Goal: Information Seeking & Learning: Check status

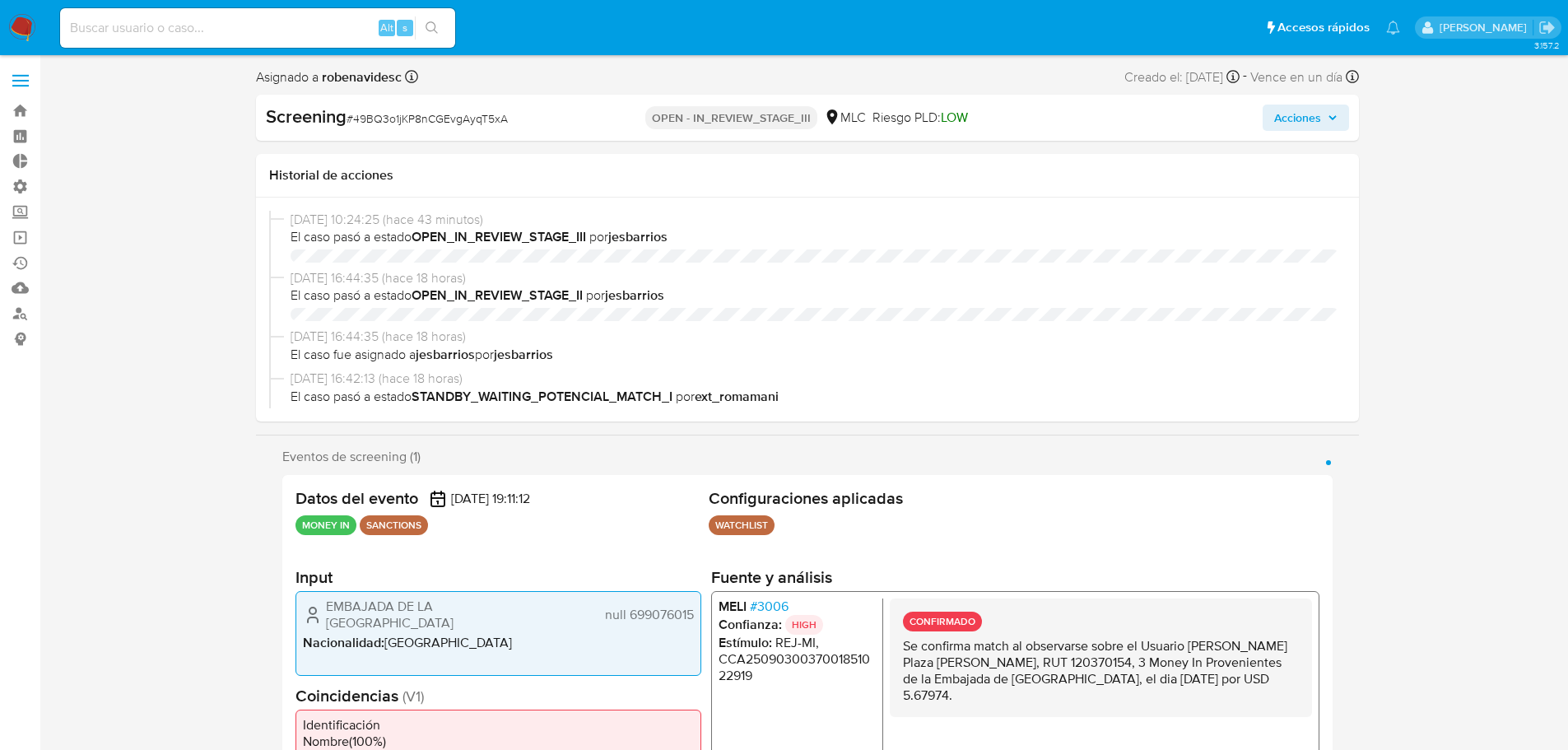
select select "10"
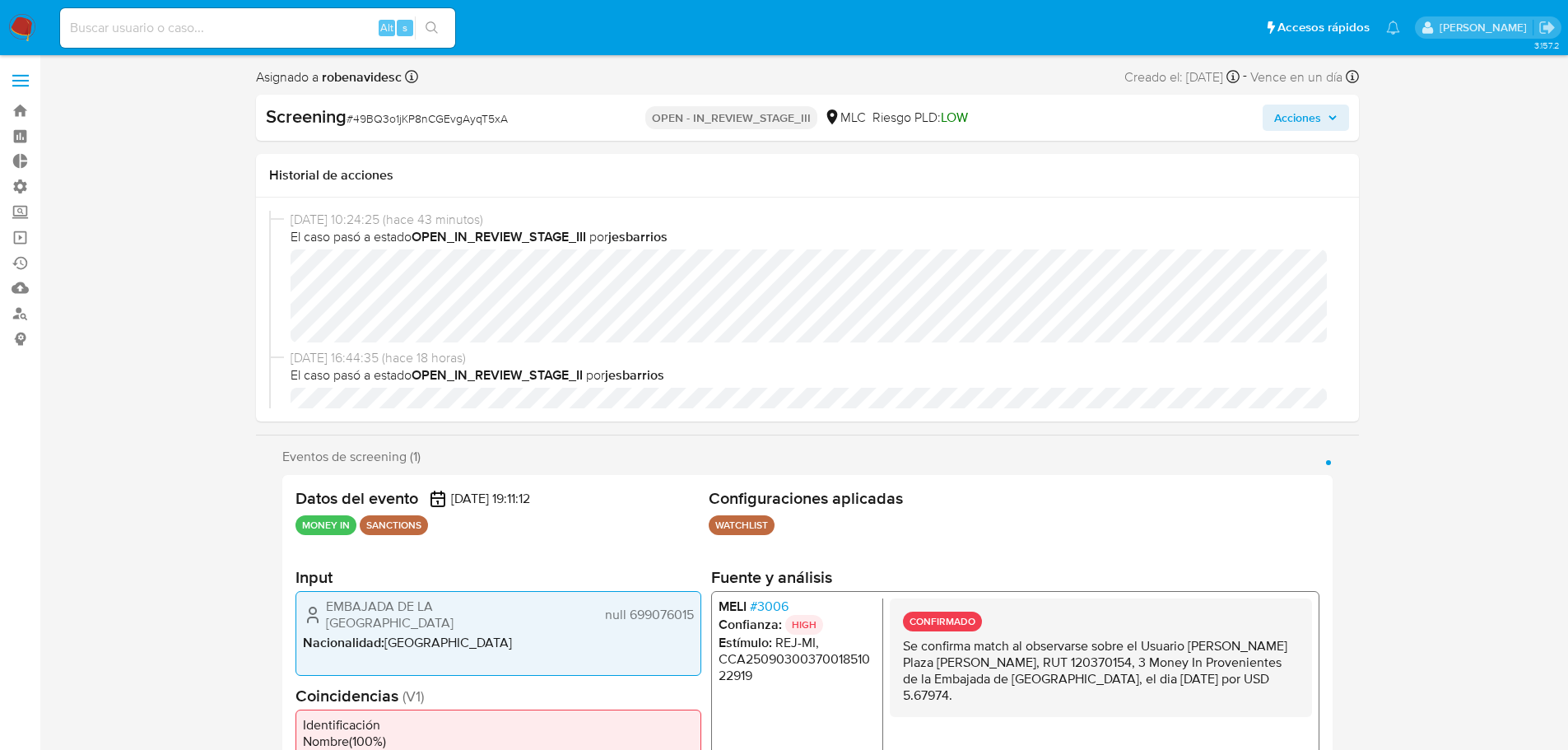
scroll to position [695, 0]
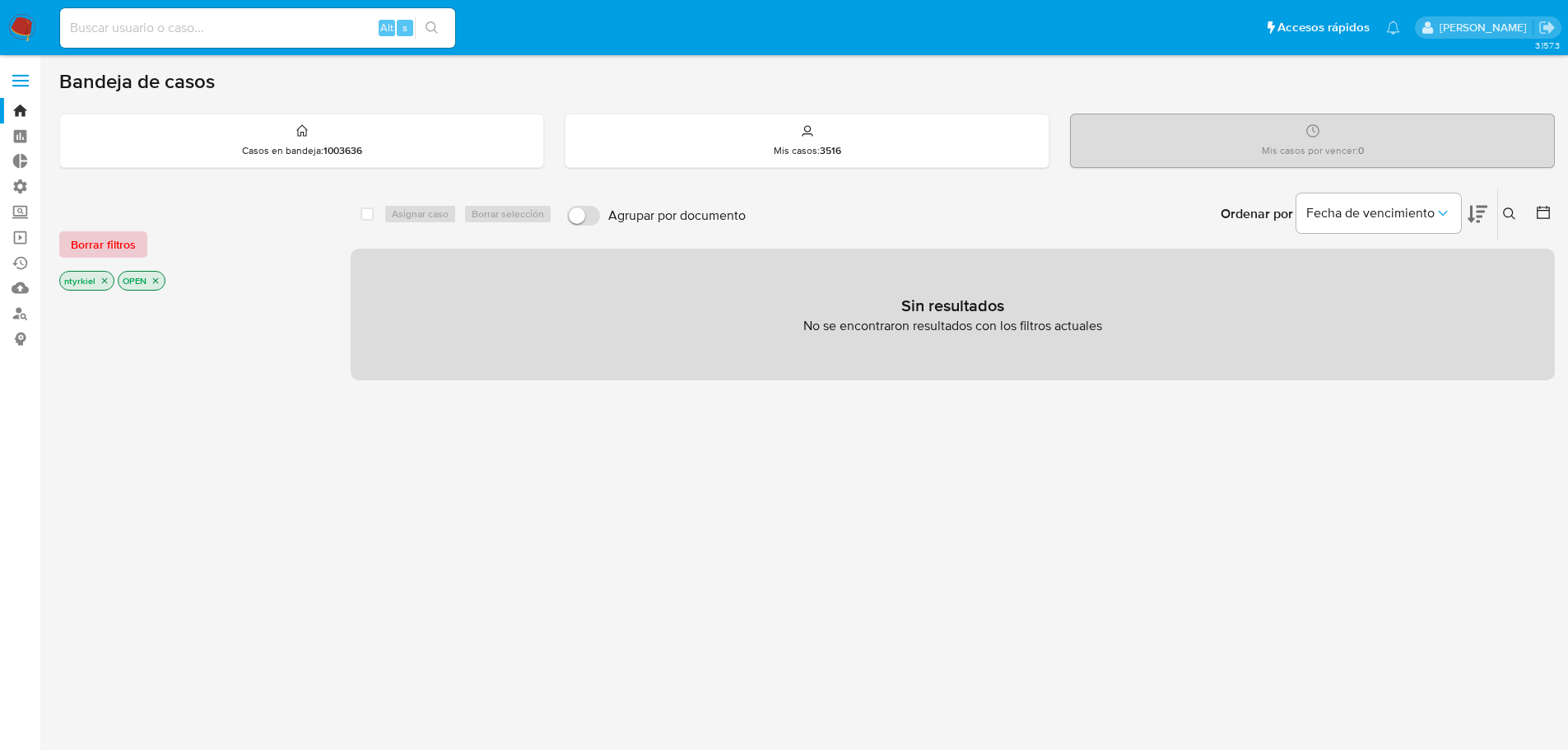
click at [120, 246] on span "Borrar filtros" at bounding box center [103, 244] width 65 height 23
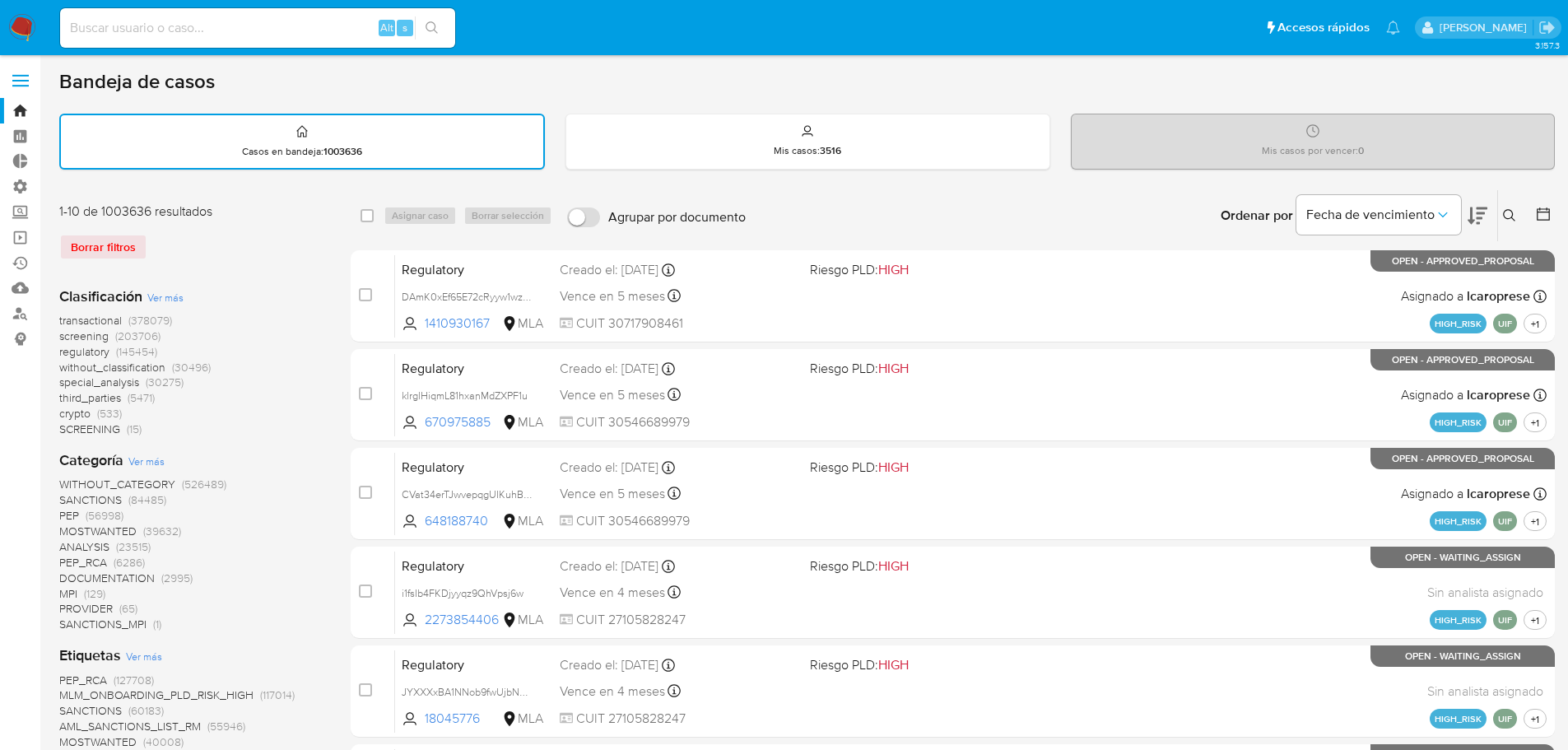
click at [72, 333] on span "screening" at bounding box center [84, 335] width 49 height 16
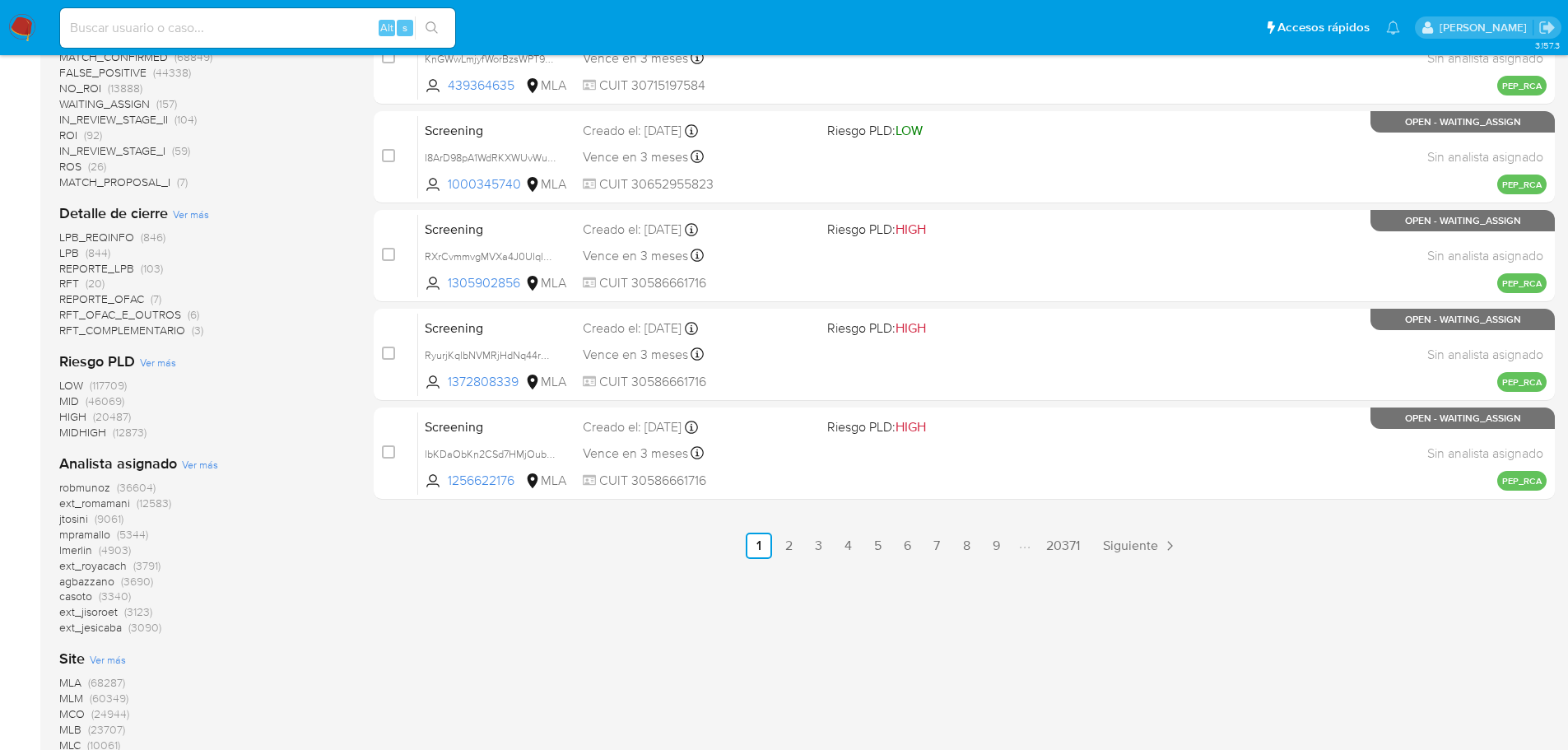
scroll to position [902, 0]
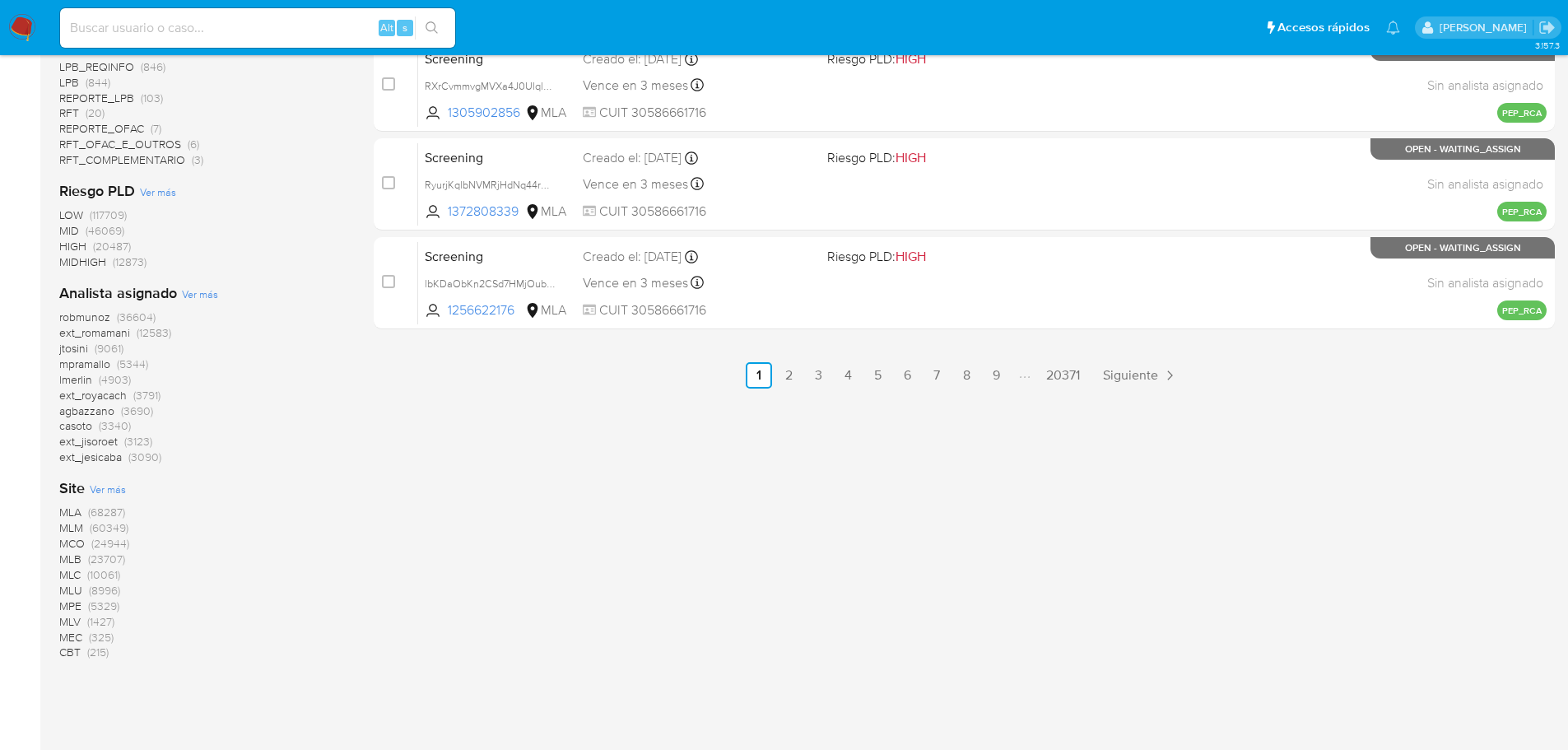
click at [70, 527] on span "MLM" at bounding box center [71, 527] width 24 height 16
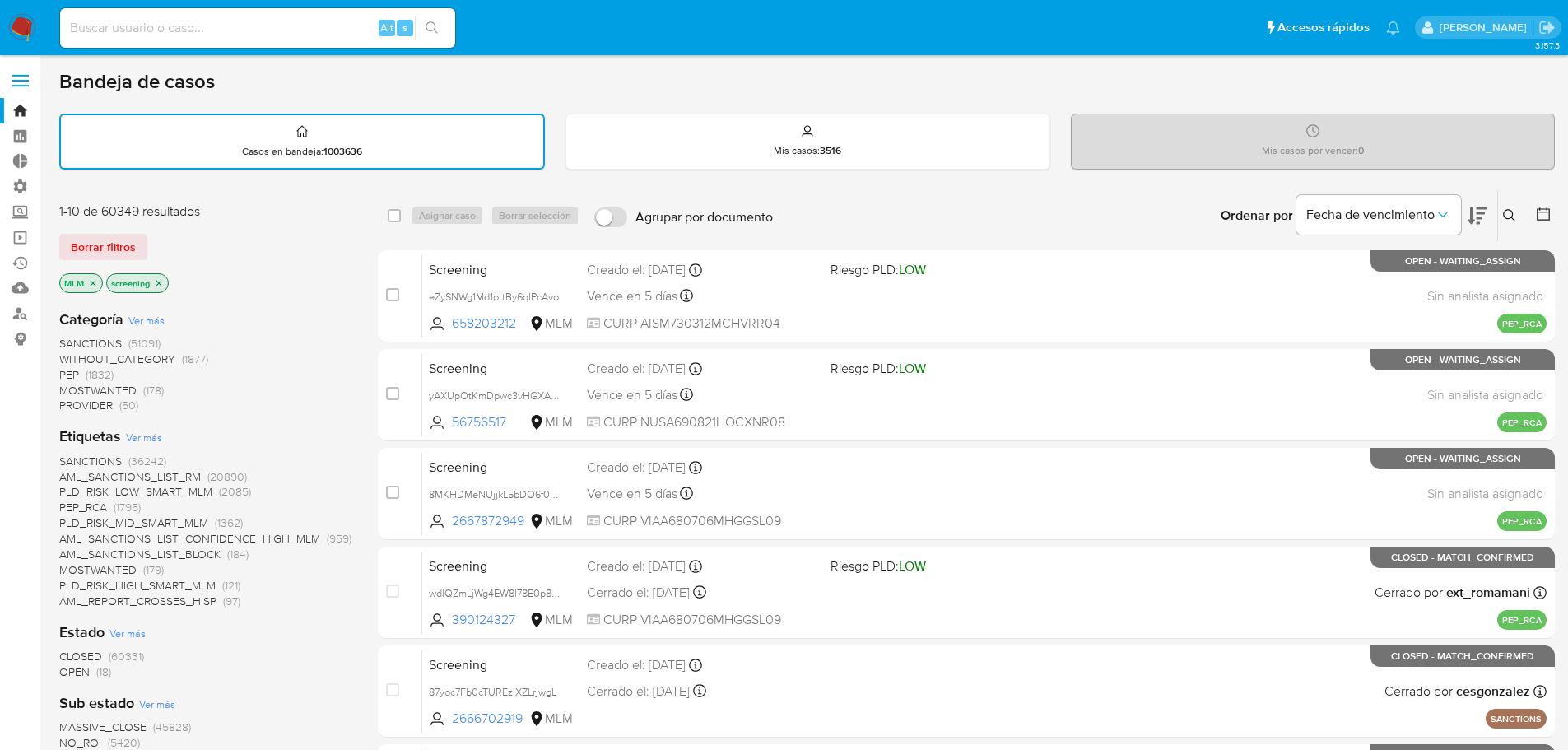
click at [99, 343] on span "SANCTIONS" at bounding box center [90, 343] width 62 height 16
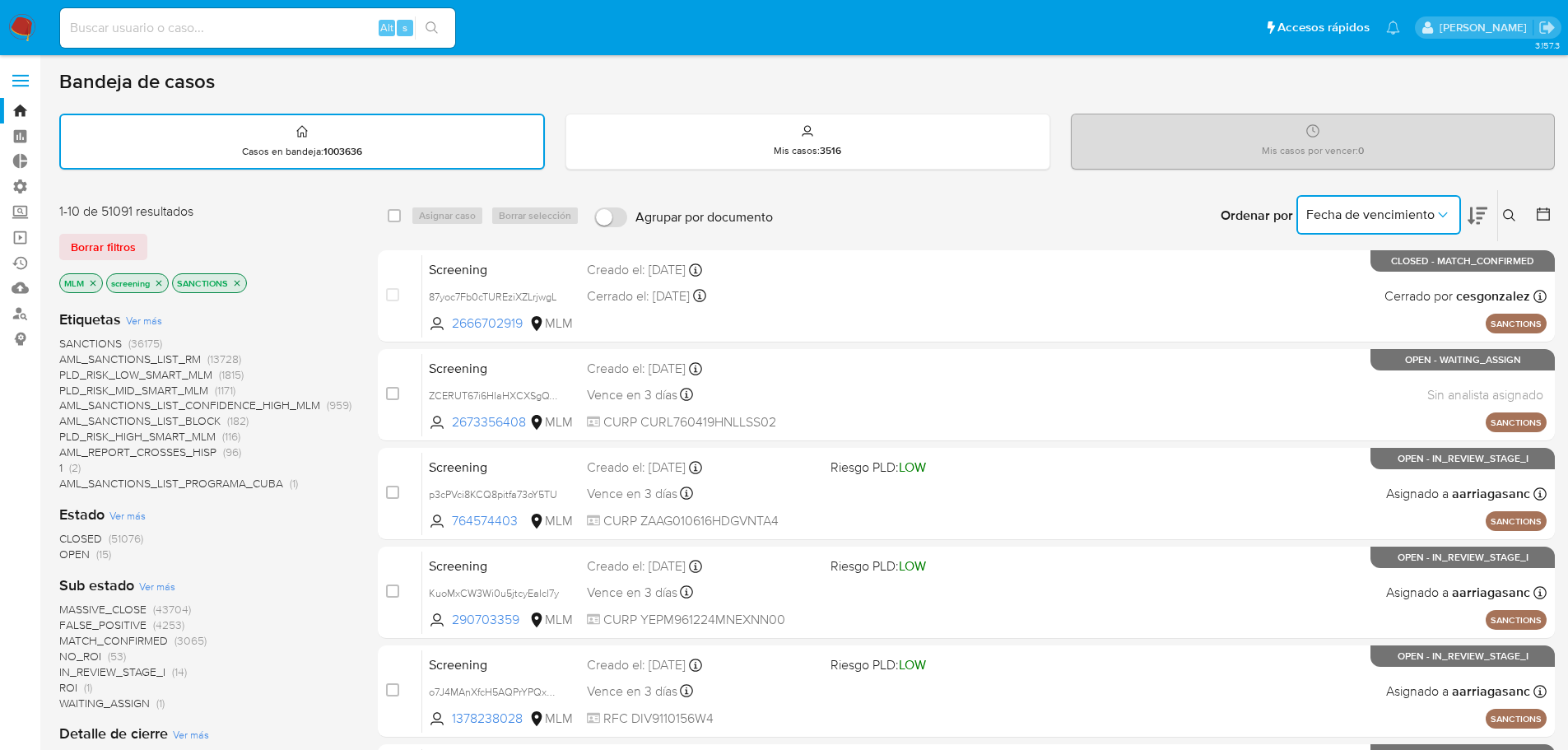
click at [1373, 220] on span "Fecha de vencimiento" at bounding box center [1370, 214] width 128 height 16
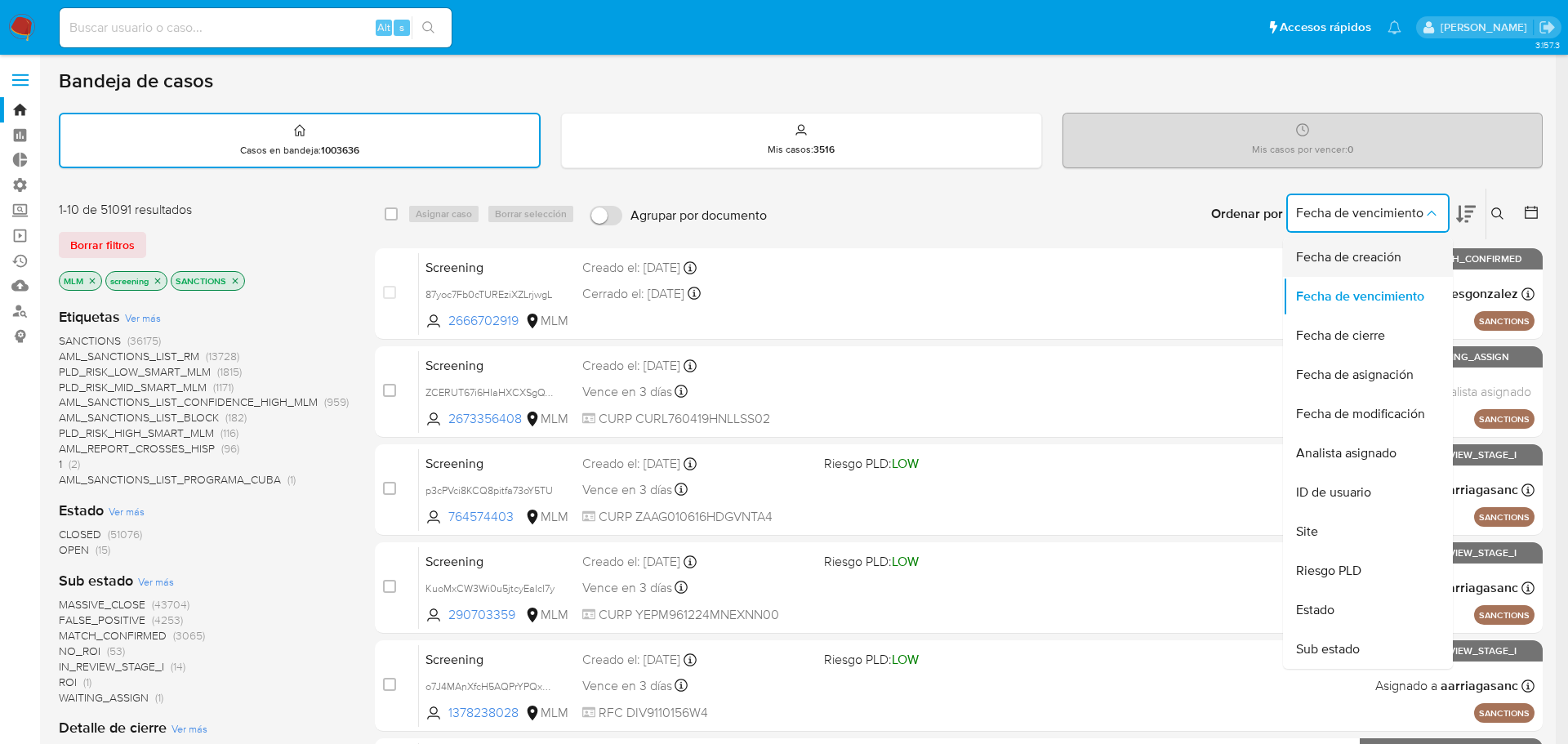
click at [1349, 251] on span "Fecha de creación" at bounding box center [1349, 257] width 106 height 16
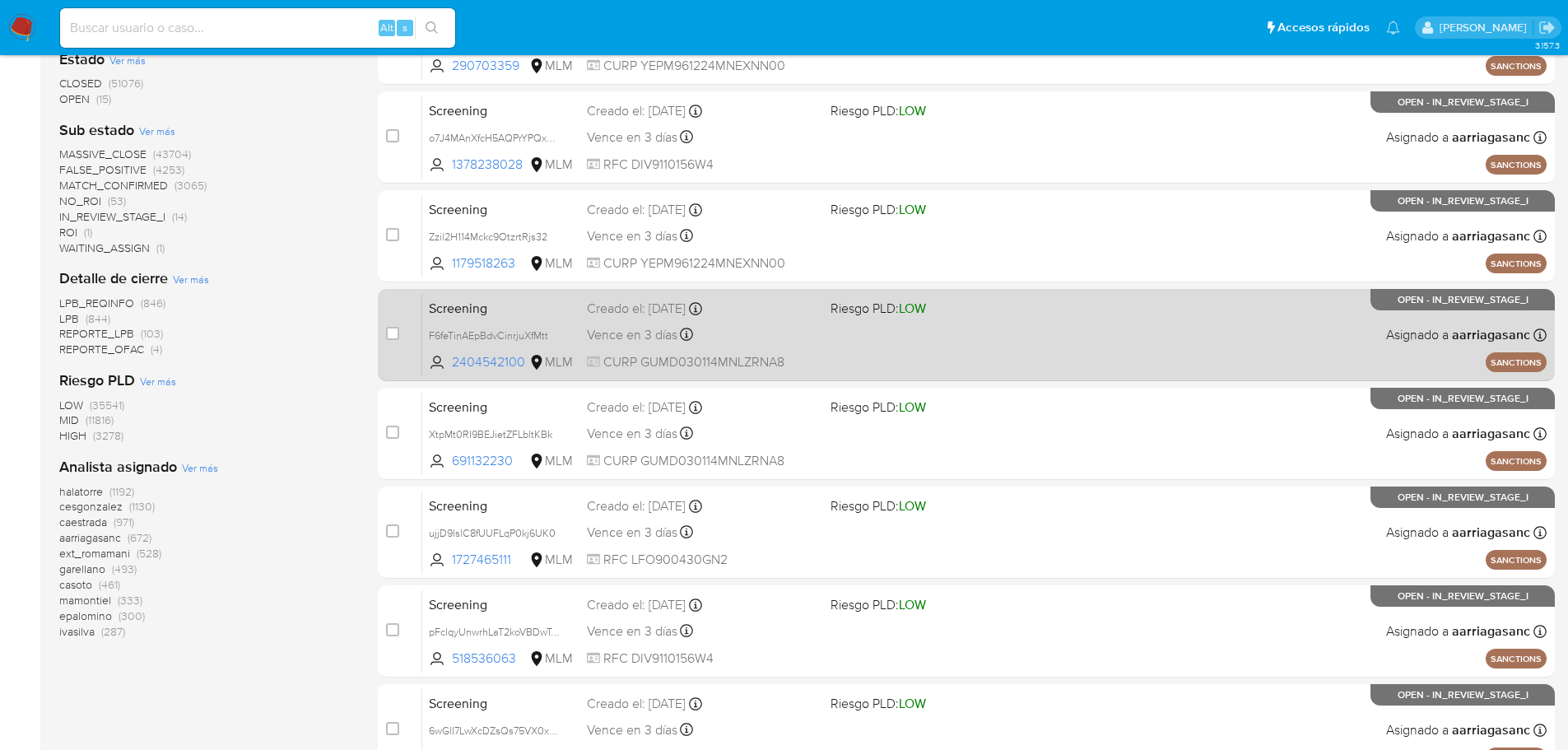
scroll to position [551, 0]
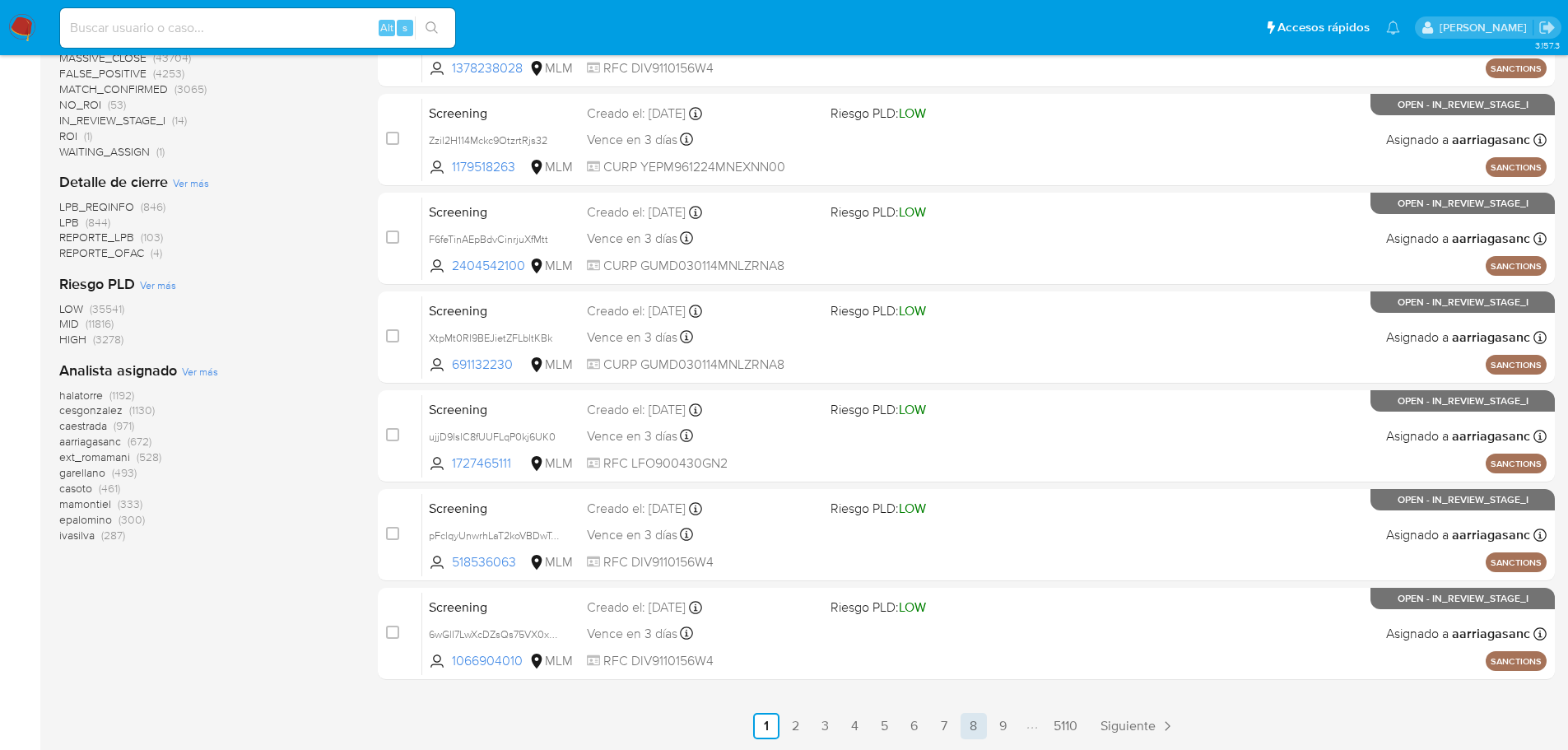
click at [977, 726] on link "8" at bounding box center [974, 726] width 26 height 26
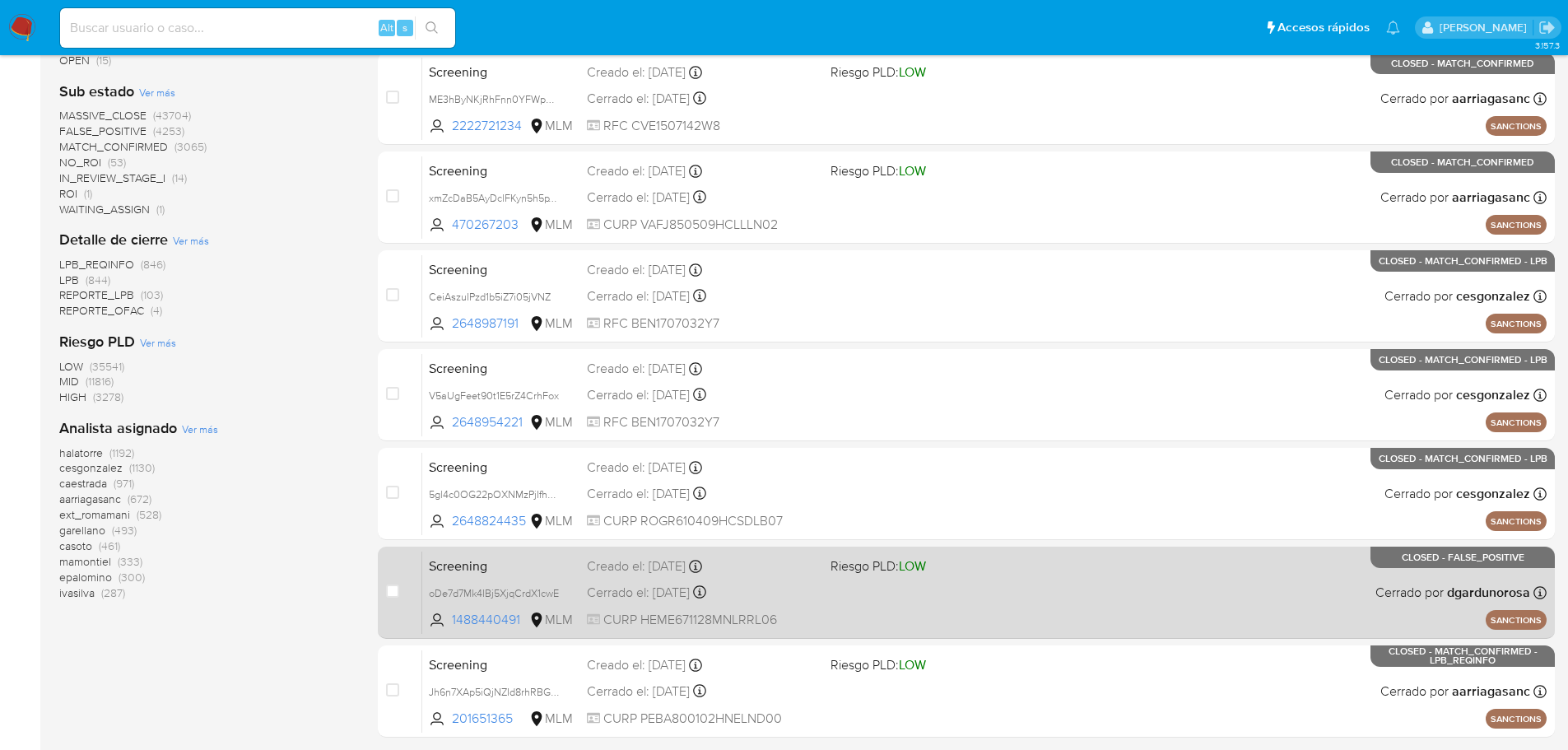
scroll to position [551, 0]
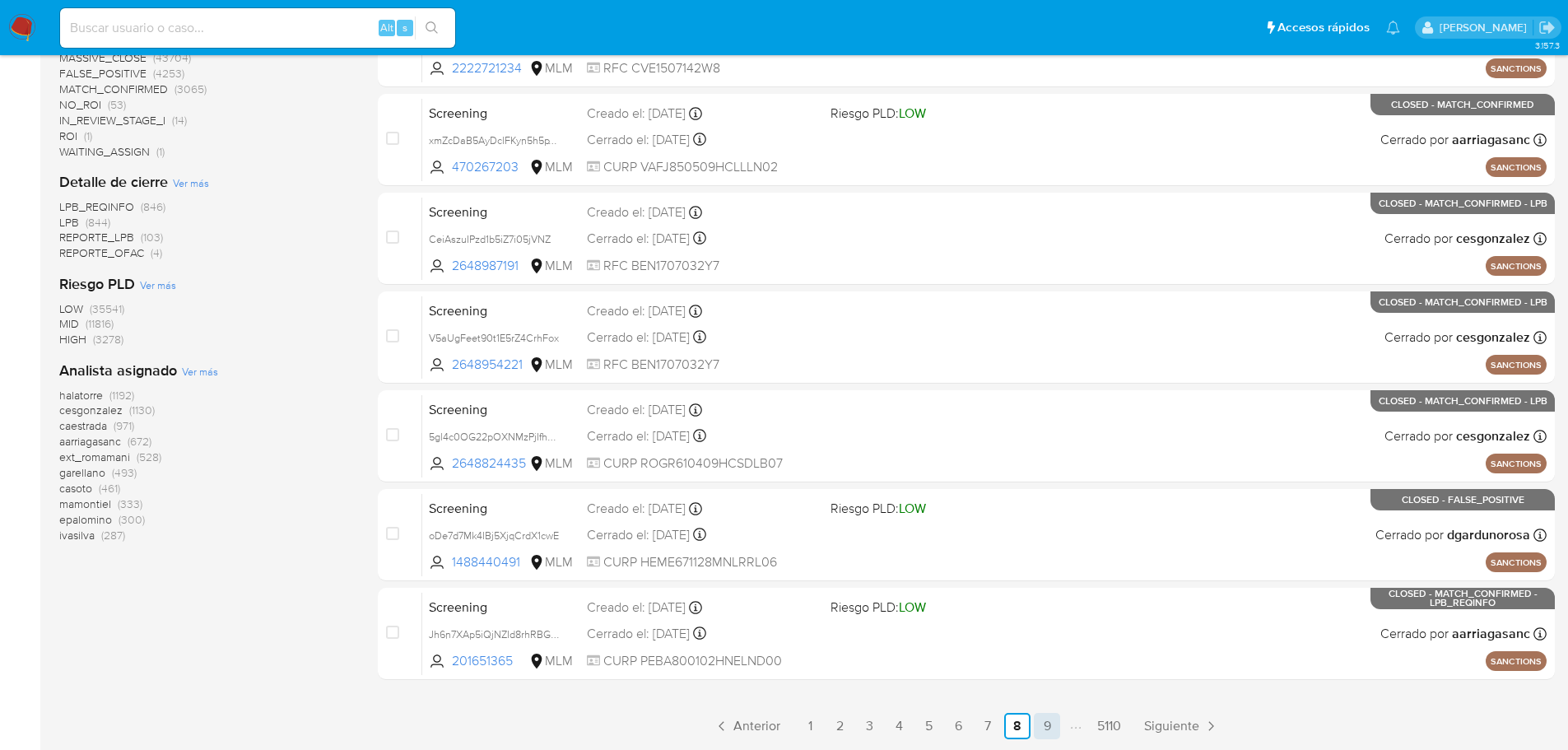
click at [1042, 731] on link "9" at bounding box center [1047, 726] width 26 height 26
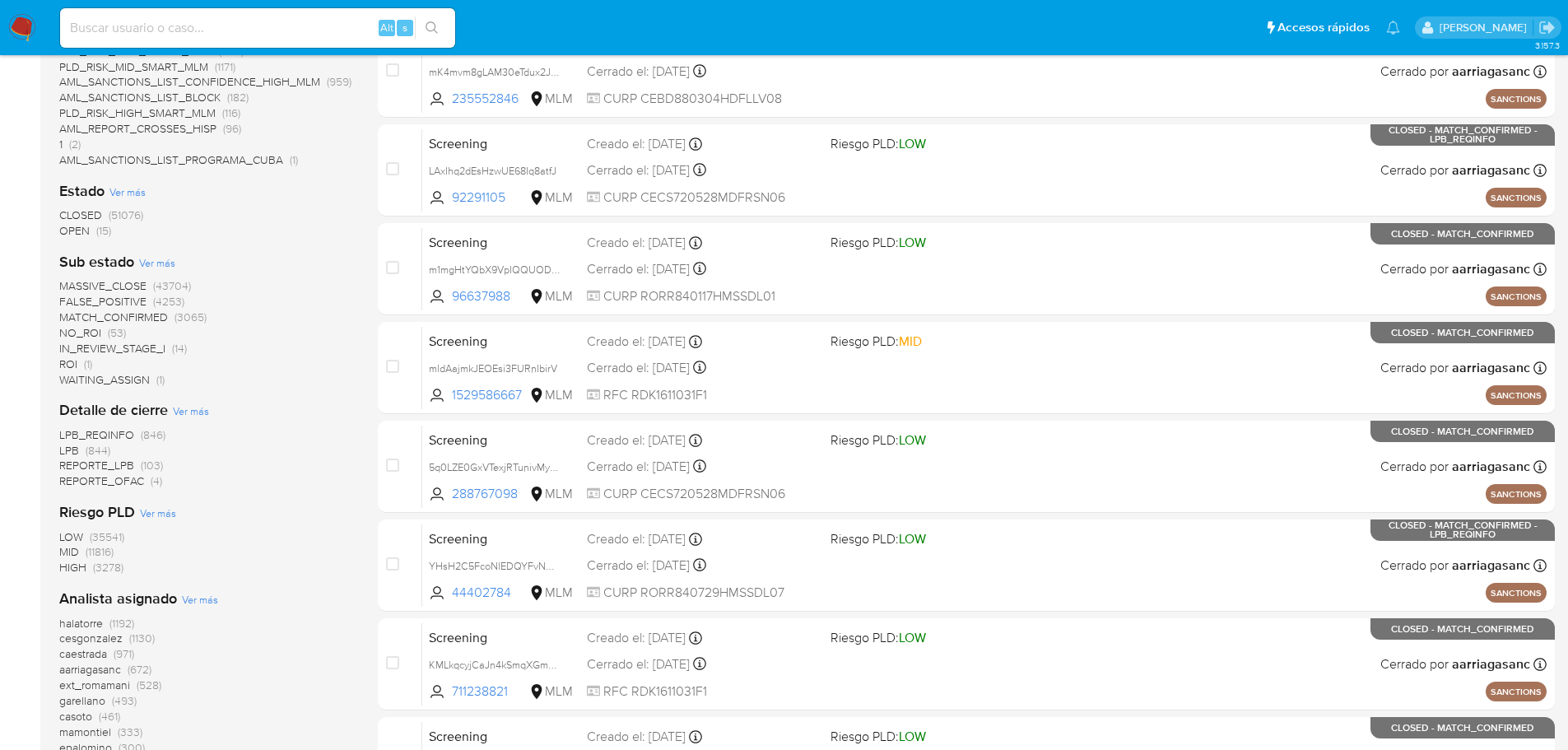
scroll to position [551, 0]
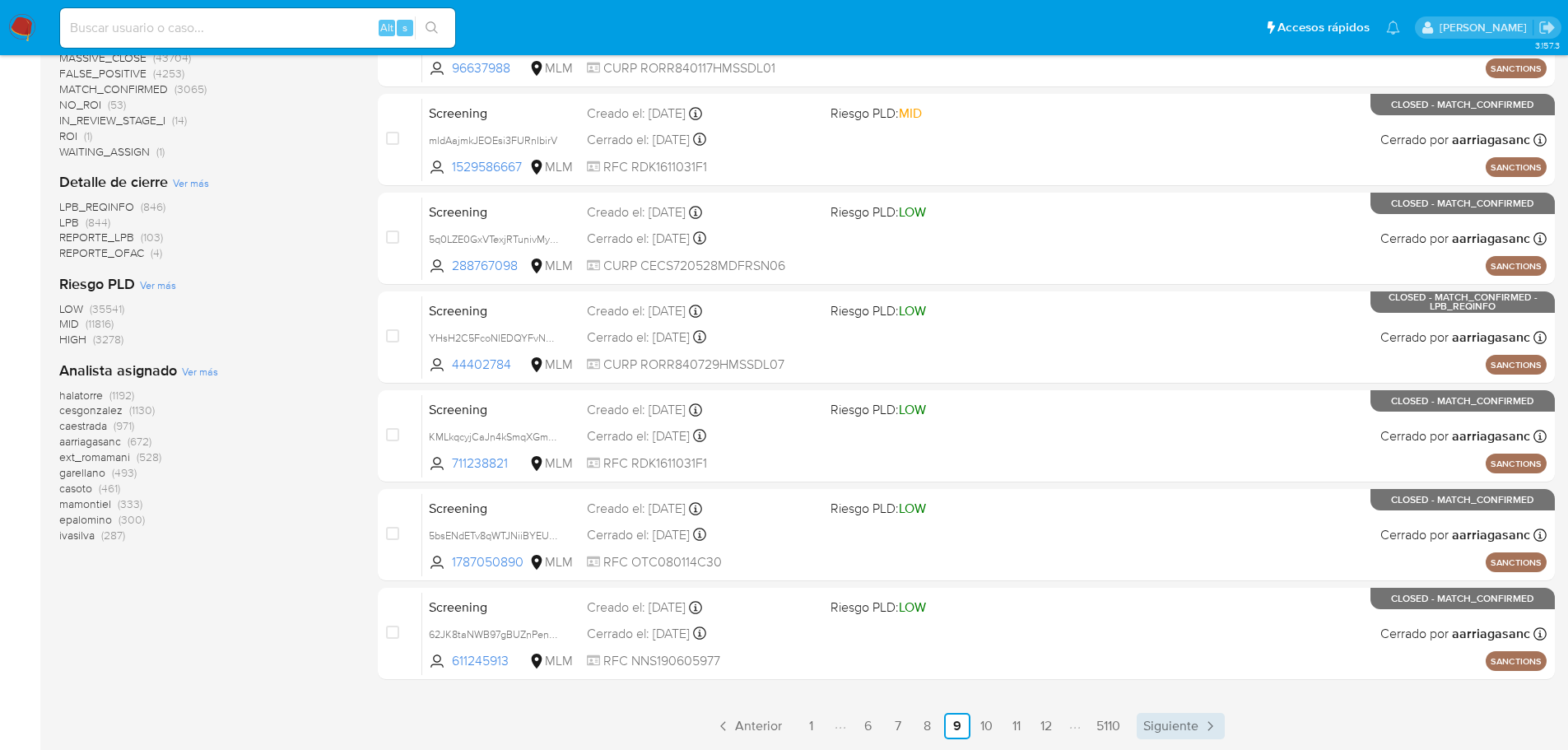
click at [1164, 725] on span "Siguiente" at bounding box center [1171, 726] width 56 height 13
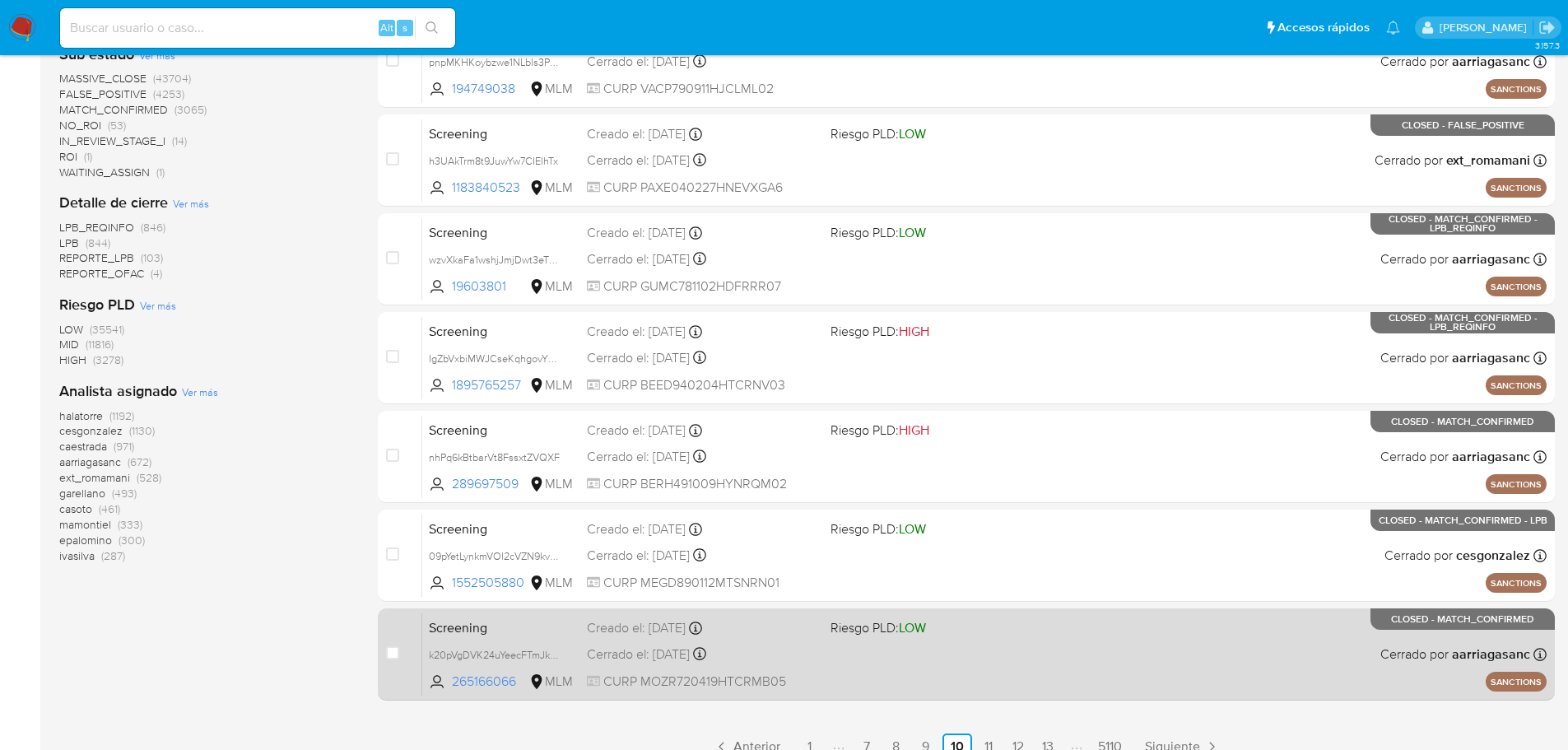
scroll to position [551, 0]
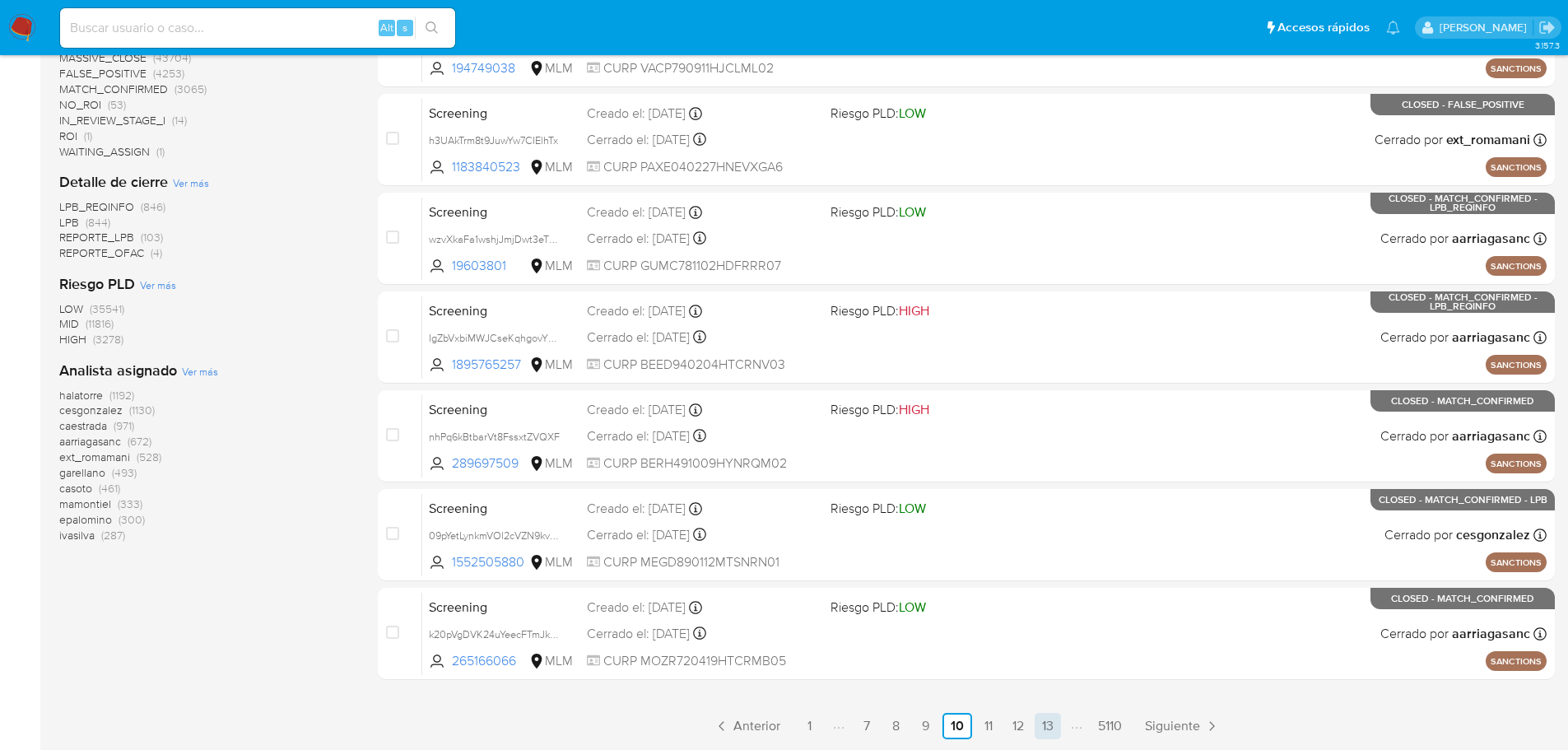
click at [1050, 729] on link "13" at bounding box center [1048, 726] width 26 height 26
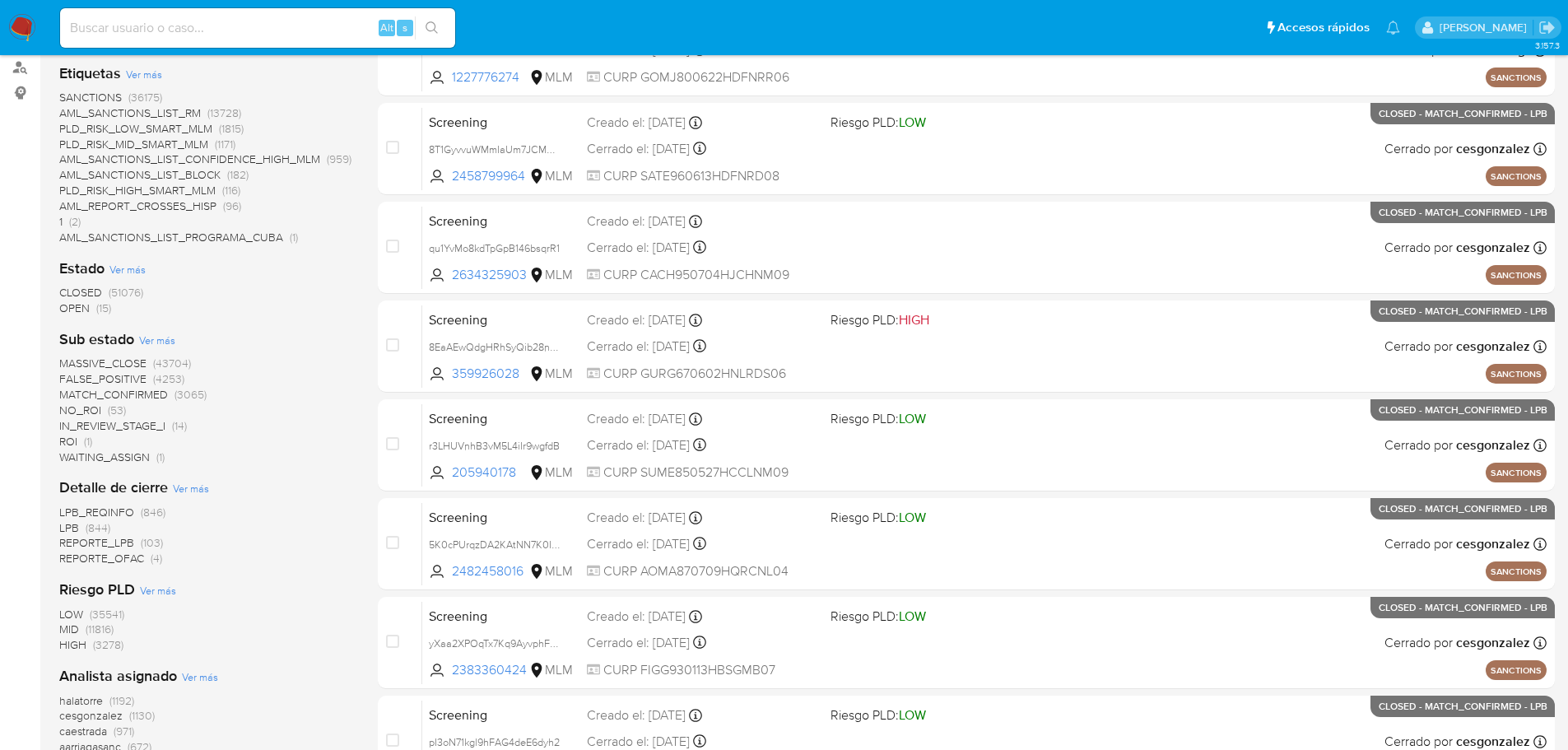
scroll to position [551, 0]
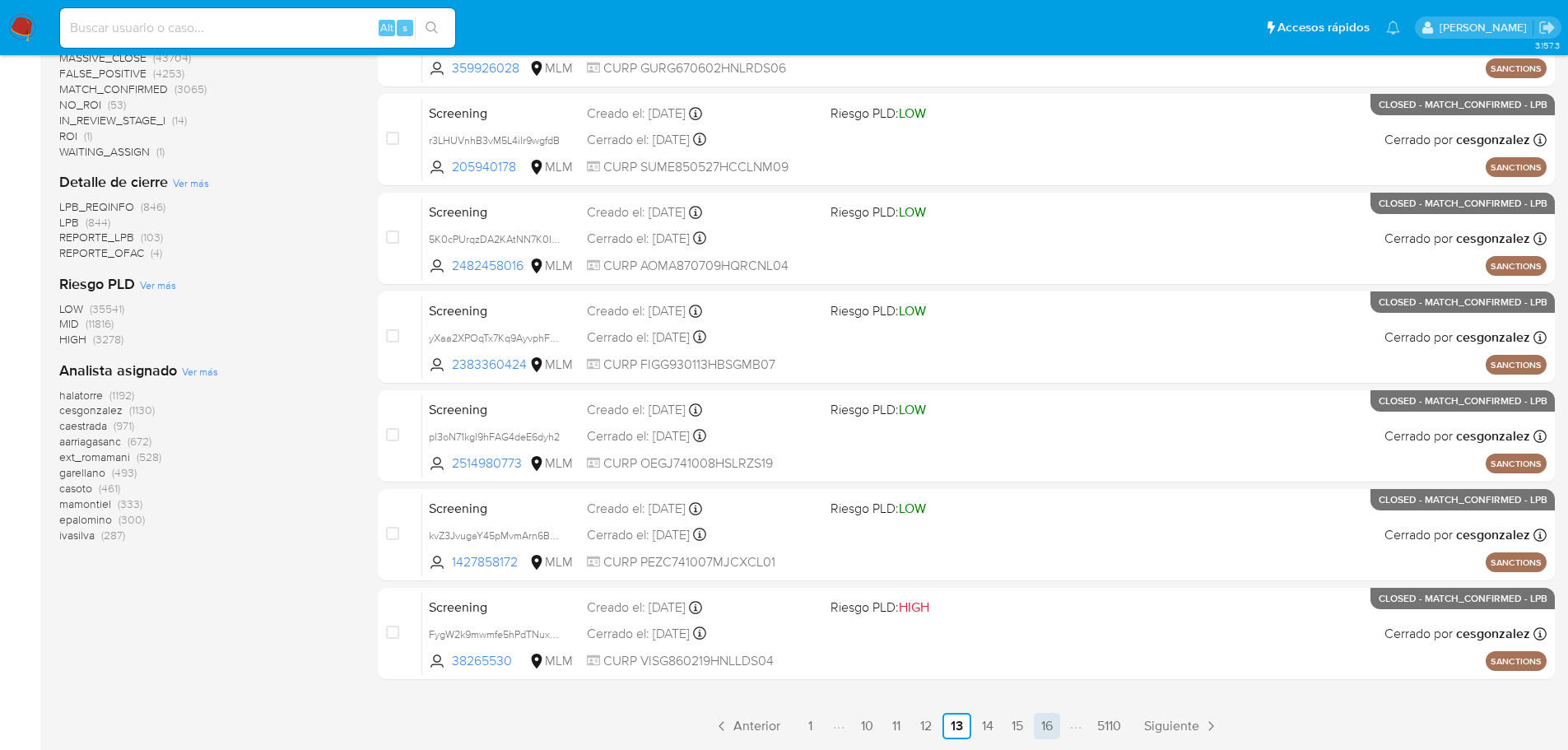
click at [1046, 723] on link "16" at bounding box center [1047, 726] width 26 height 26
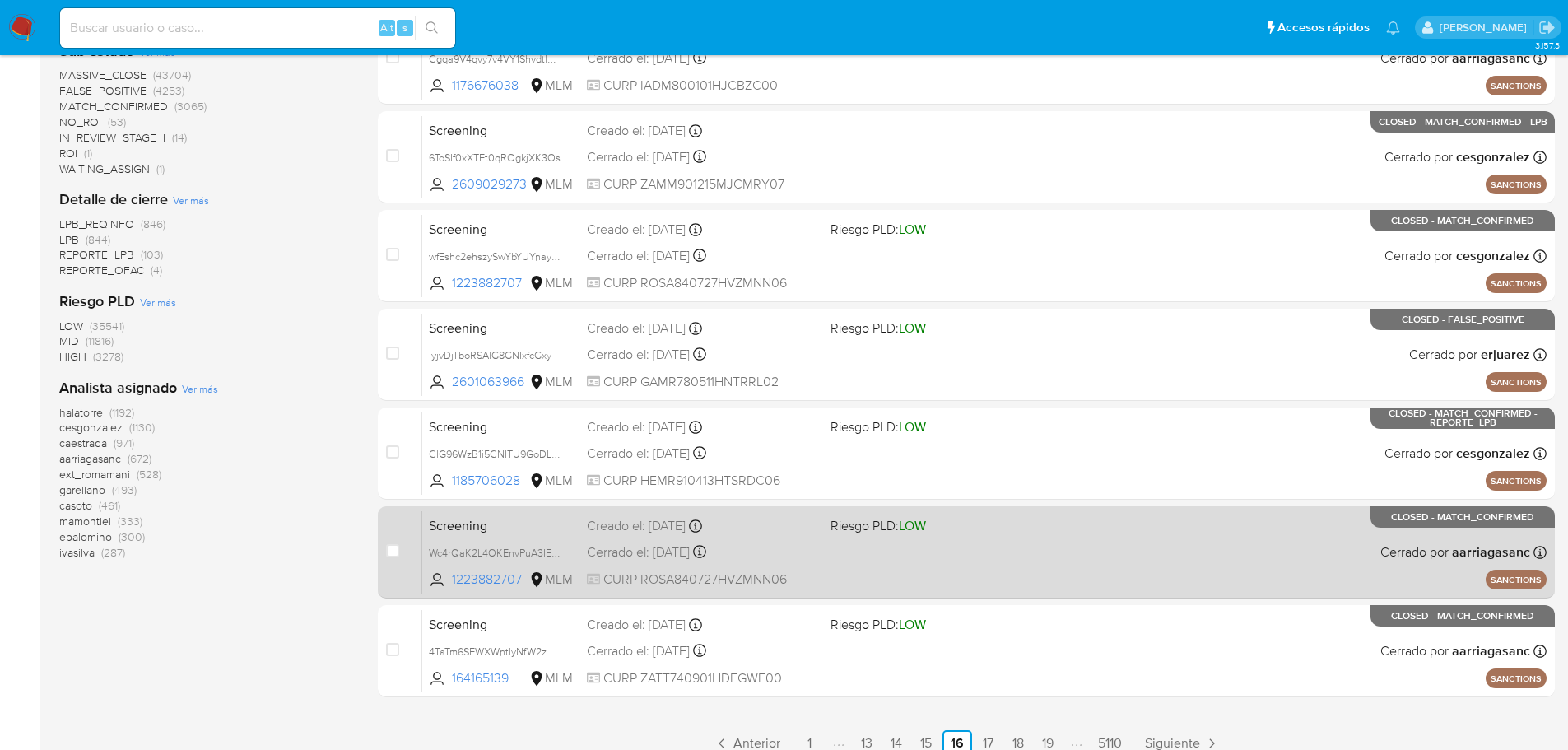
scroll to position [551, 0]
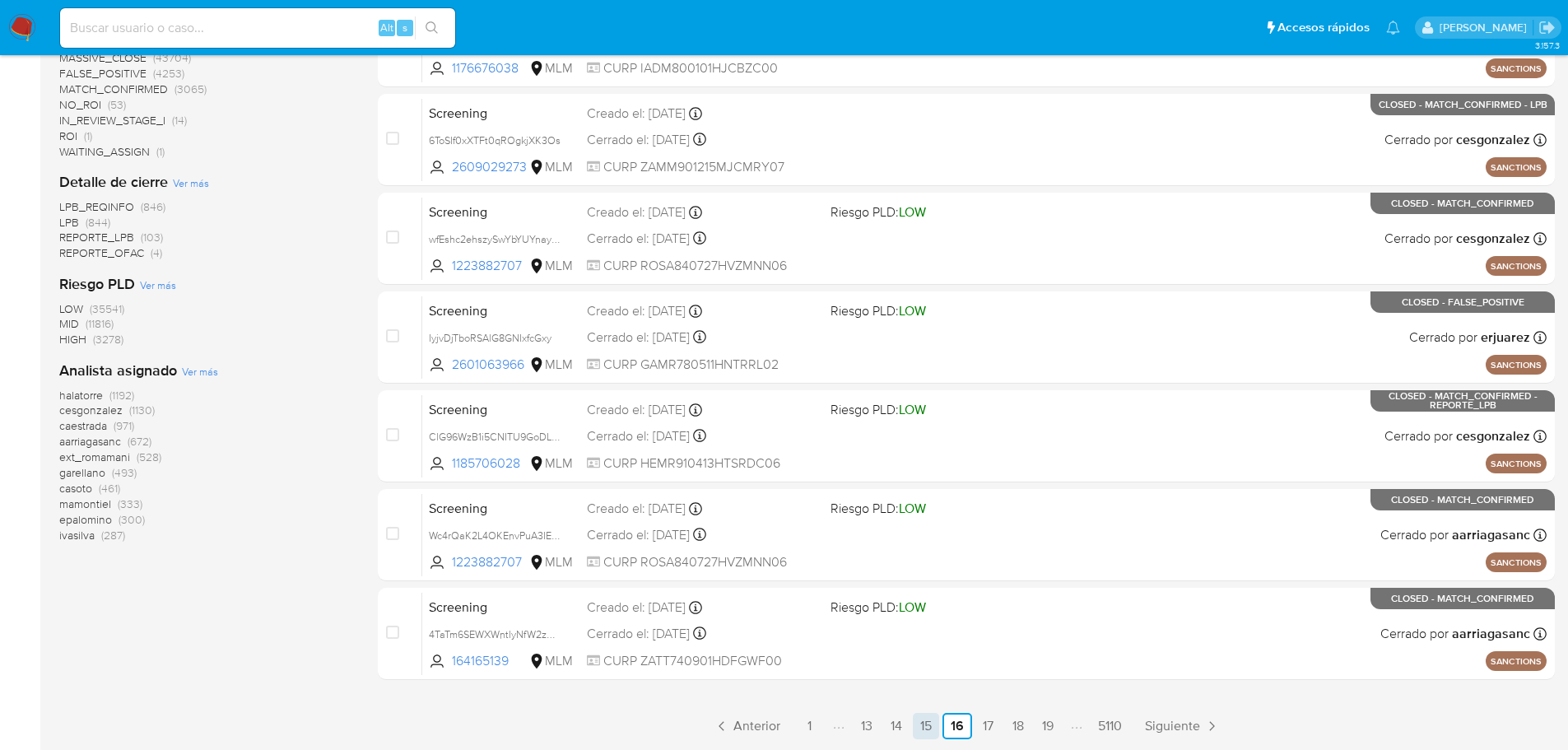
click at [932, 725] on link "15" at bounding box center [926, 726] width 26 height 26
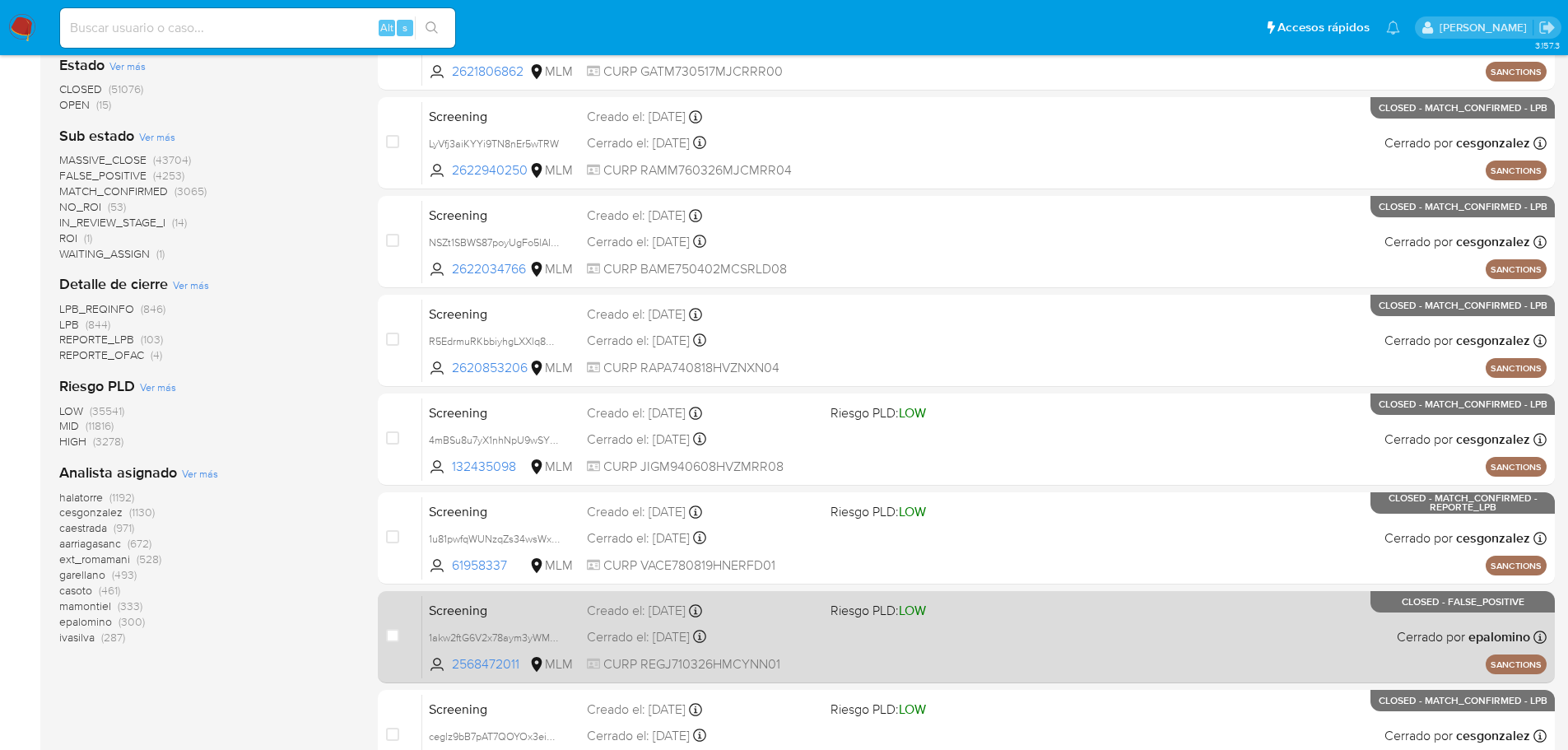
scroll to position [551, 0]
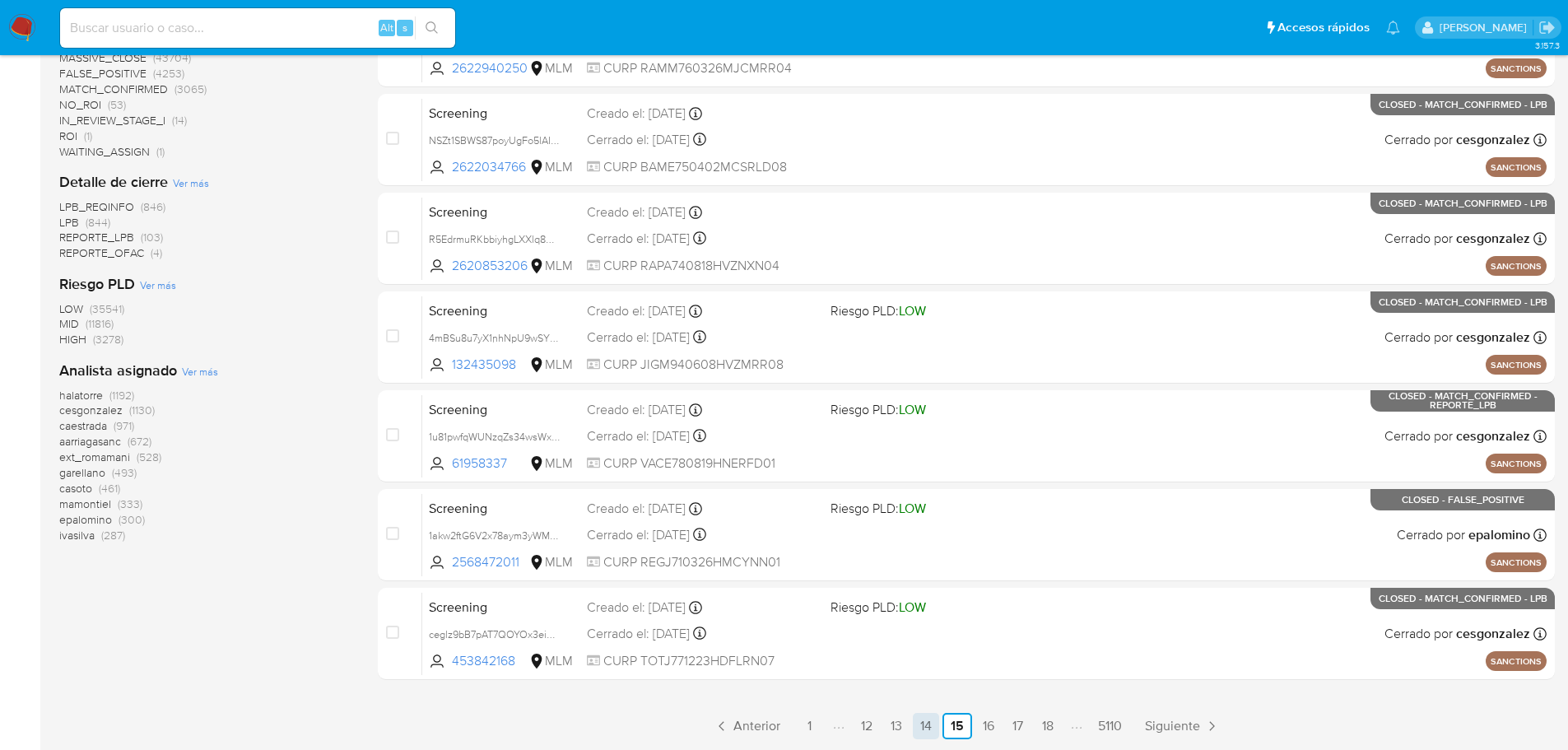
click at [926, 724] on link "14" at bounding box center [926, 726] width 26 height 26
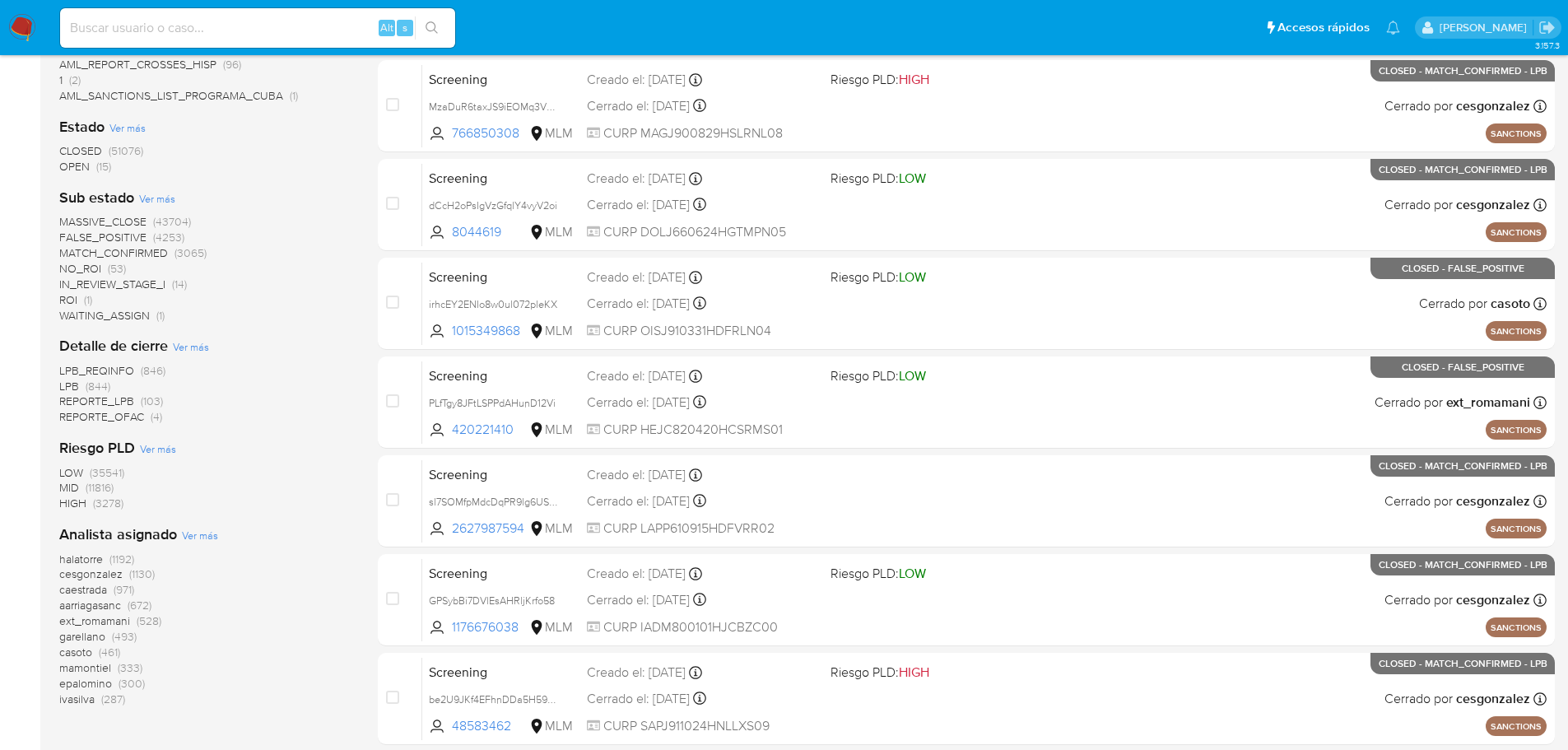
scroll to position [387, 0]
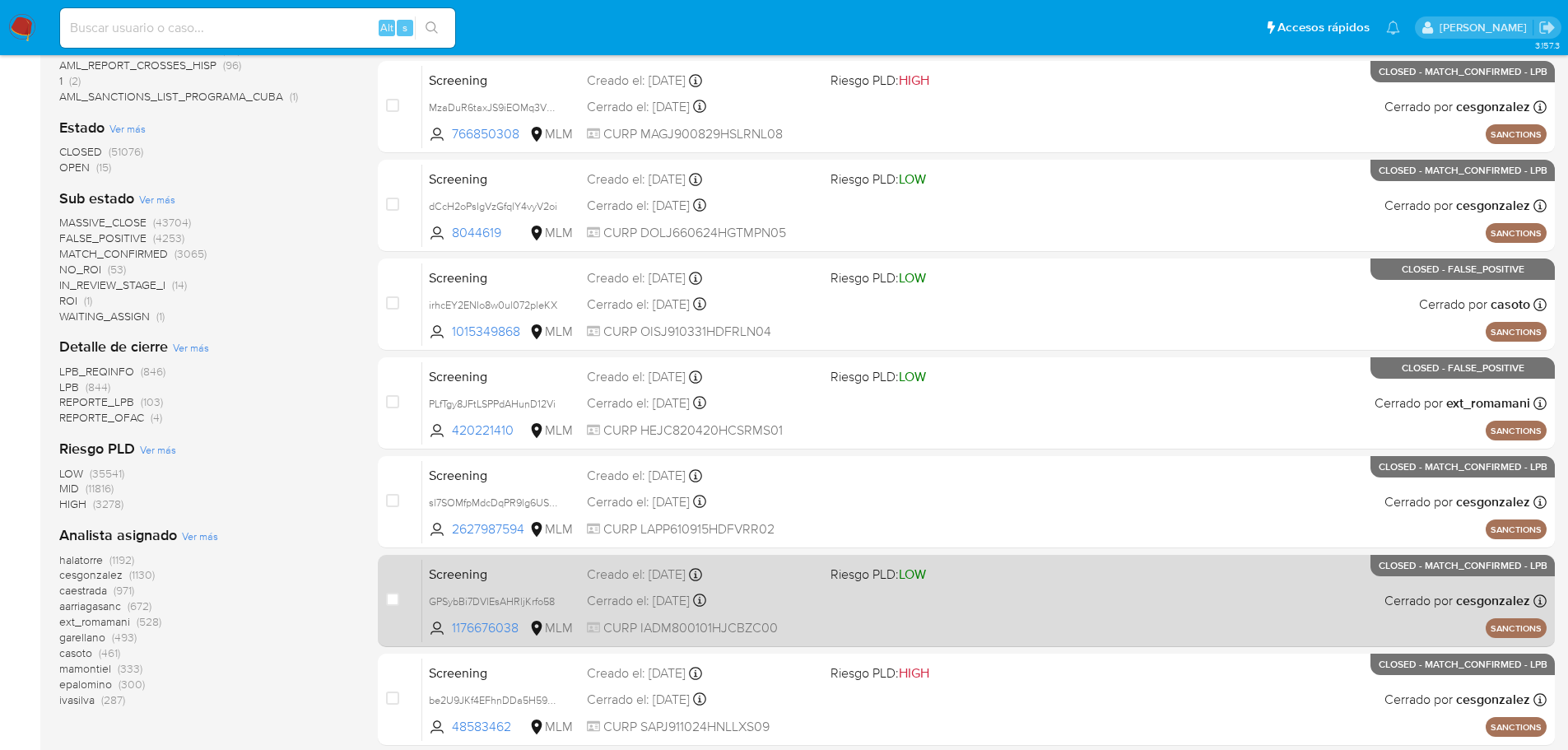
click at [796, 603] on div "Cerrado el: 13/08/2025 Cerrado el: 13/08/2025 20:34:22" at bounding box center [702, 600] width 230 height 18
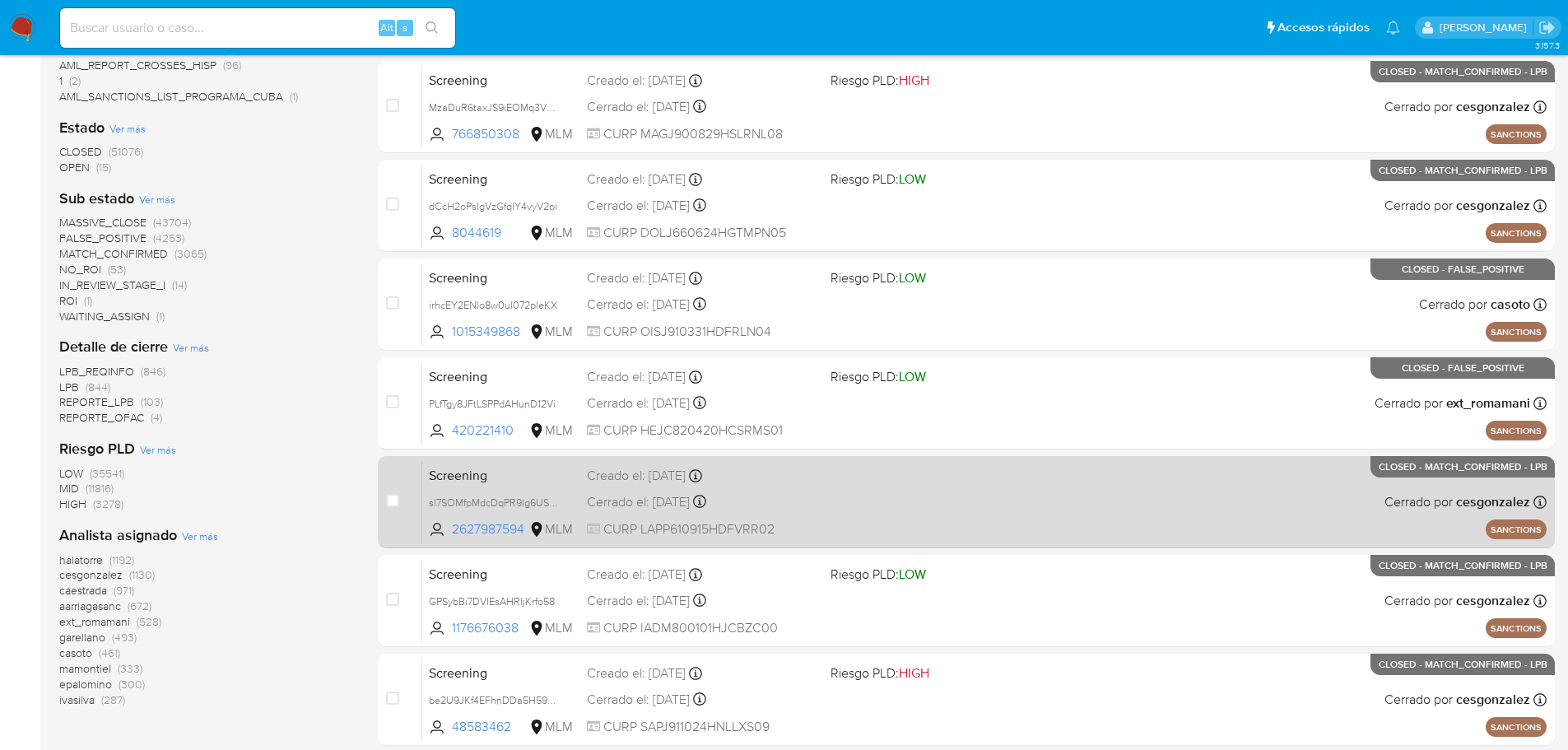
click at [871, 499] on div "Screening sl7SOMfpMdcDqPR9lg6US07Y 2627987594 MLM Creado el: 13/08/2025 Creado …" at bounding box center [984, 502] width 1125 height 83
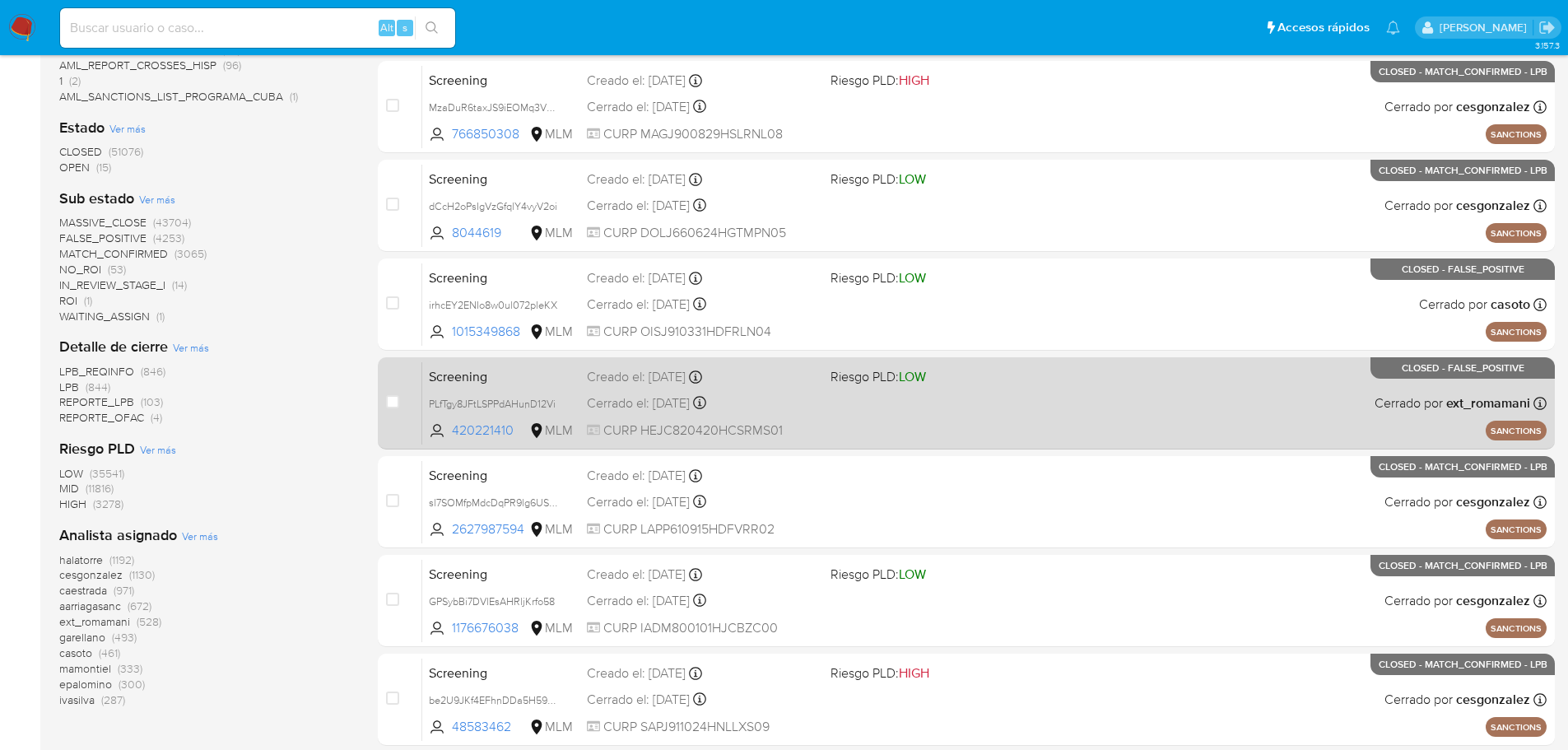
click at [879, 417] on div "Screening PLfTgy8JFtLSPPdAHunD12Vi 420221410 MLM Riesgo PLD: LOW Creado el: 14/…" at bounding box center [984, 403] width 1125 height 83
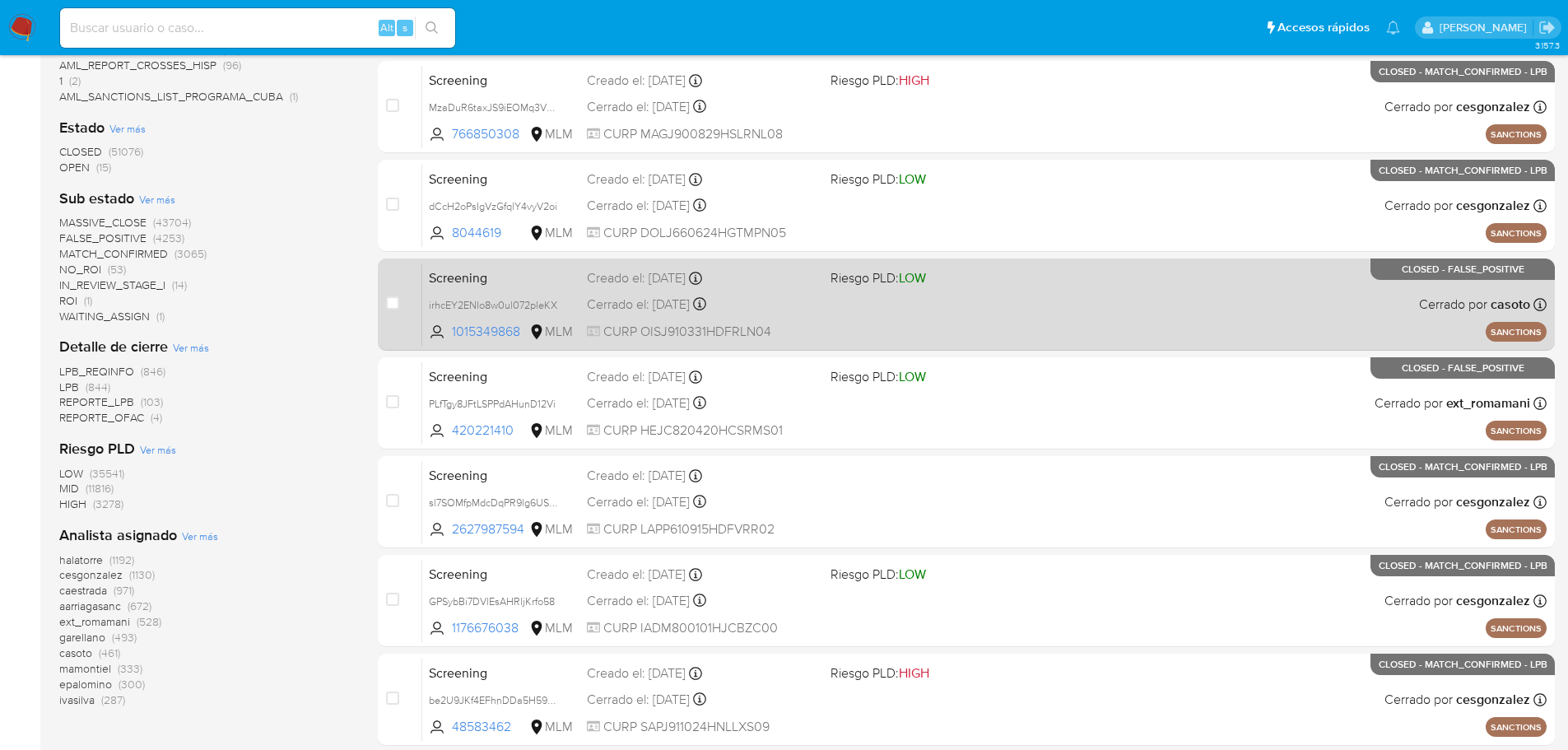
click at [792, 288] on div "Screening irhcEY2ENIo8w0ul072pleKX 1015349868 MLM Riesgo PLD: LOW Creado el: 14…" at bounding box center [984, 304] width 1125 height 83
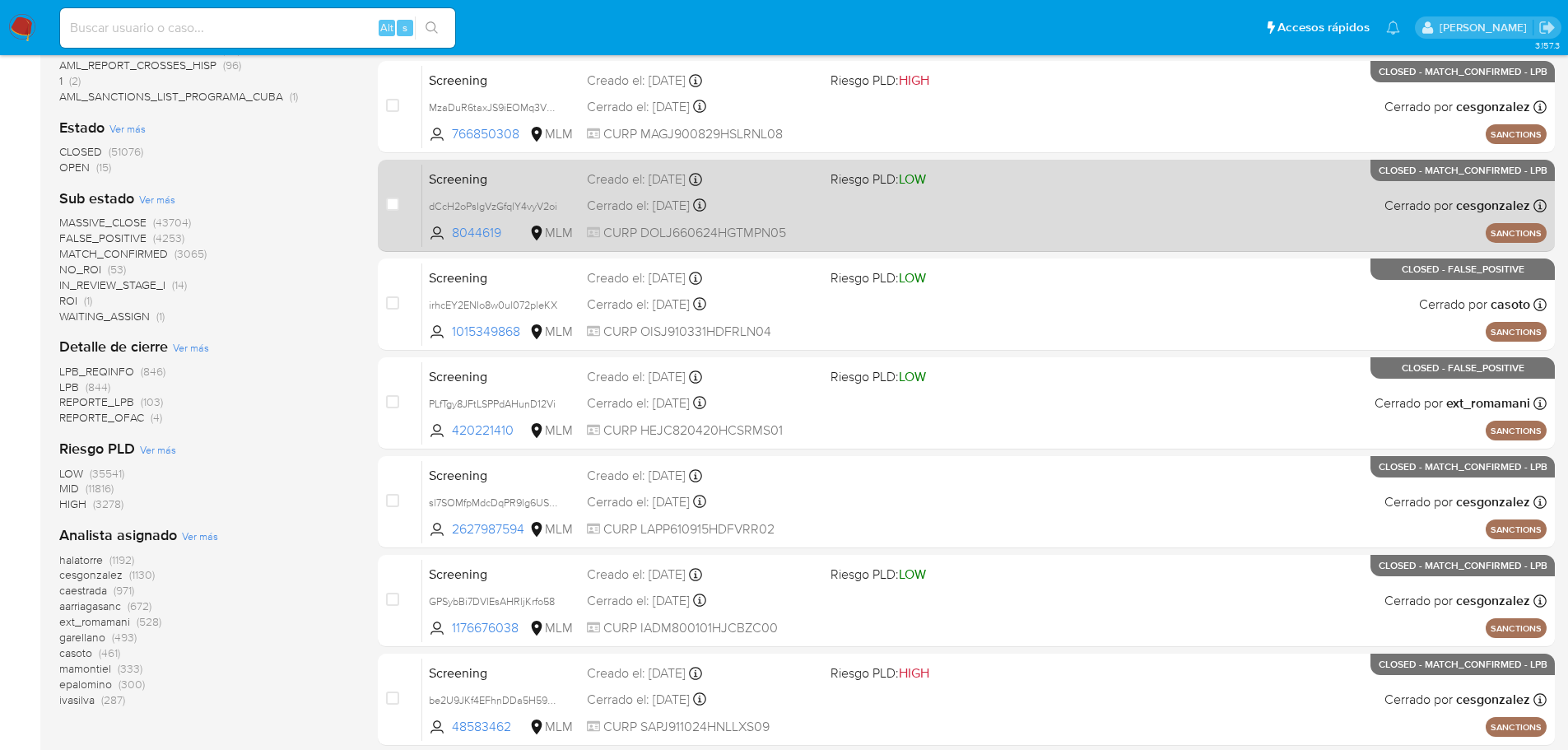
click at [764, 213] on div "Cerrado el: 15/08/2025 Cerrado el: 15/08/2025 14:32:04" at bounding box center [702, 205] width 230 height 18
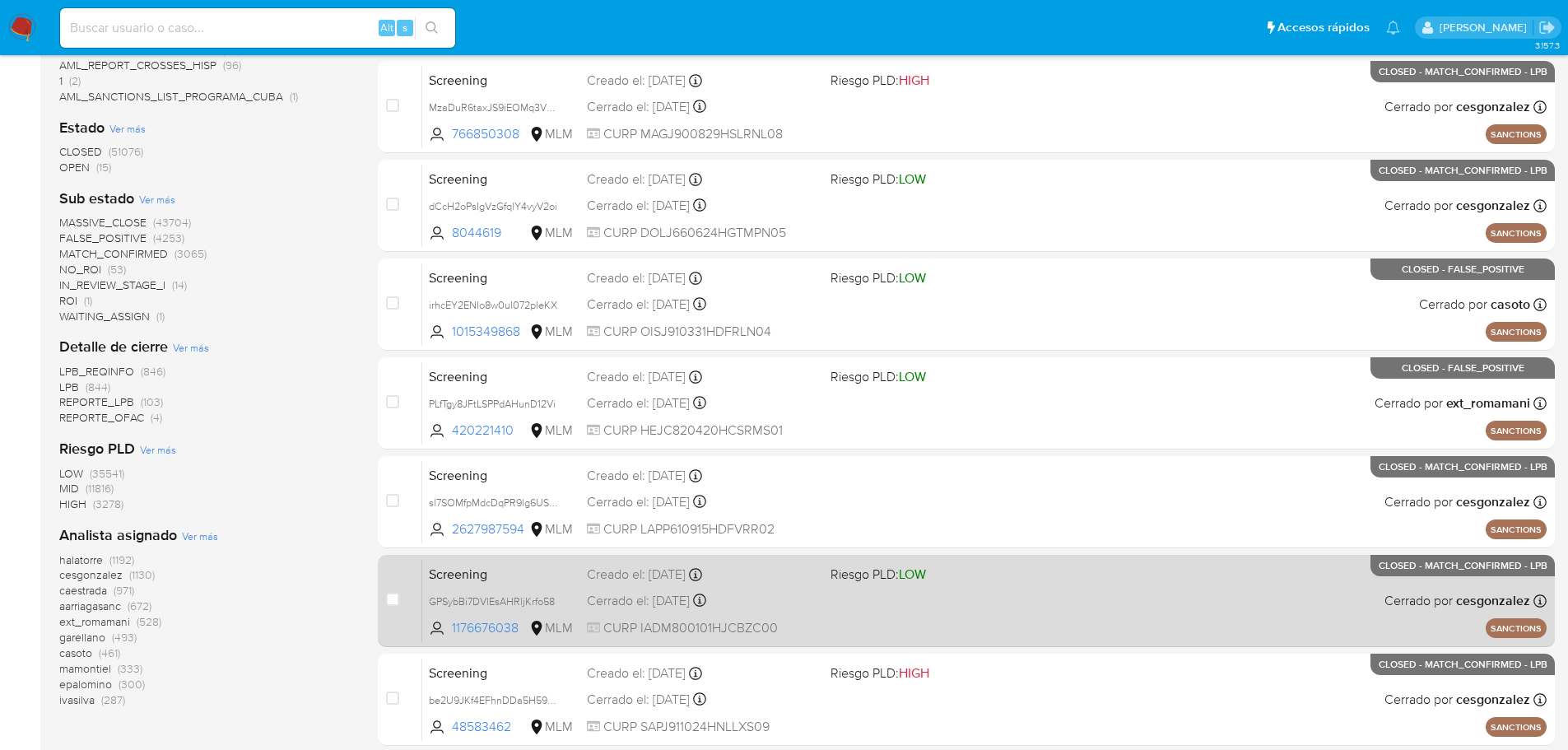
click at [803, 591] on div "Screening GPSybBi7DVlEsAHRljKrfo58 1176676038 MLM Riesgo PLD: LOW Creado el: 13…" at bounding box center [984, 600] width 1125 height 83
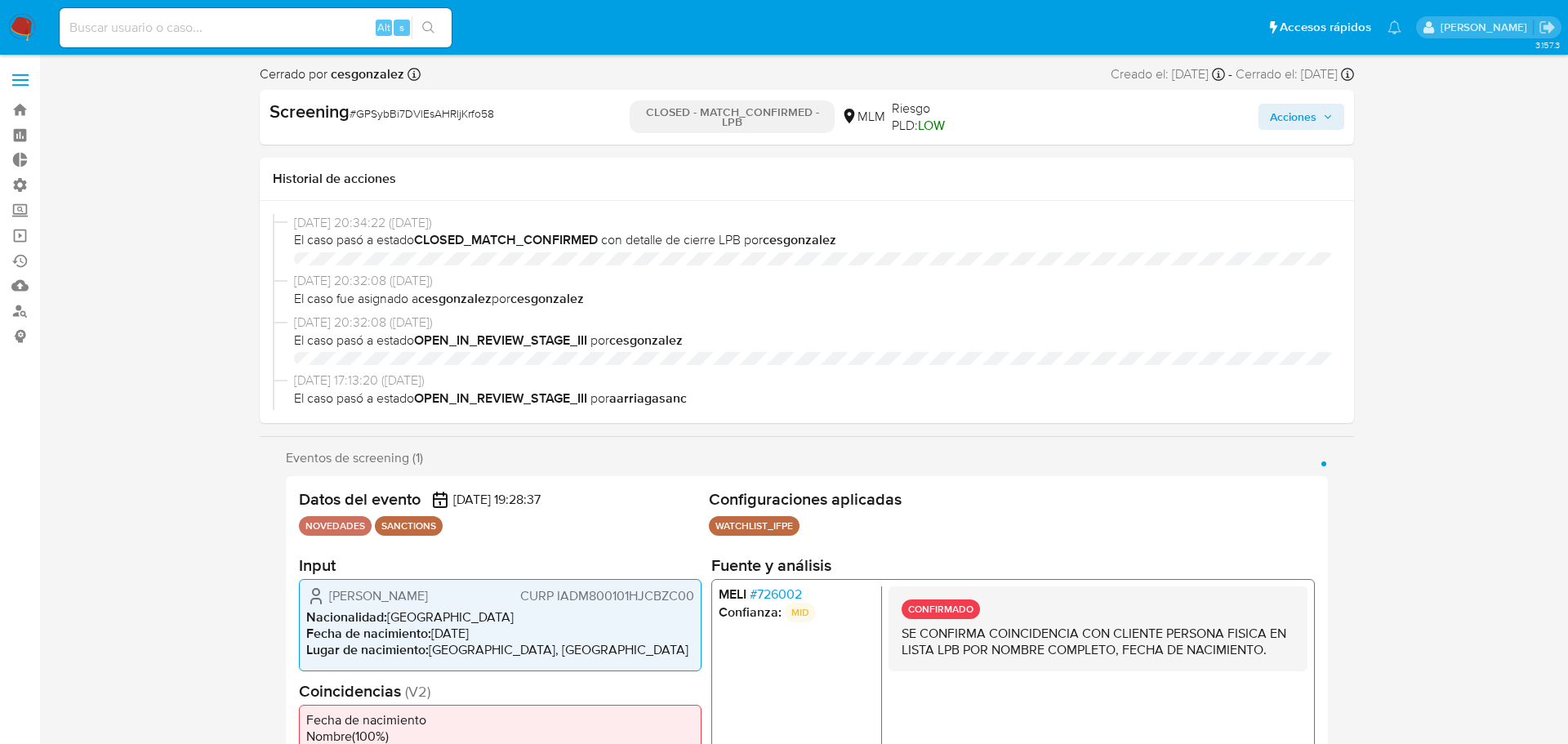
select select "10"
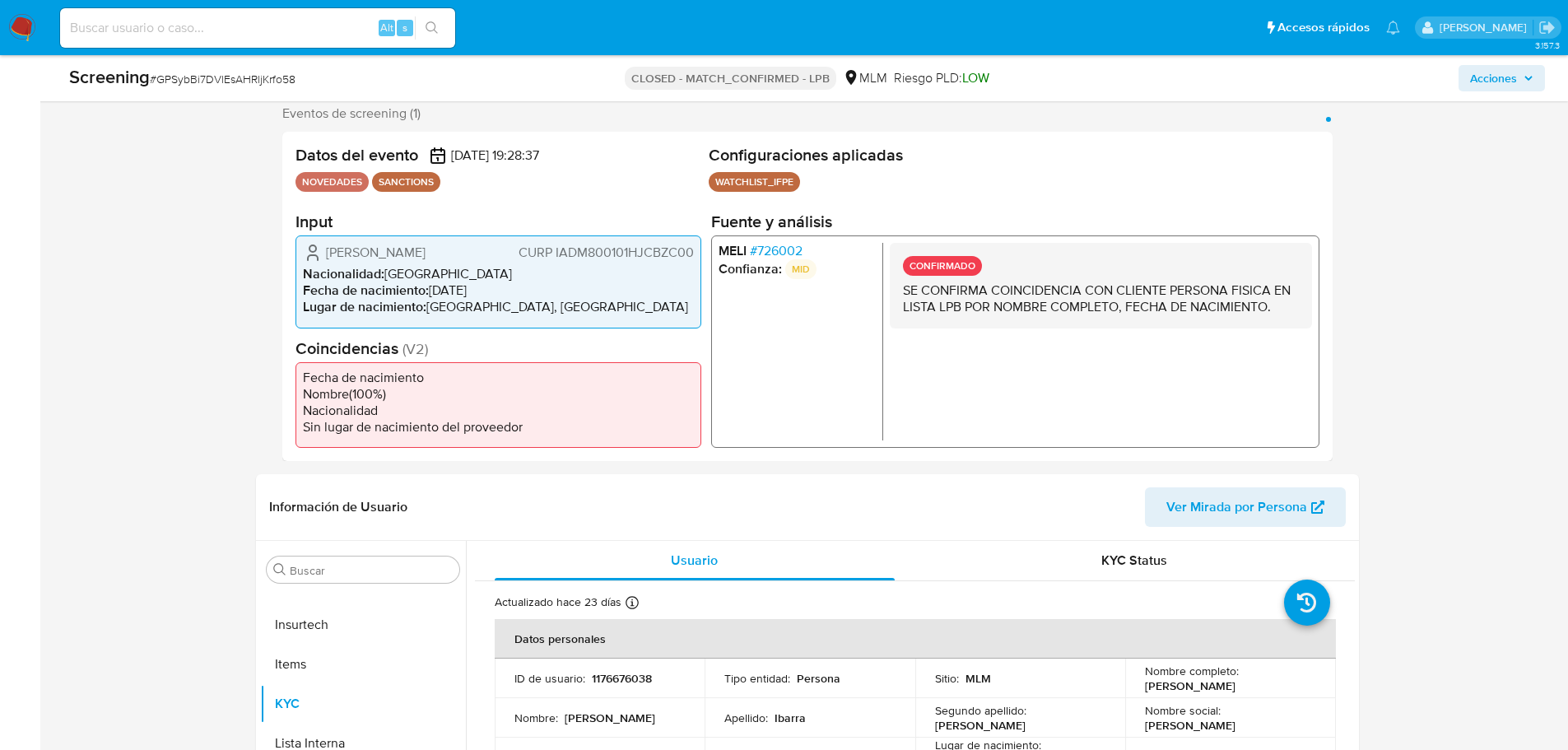
scroll to position [494, 0]
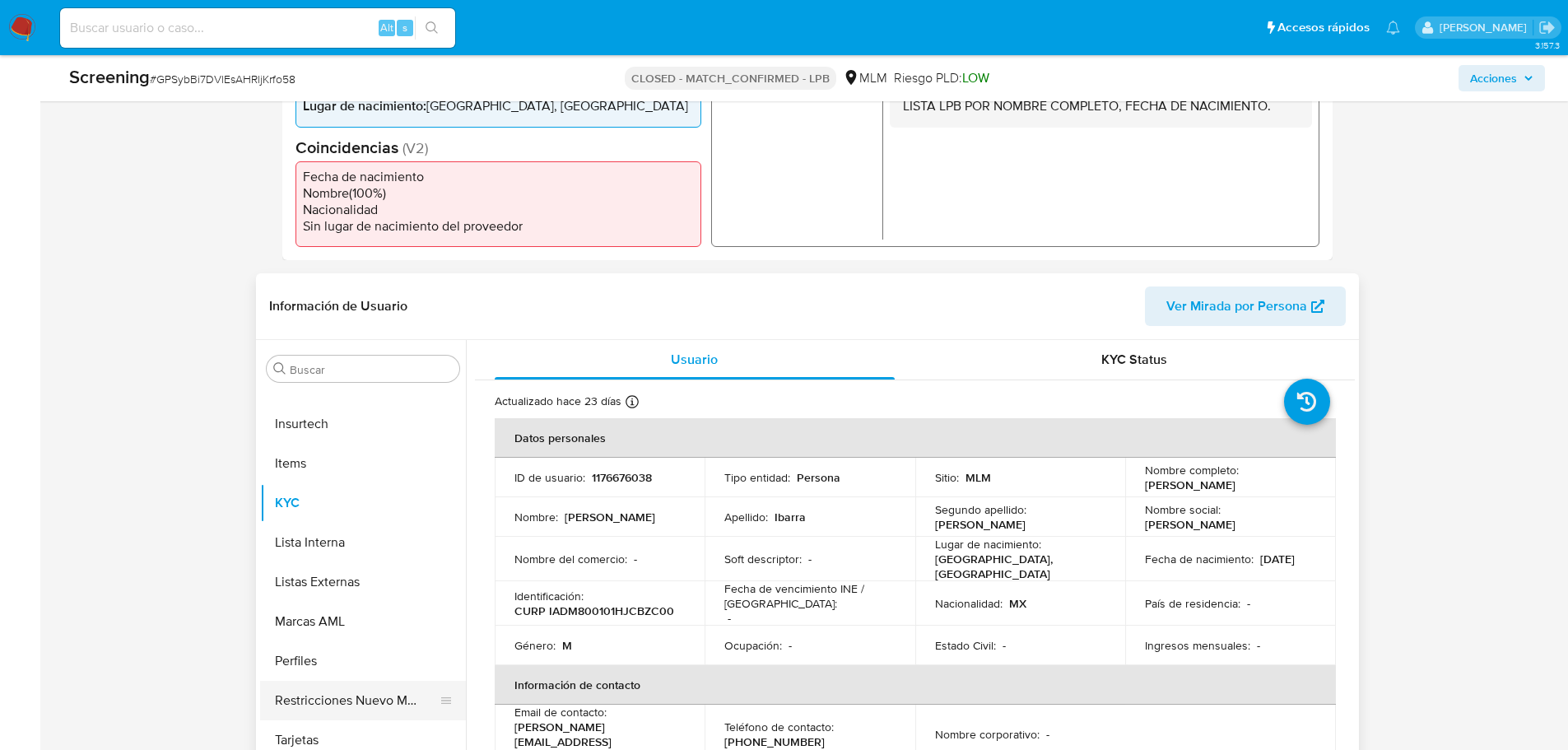
click at [392, 700] on button "Restricciones Nuevo Mundo" at bounding box center [356, 700] width 193 height 40
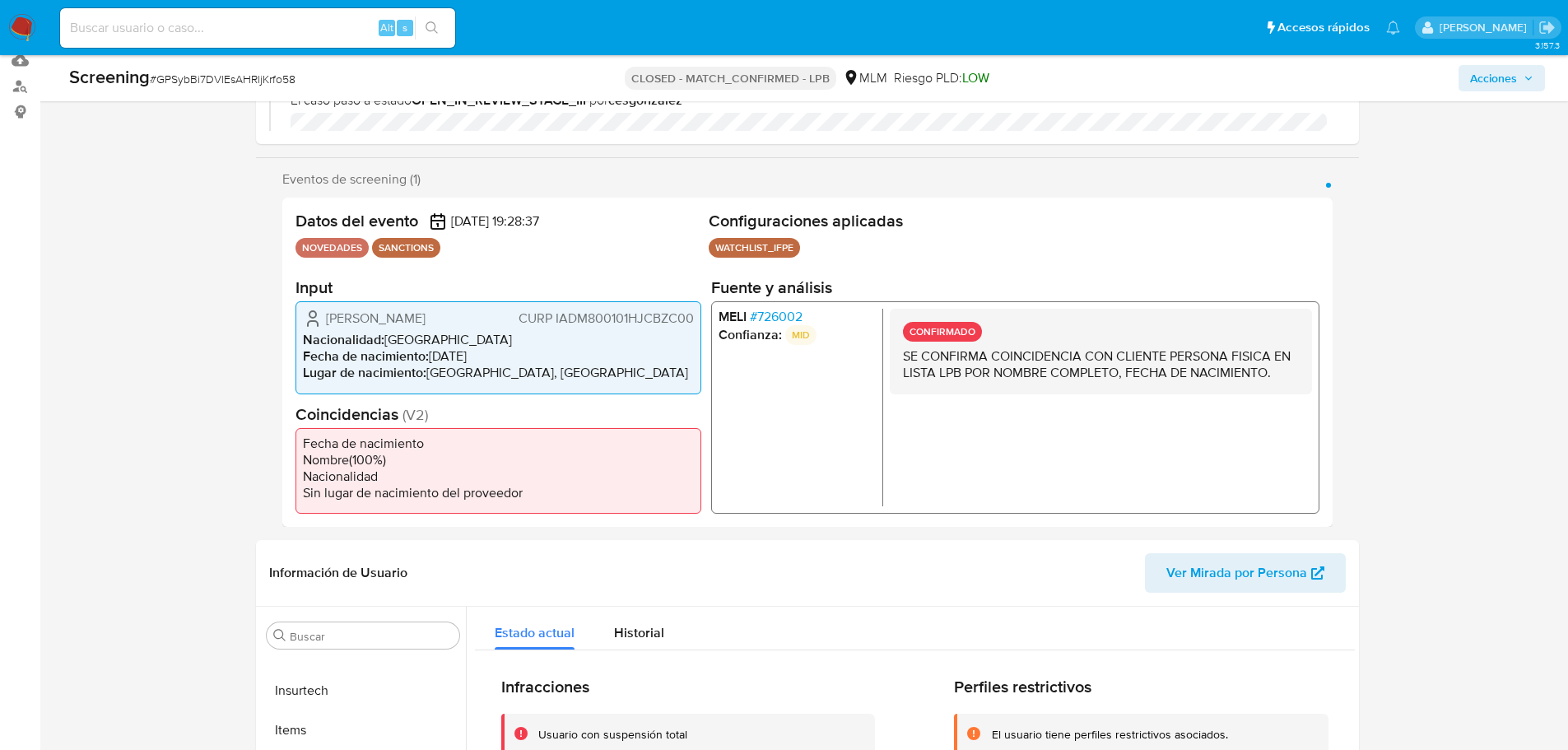
scroll to position [0, 0]
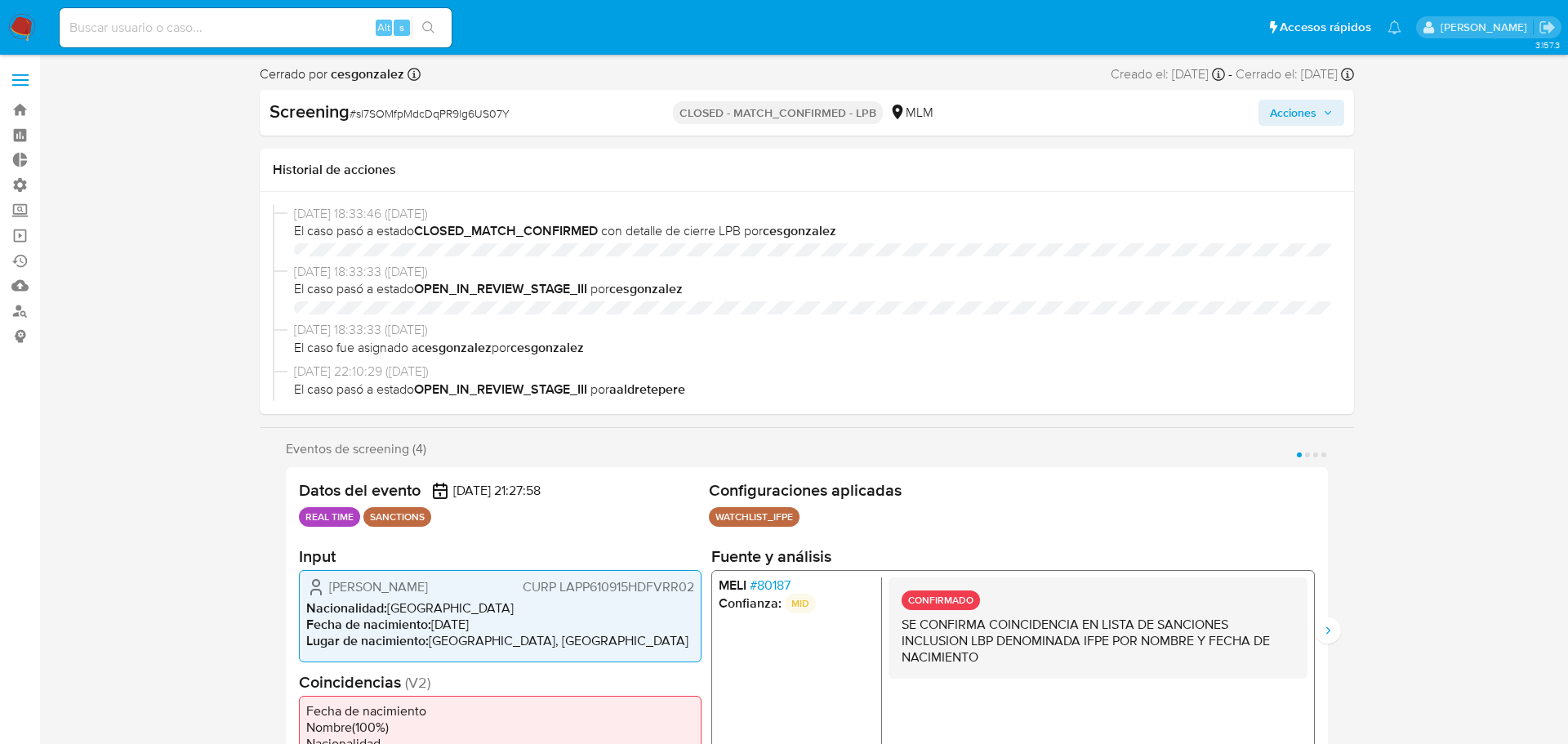
select select "10"
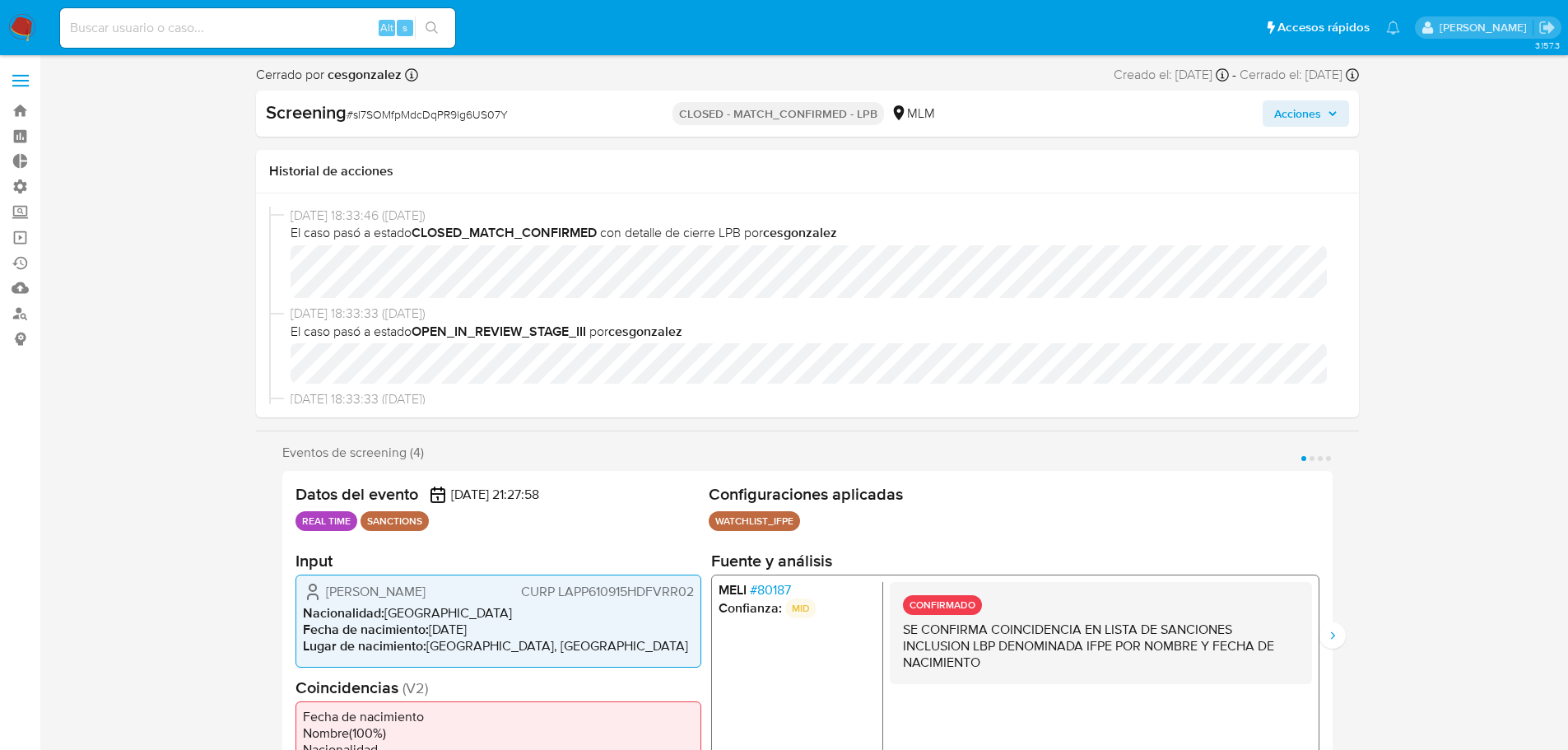
scroll to position [695, 0]
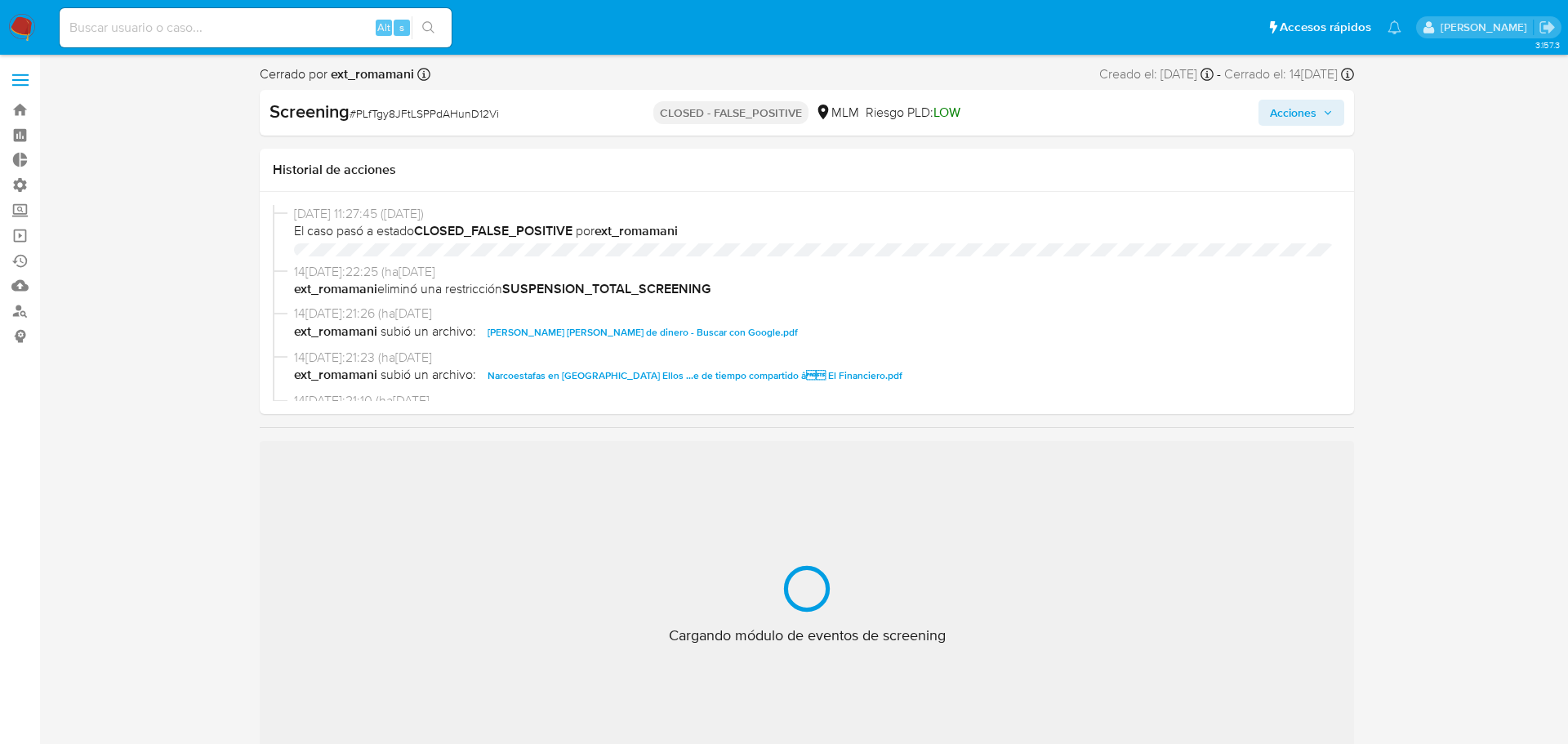
select select "10"
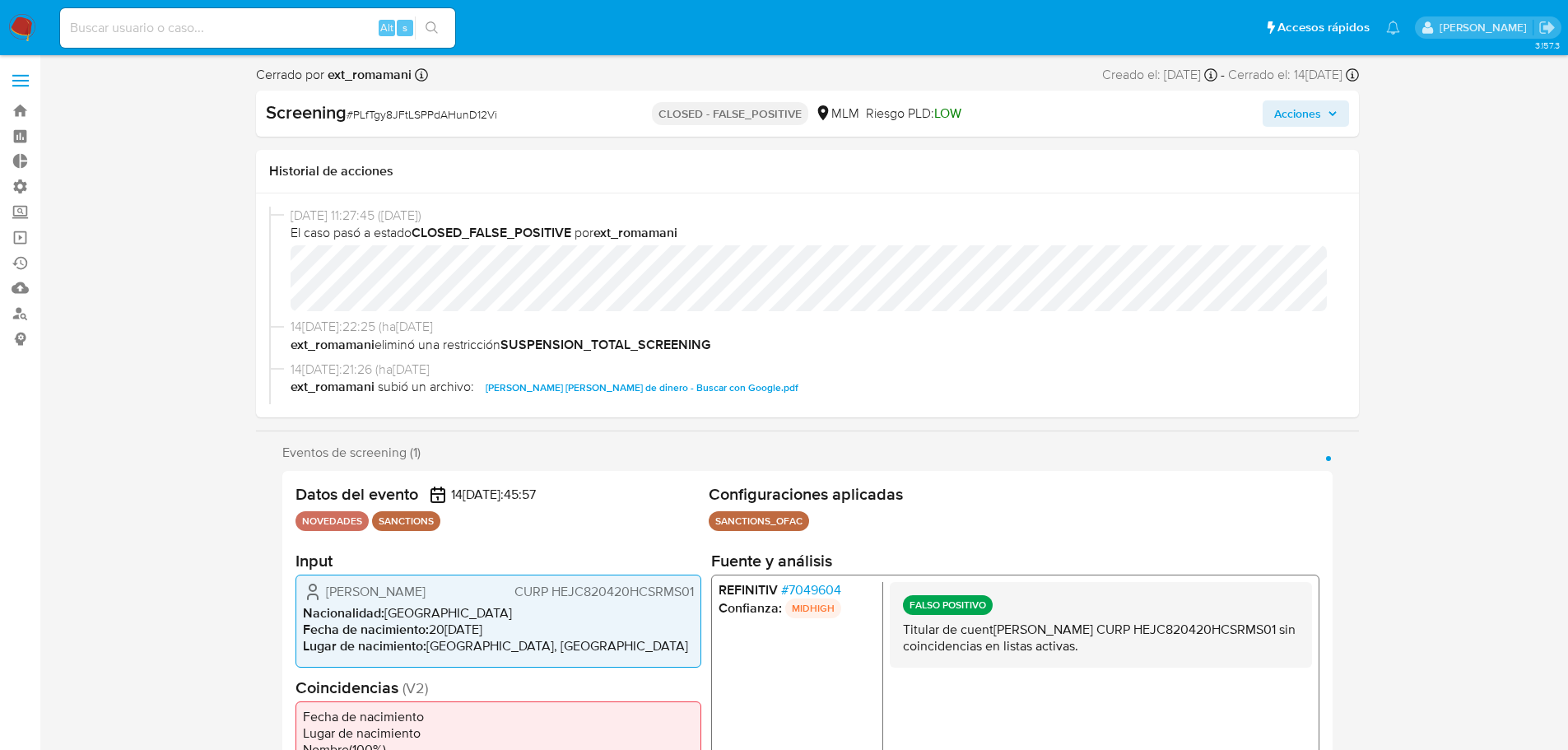
scroll to position [695, 0]
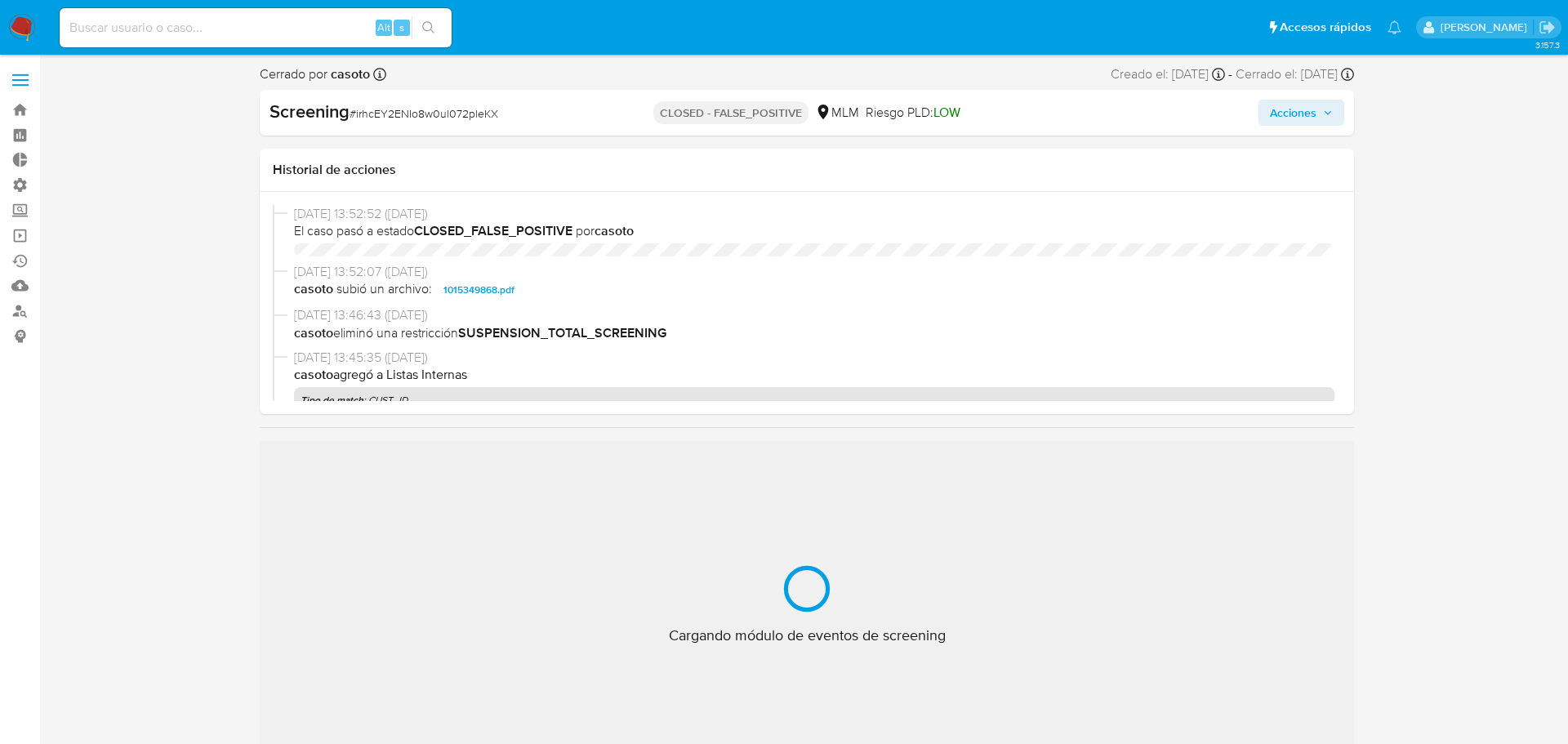
select select "10"
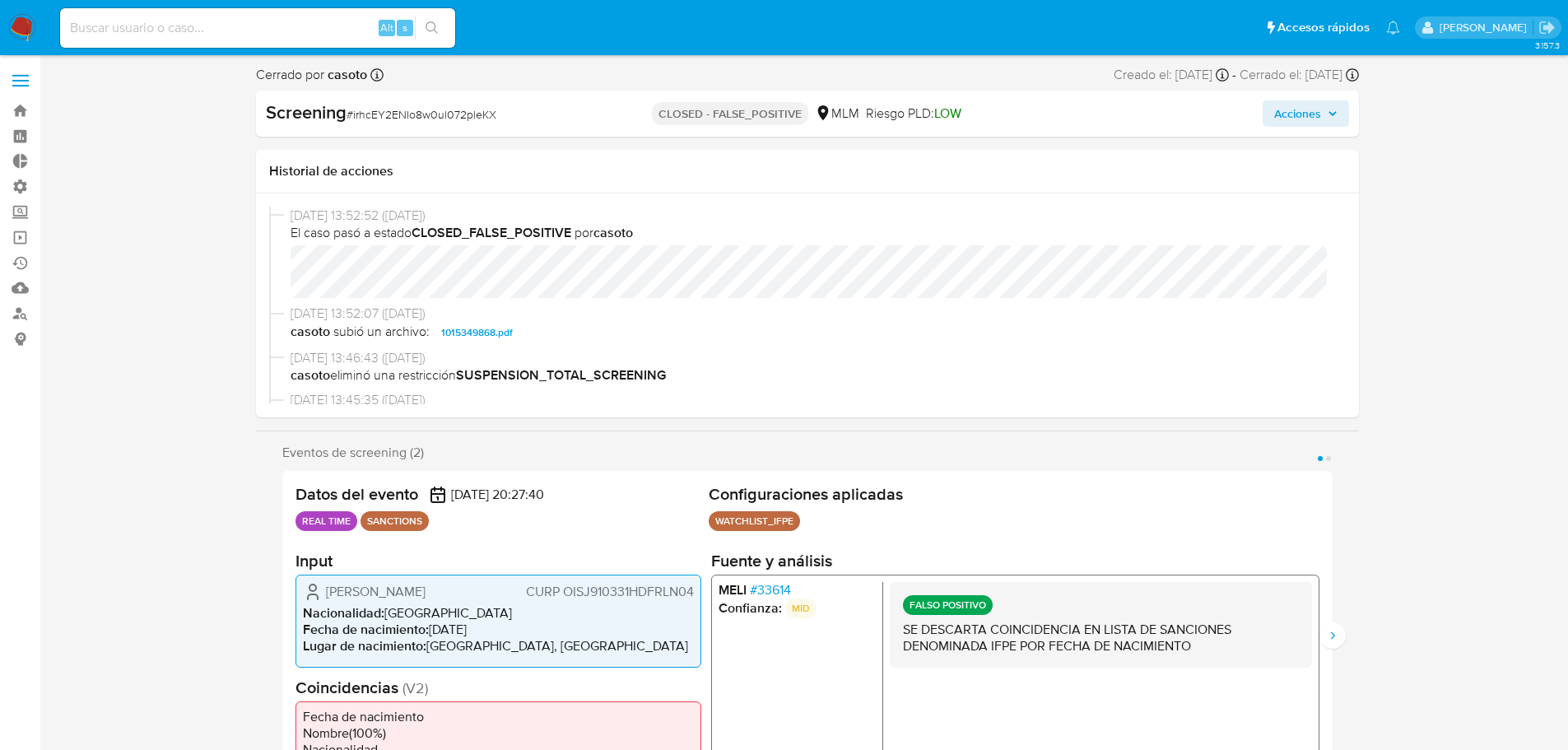
scroll to position [695, 0]
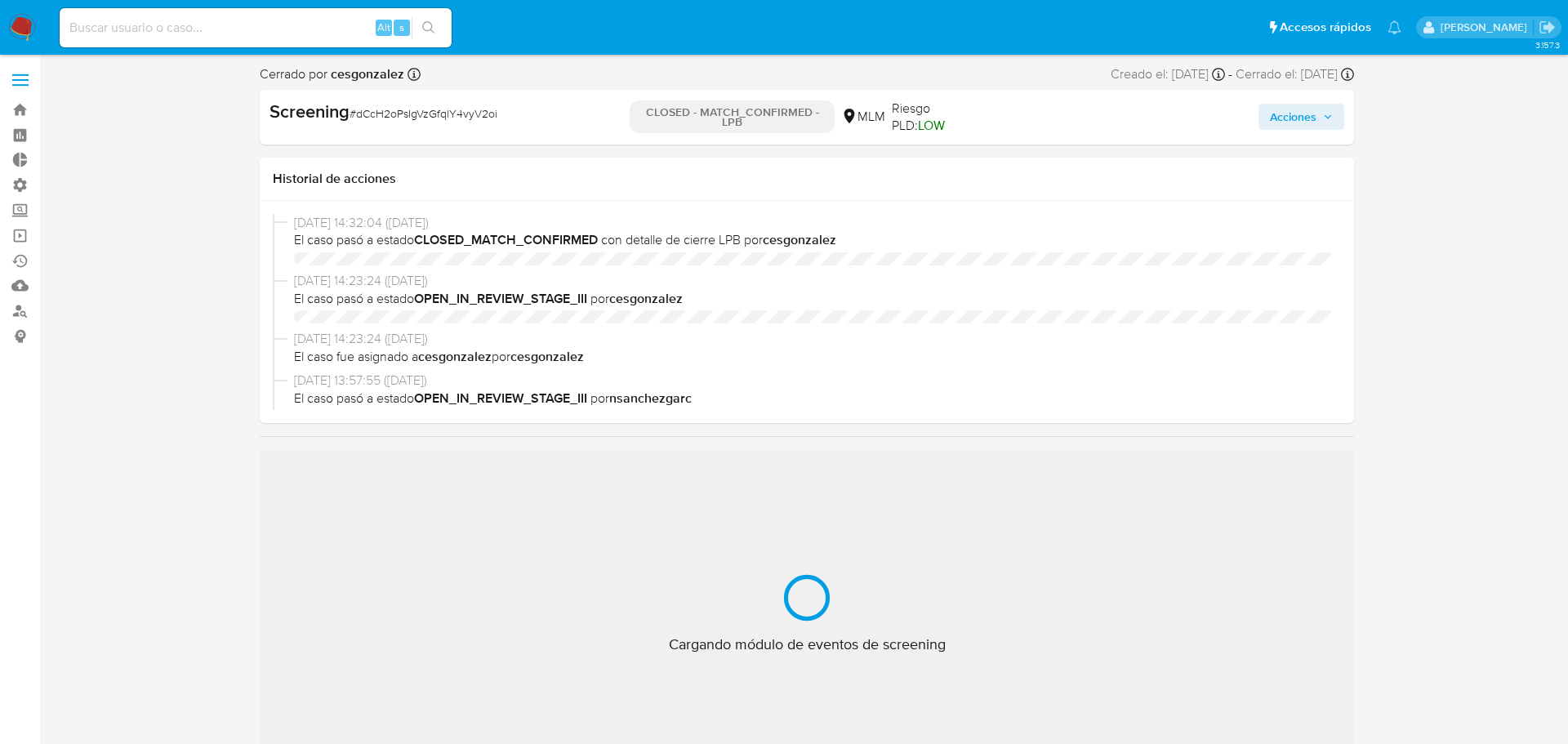
select select "10"
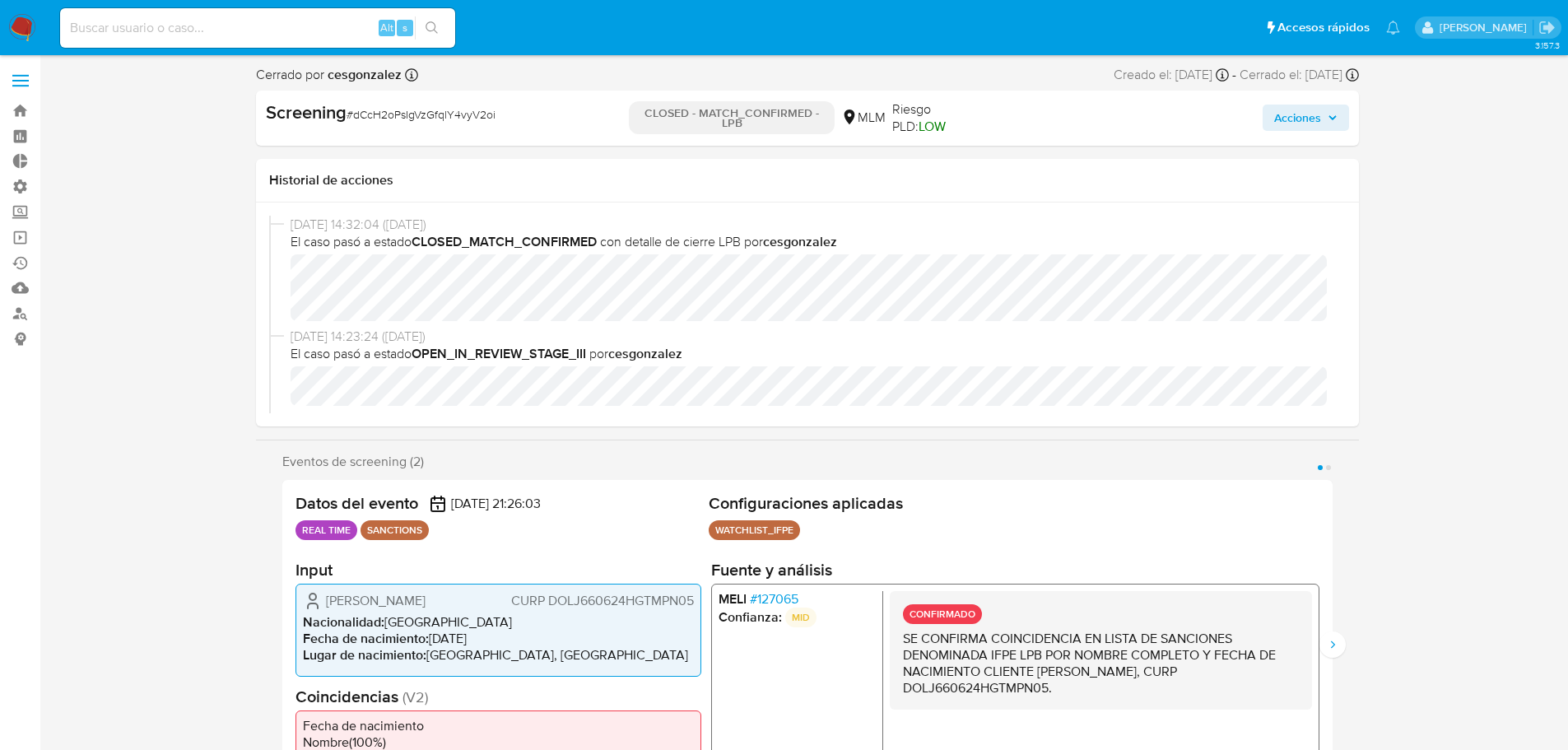
scroll to position [695, 0]
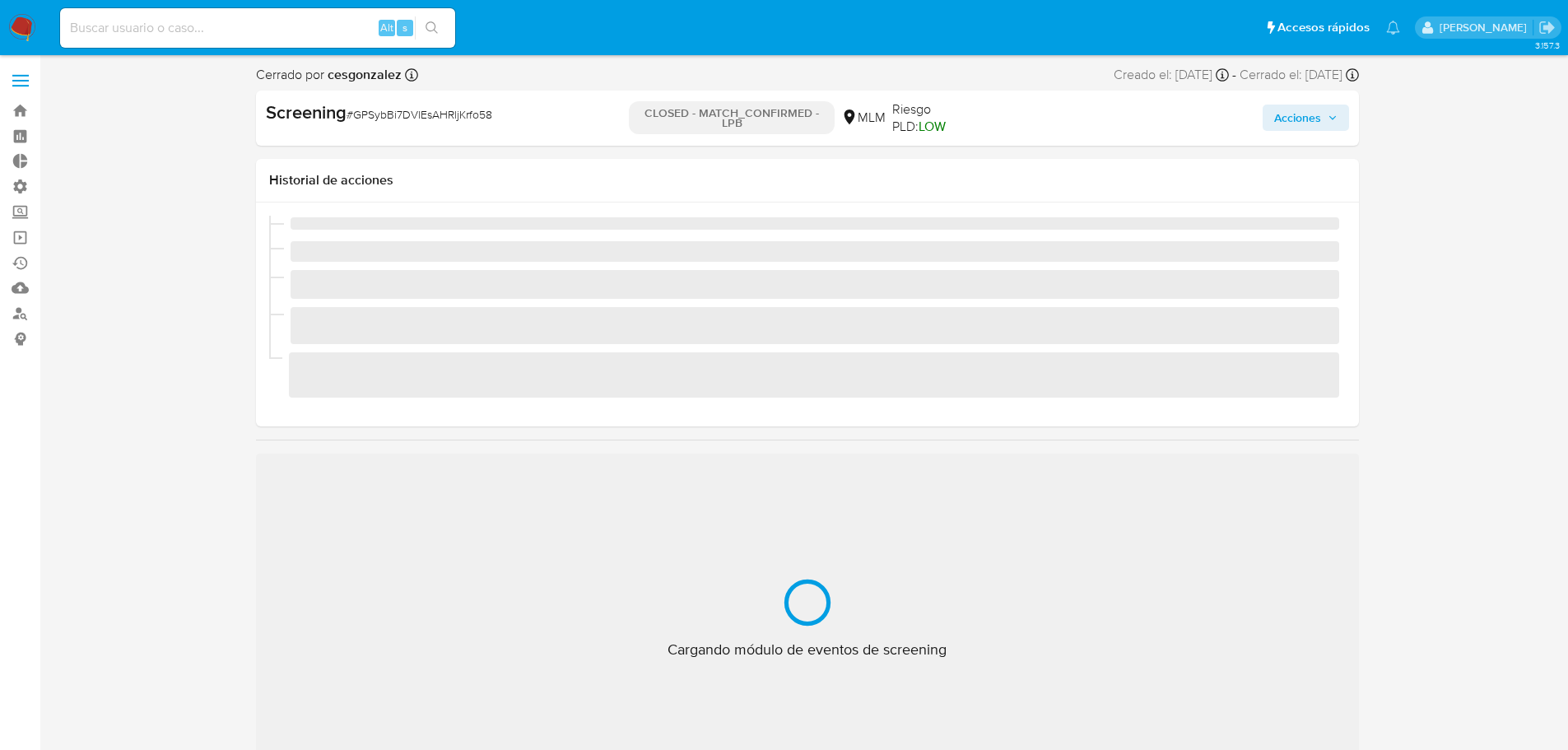
scroll to position [695, 0]
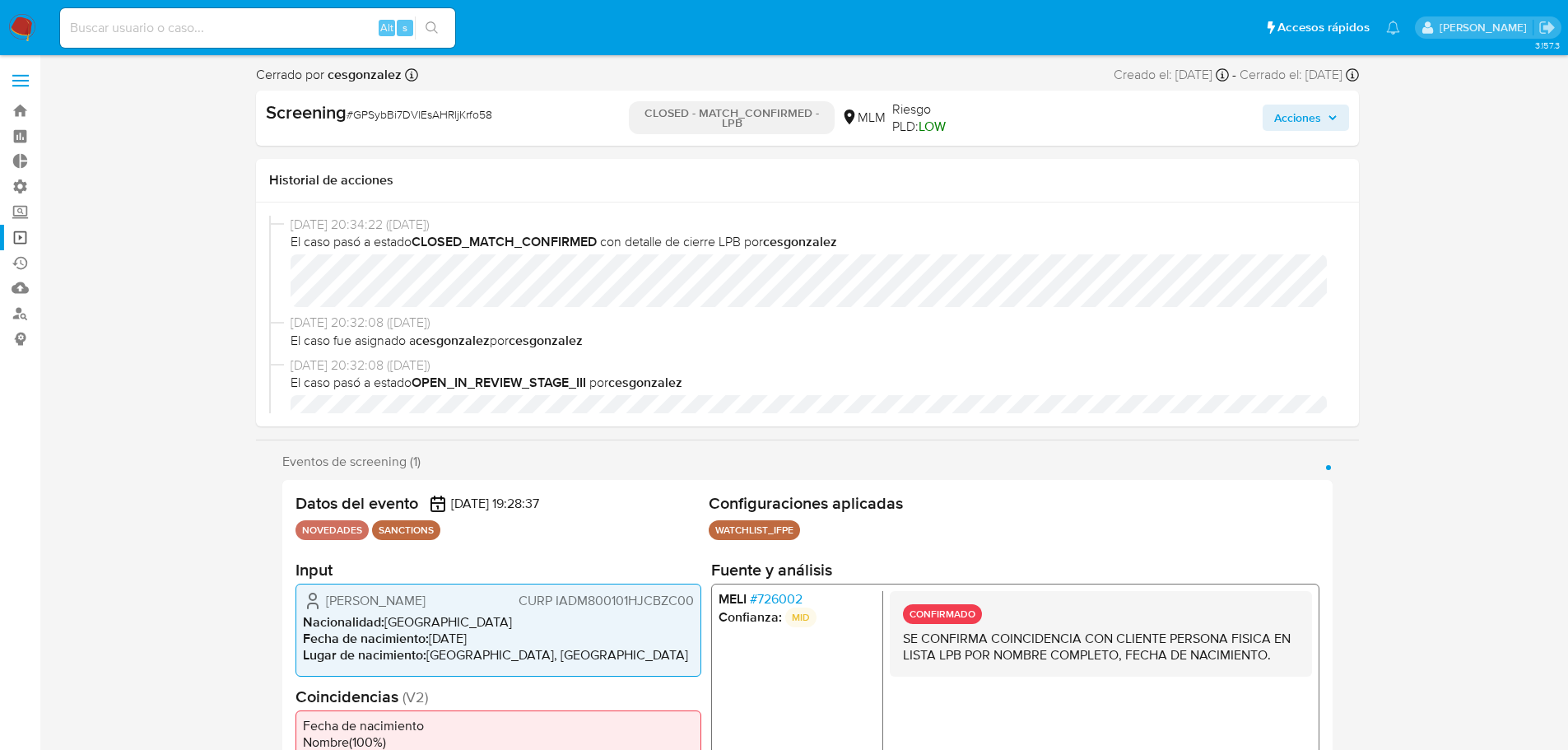
select select "10"
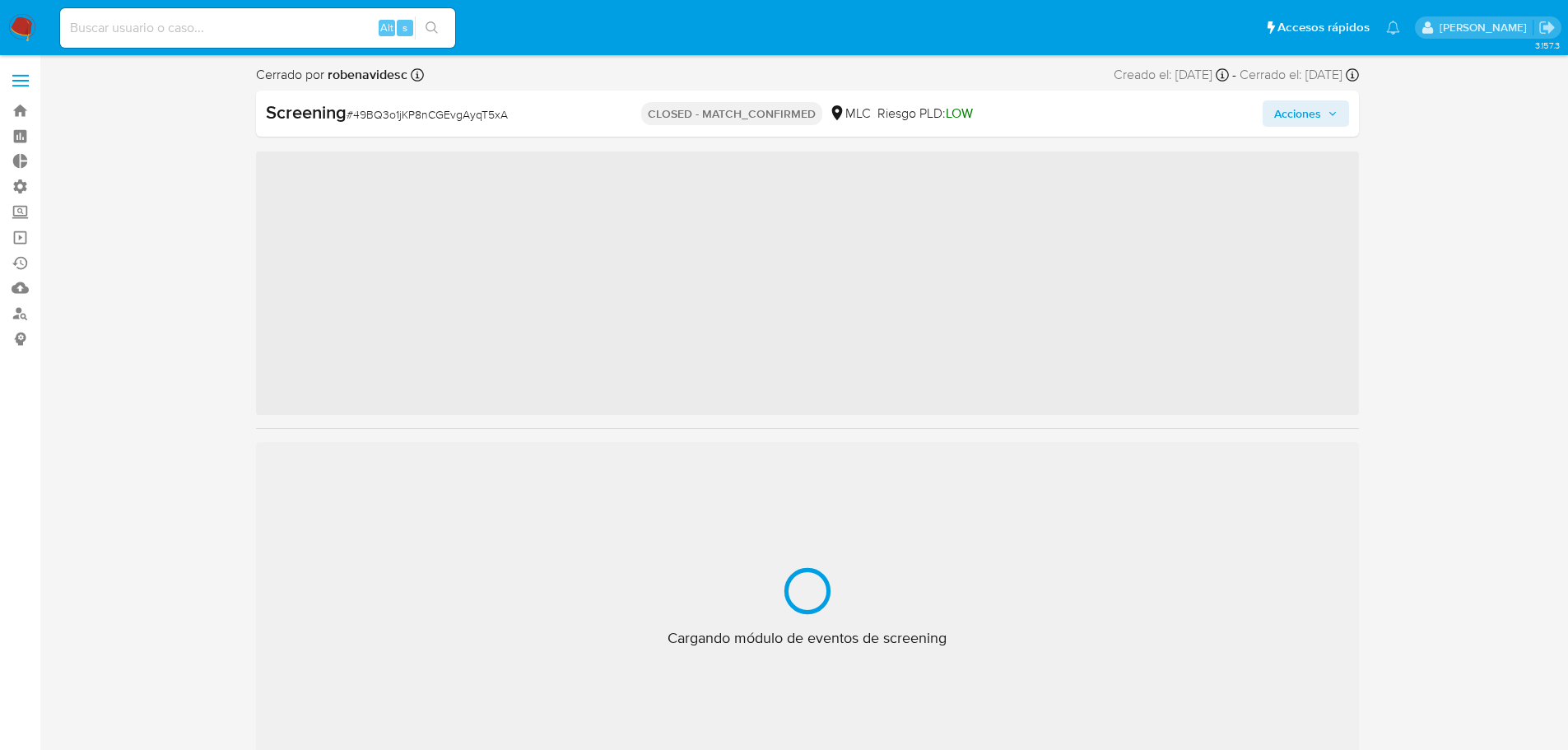
scroll to position [695, 0]
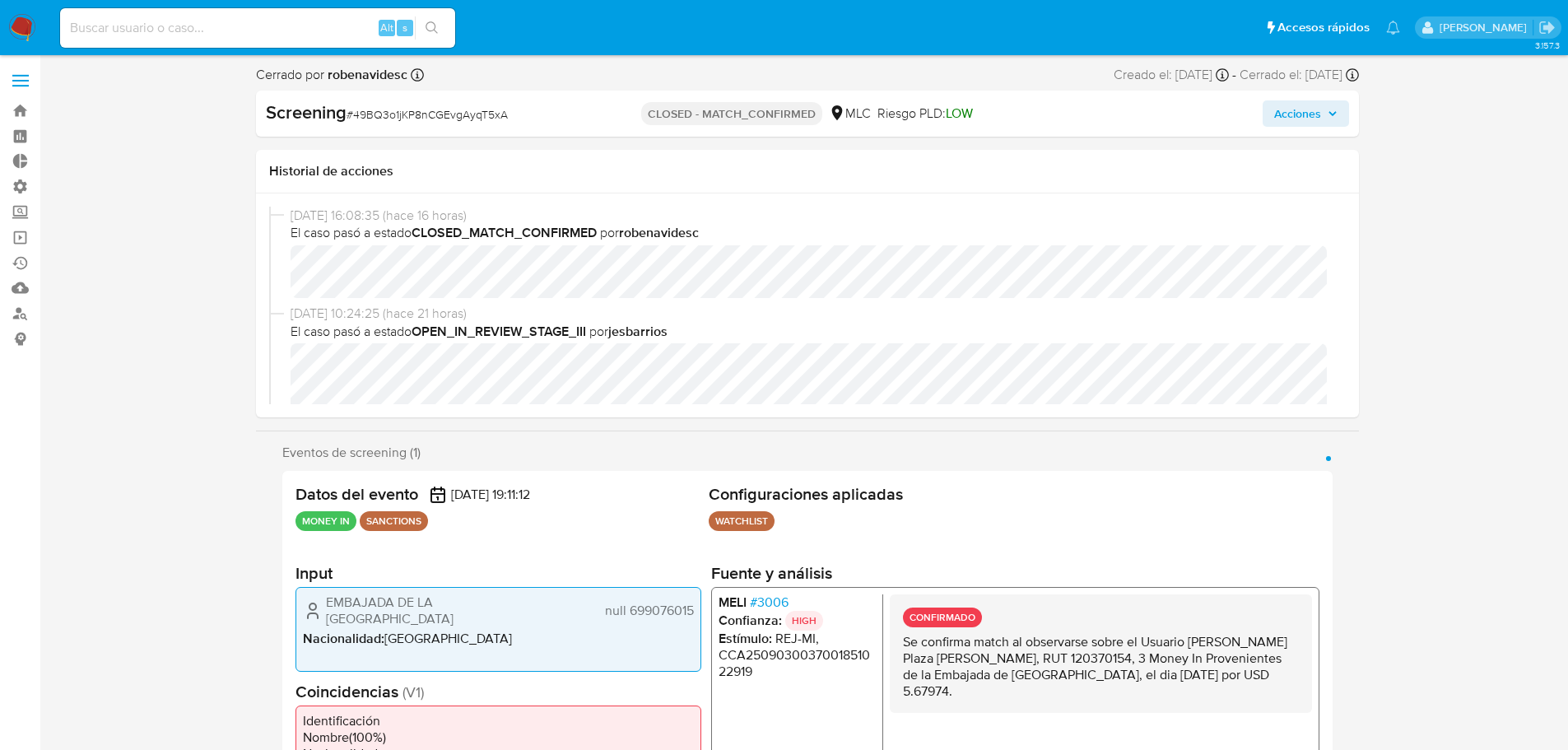
select select "10"
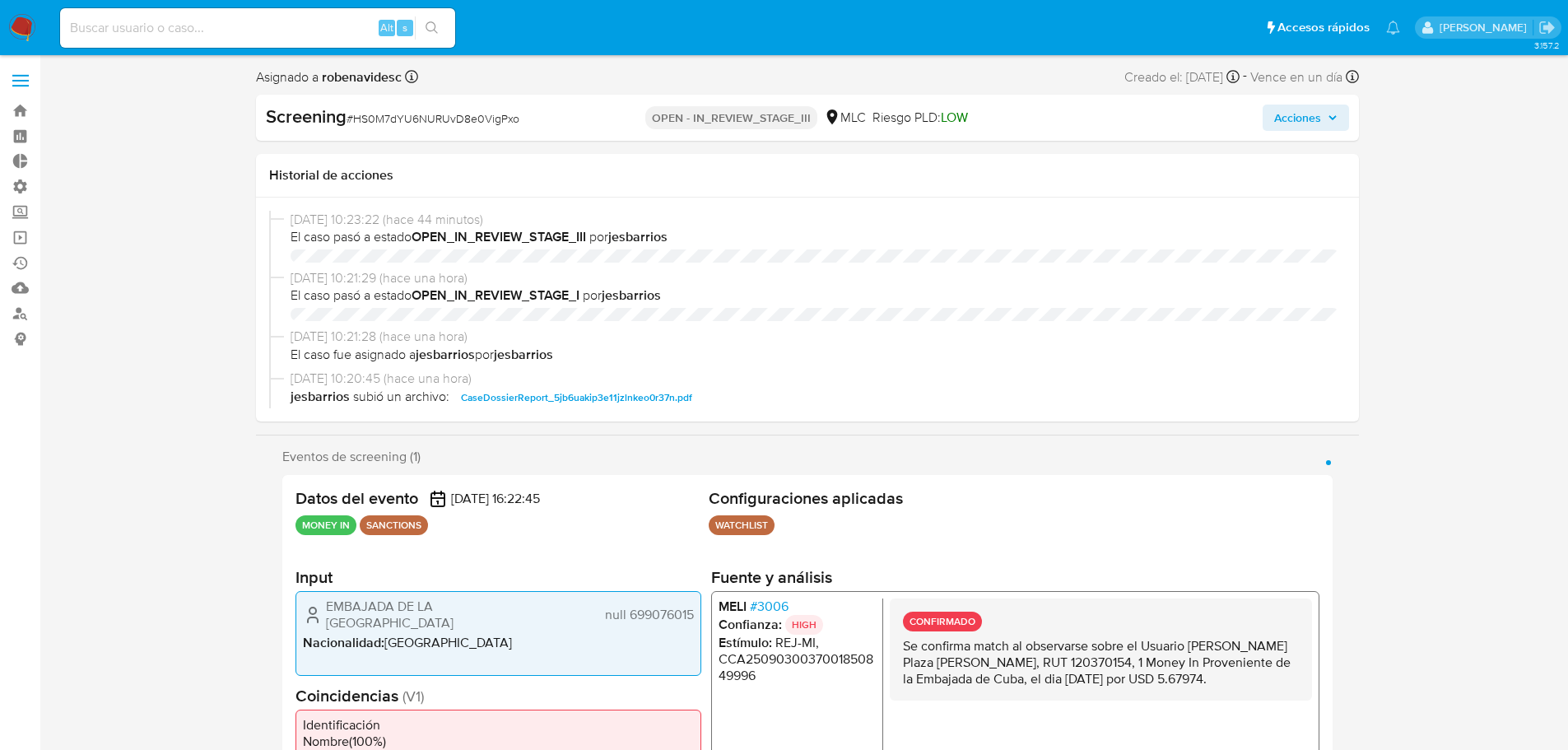
select select "10"
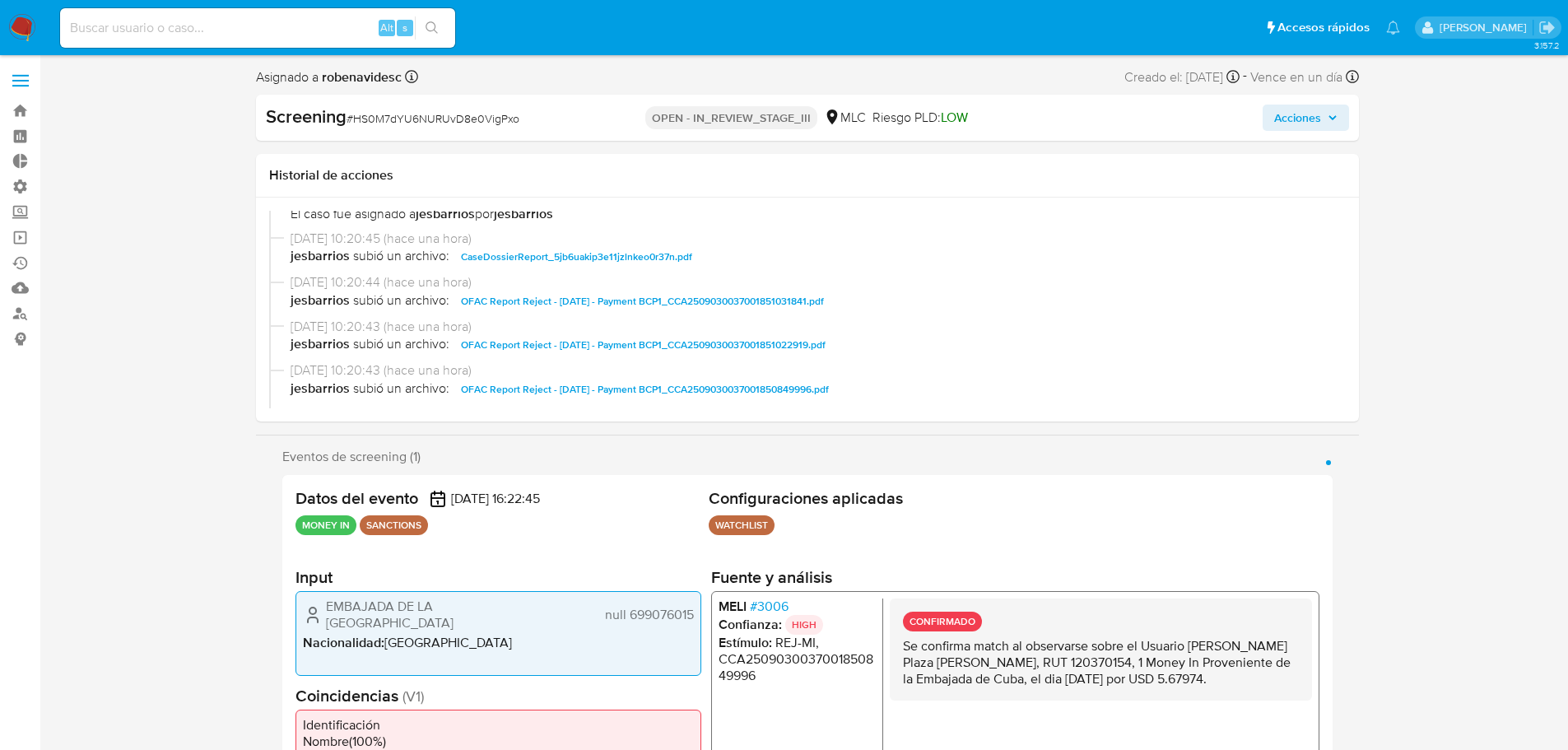
scroll to position [695, 0]
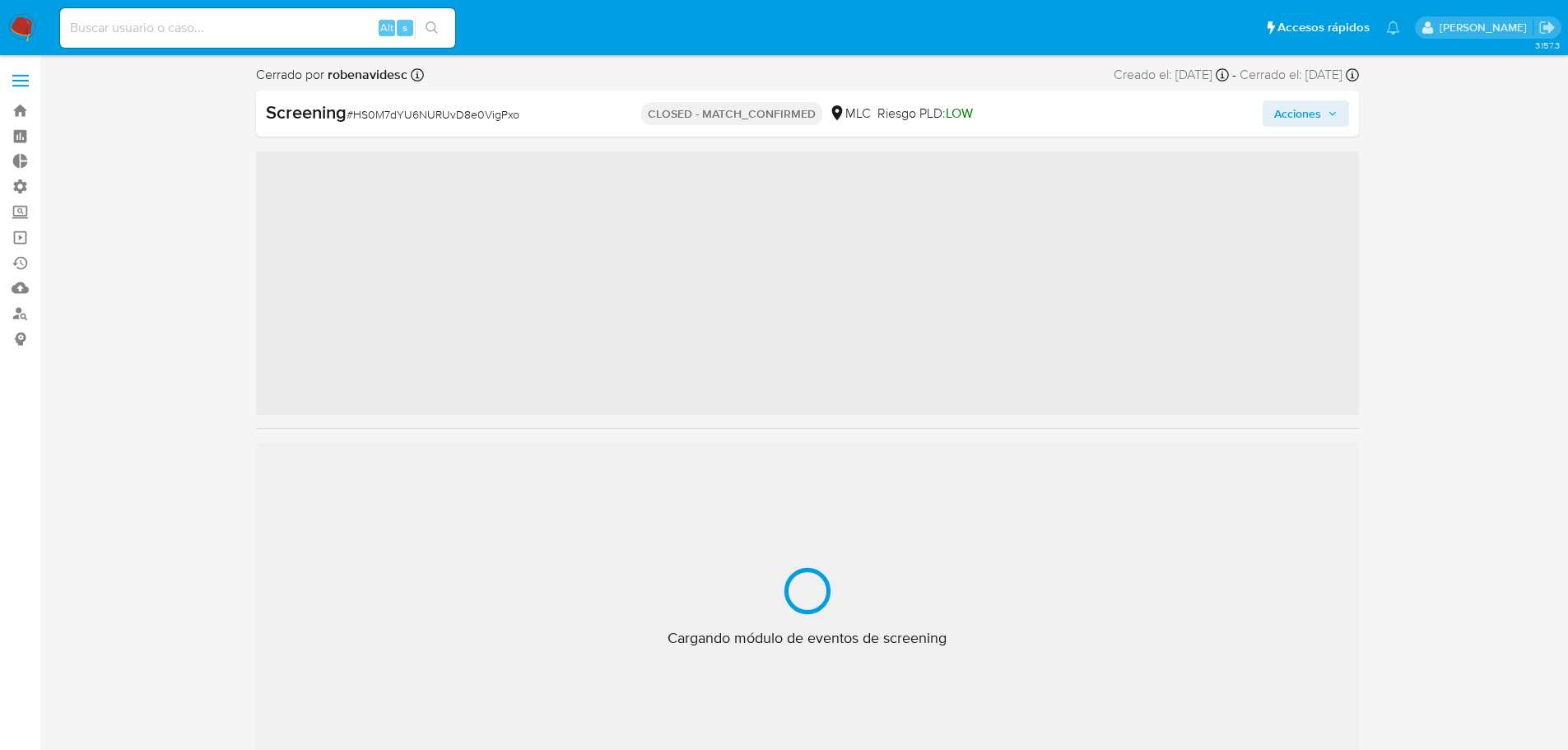
scroll to position [695, 0]
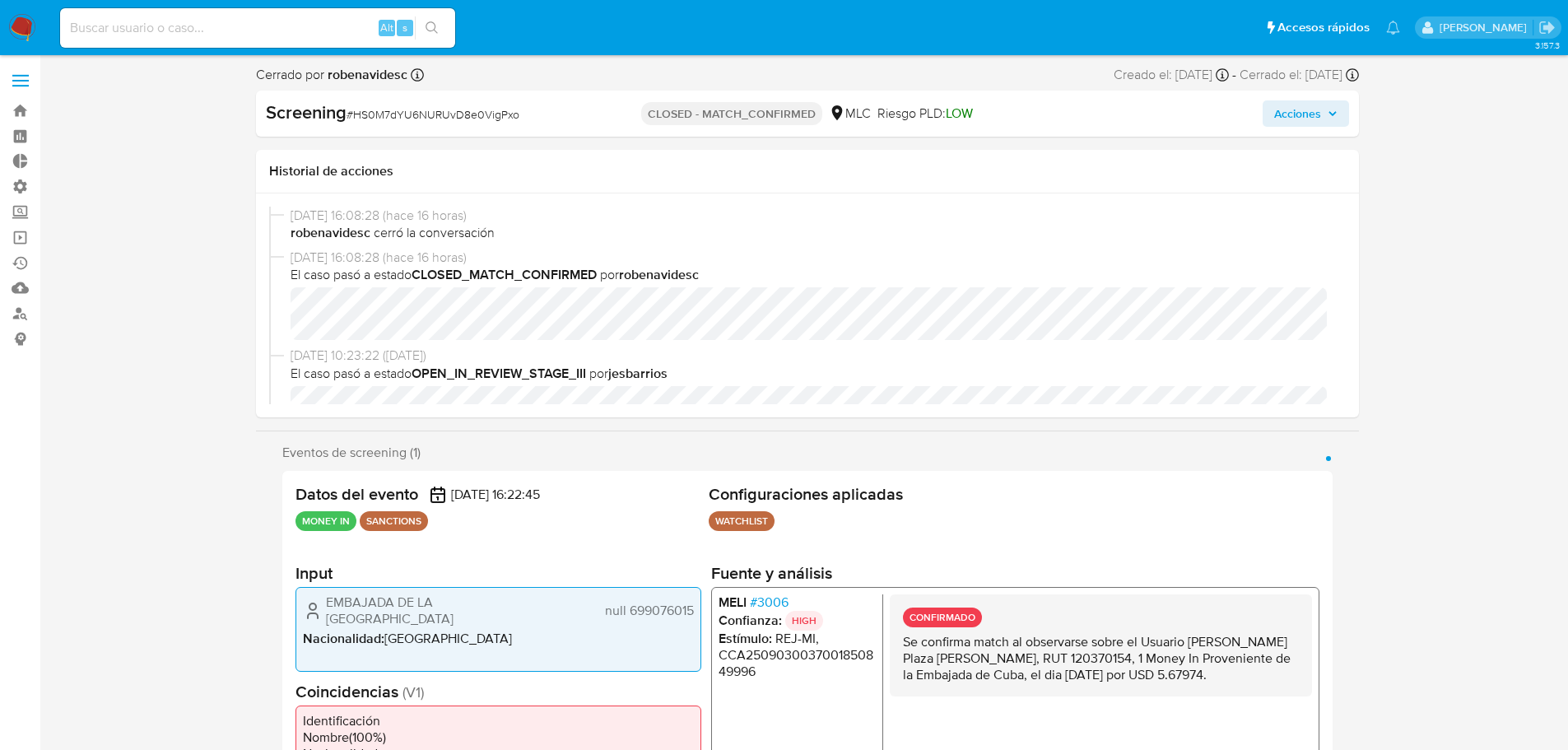
select select "10"
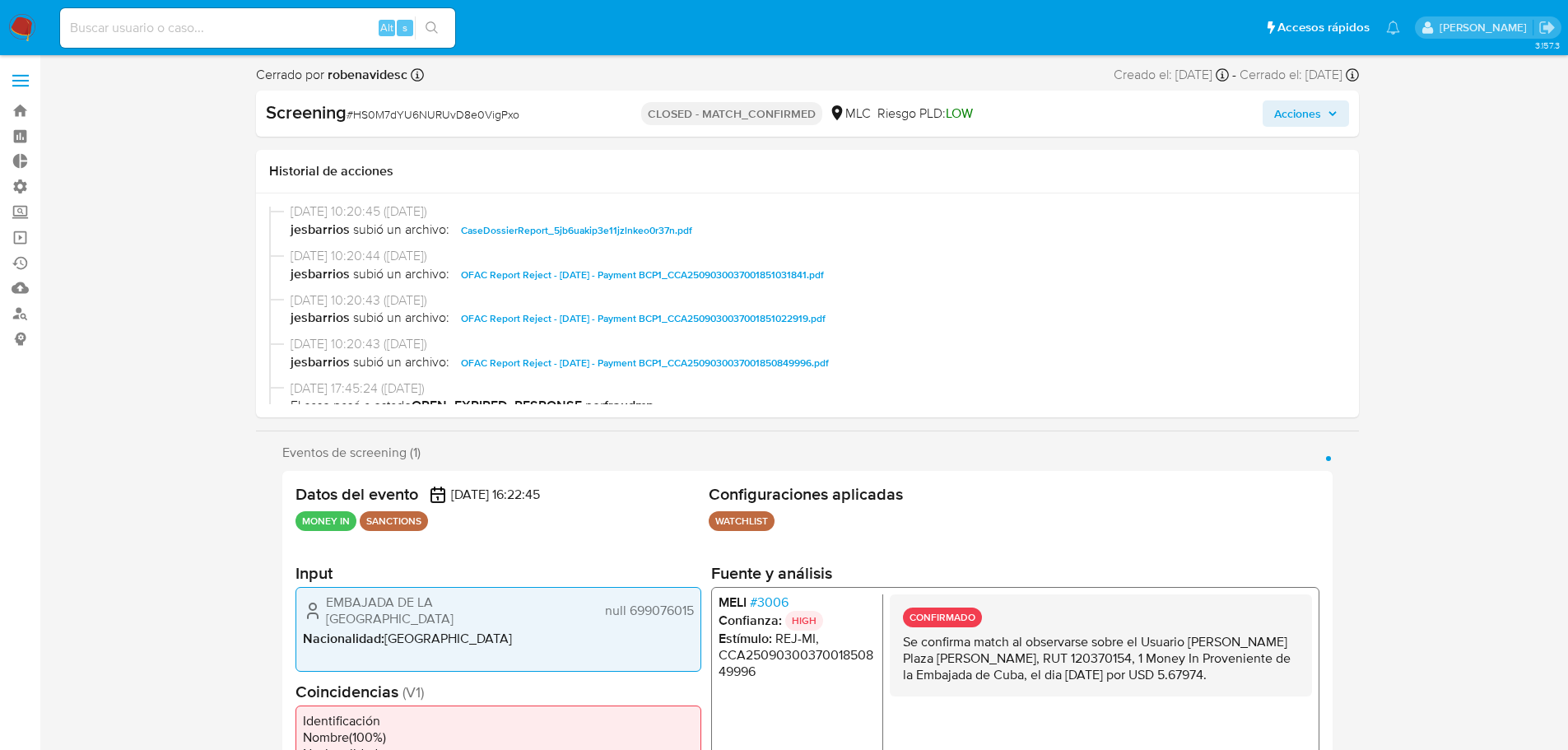
scroll to position [411, 0]
click at [680, 279] on span "OFAC Report Reject - [DATE] - Payment BCP1_CCA2509030037001851031841.pdf" at bounding box center [643, 273] width 363 height 20
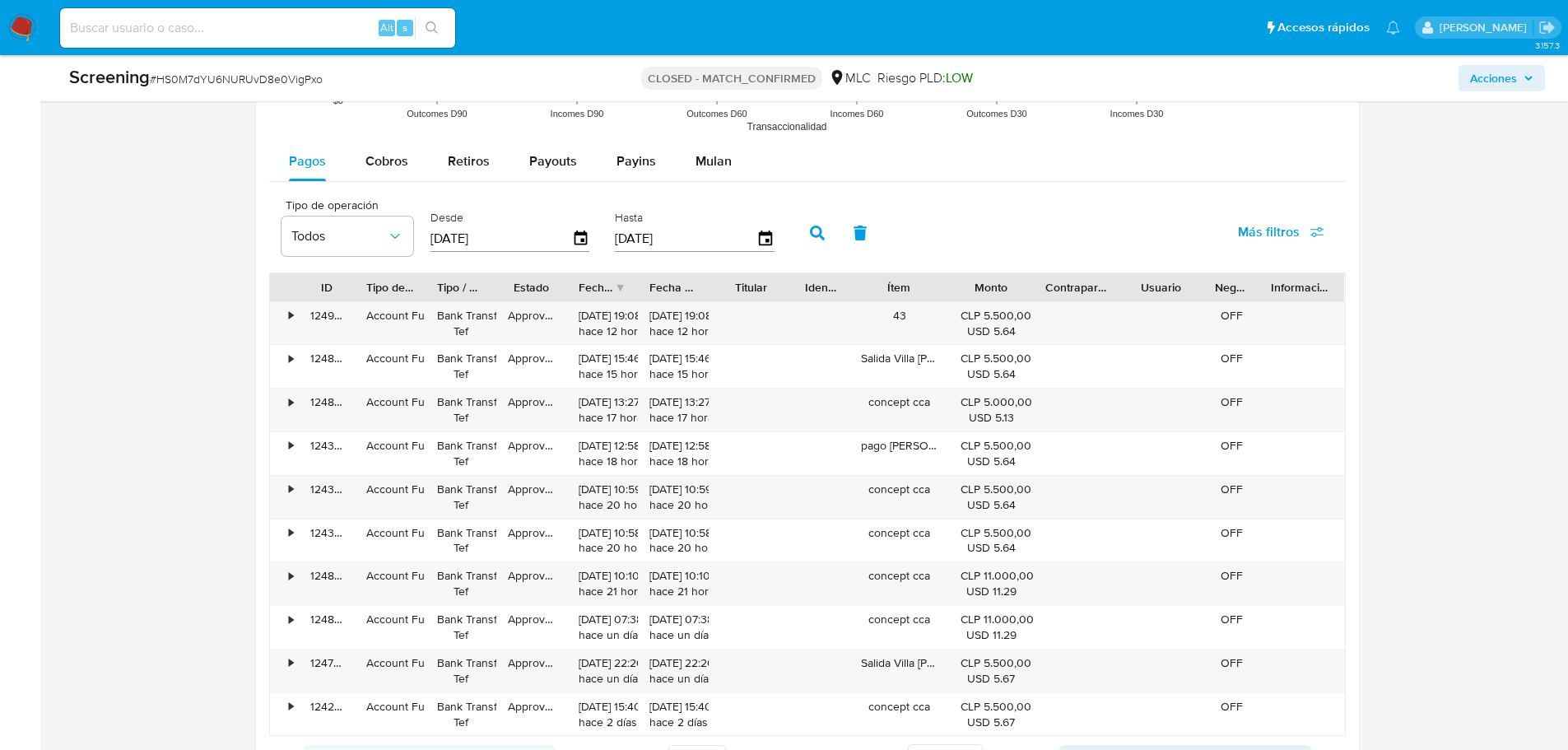
scroll to position [2170, 0]
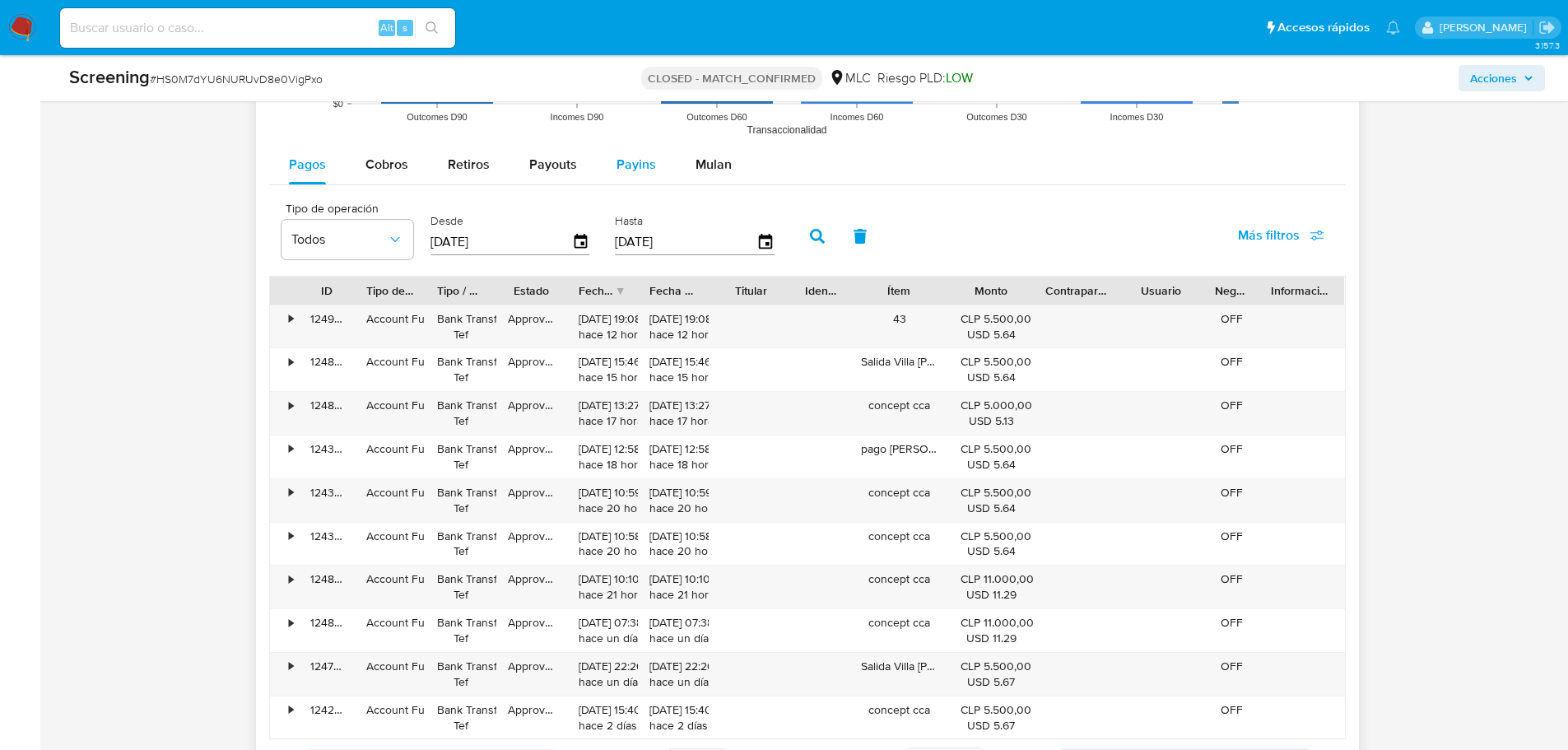
click at [636, 178] on div "Payins" at bounding box center [636, 165] width 40 height 40
select select "10"
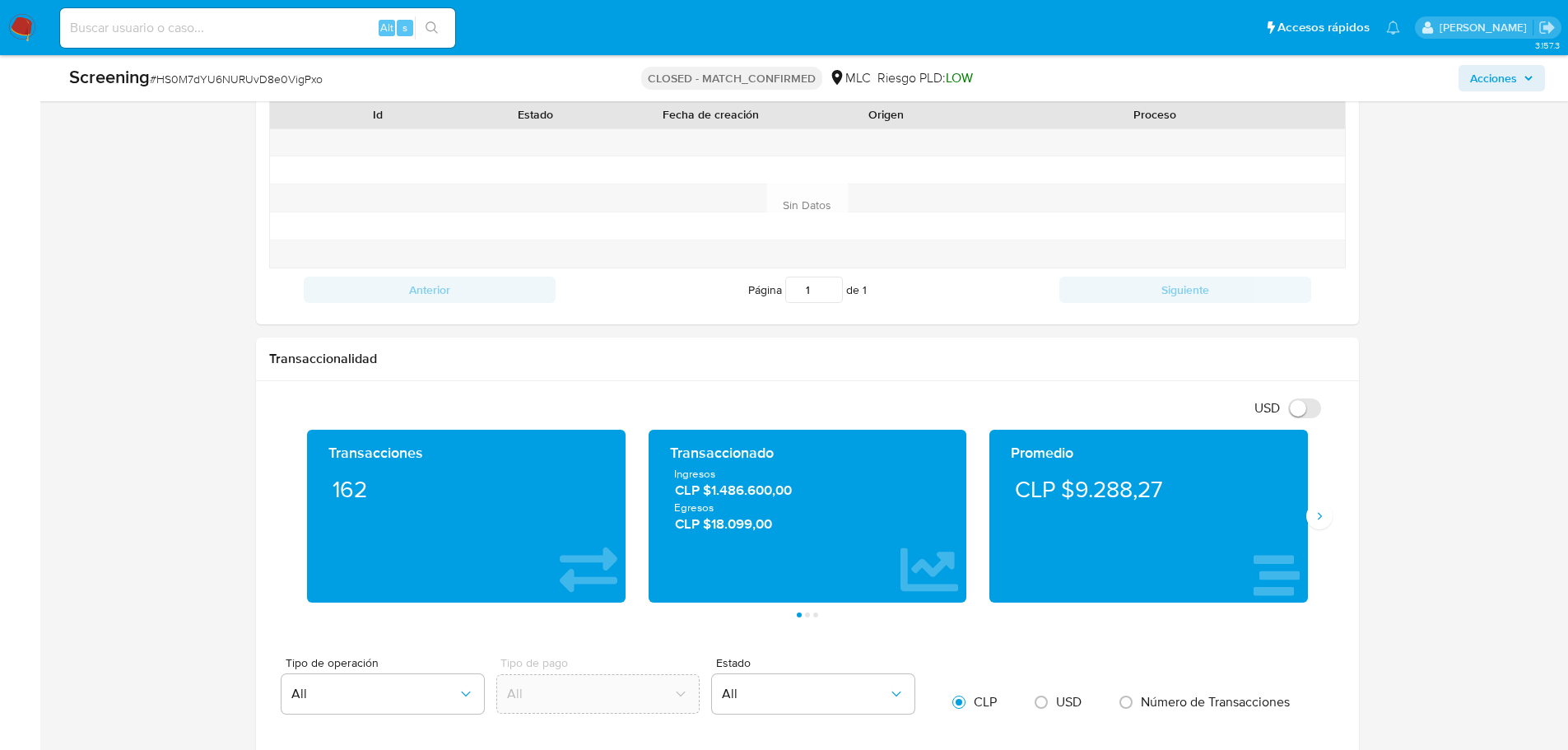
scroll to position [980, 0]
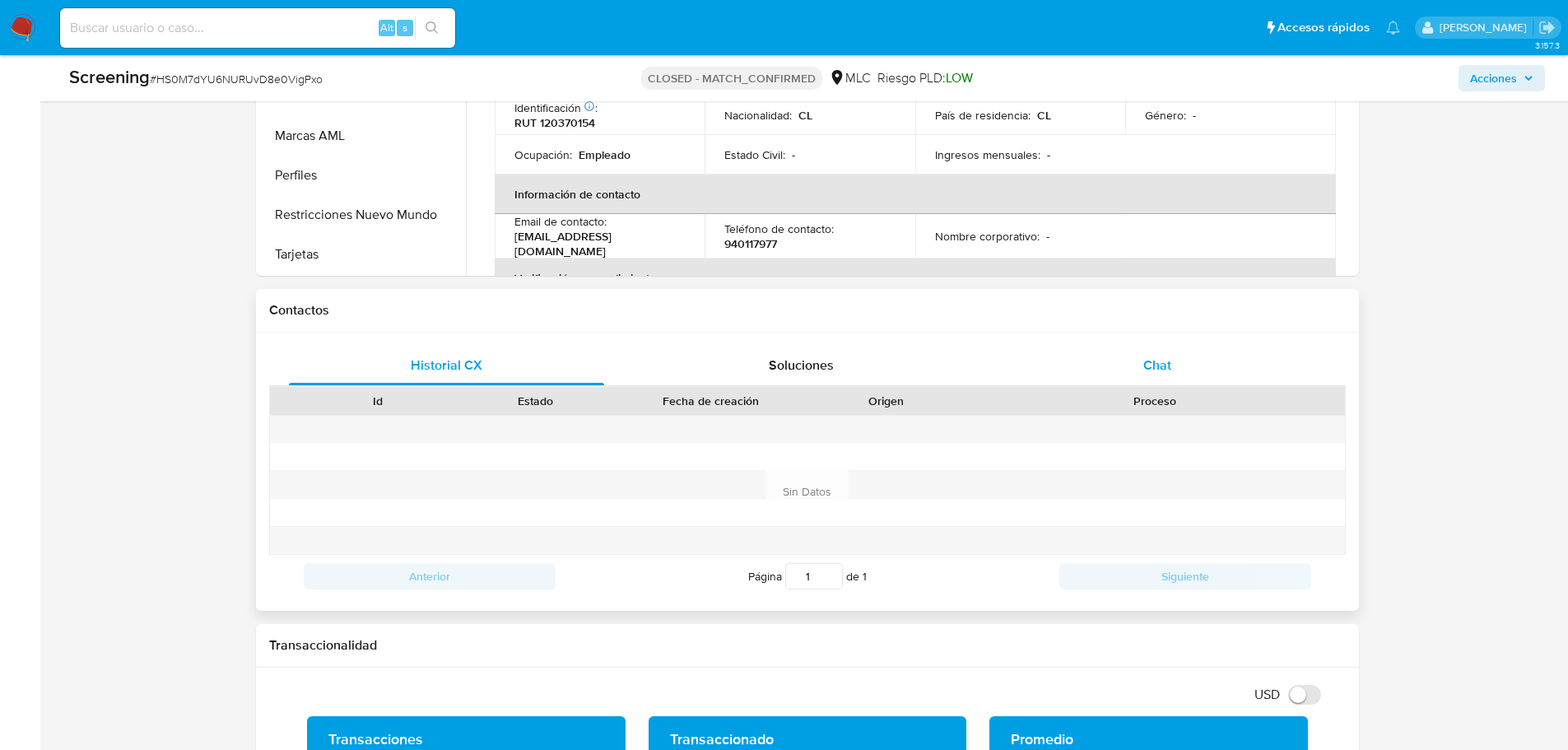
click at [1189, 369] on div "Chat" at bounding box center [1158, 365] width 316 height 40
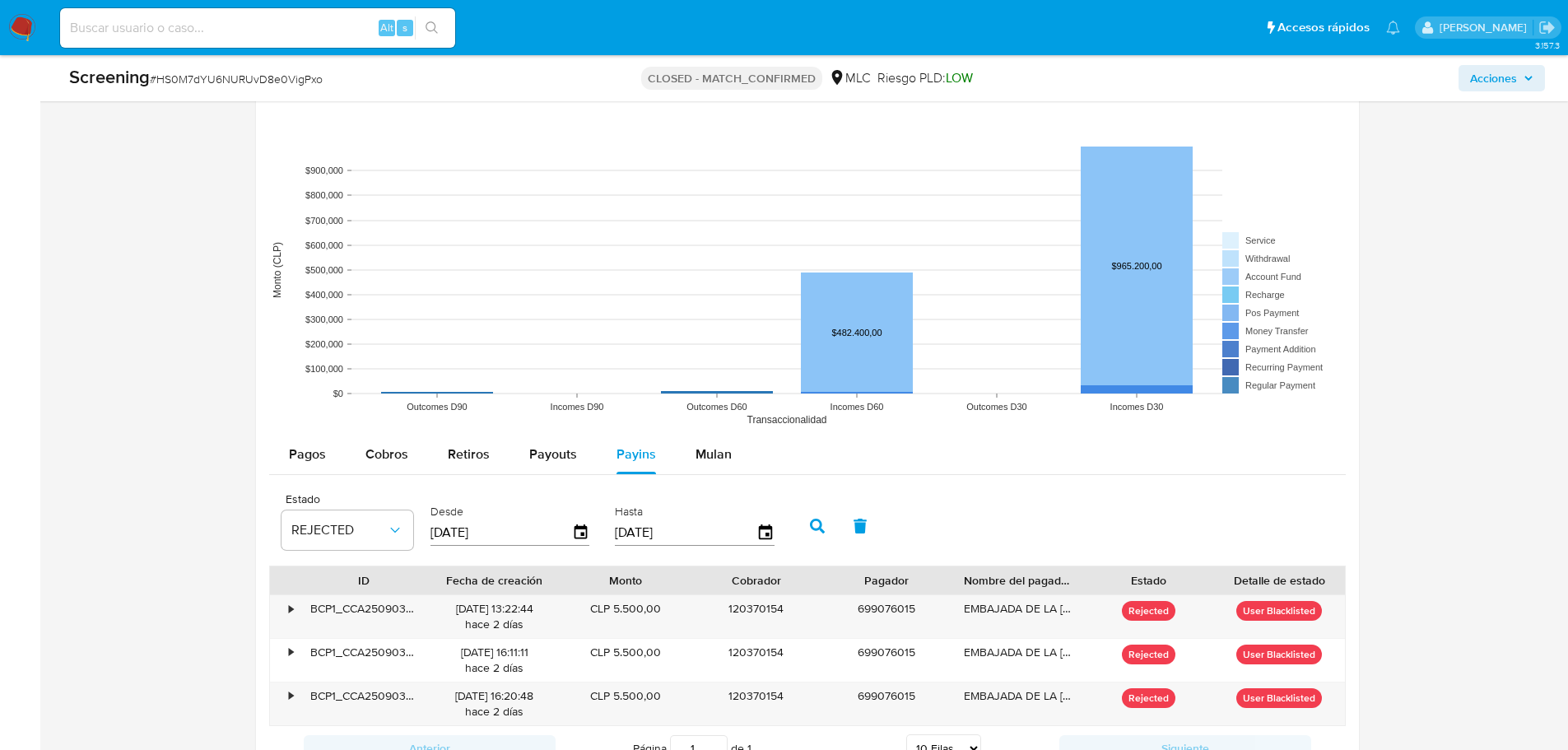
scroll to position [2298, 0]
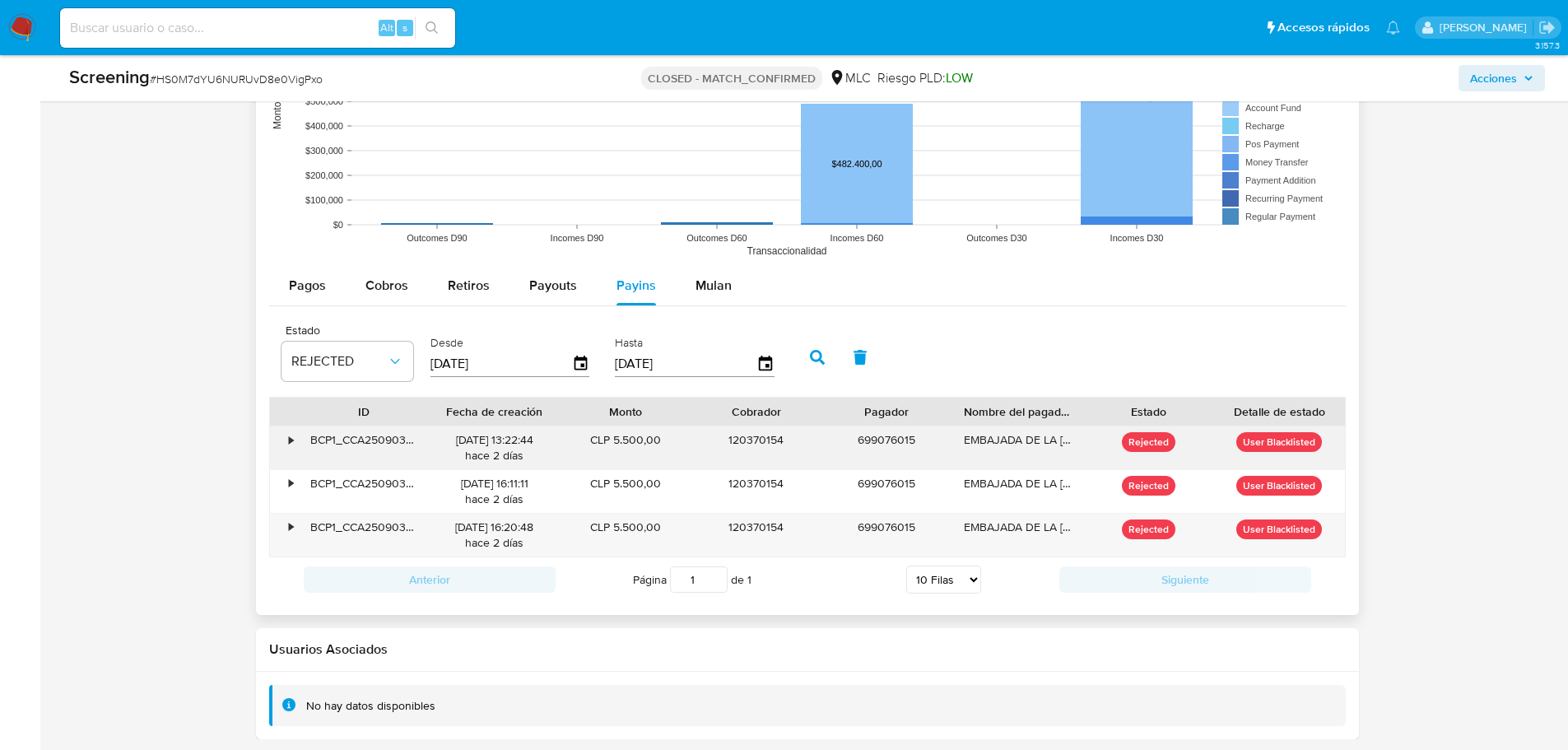
click at [296, 443] on div "•" at bounding box center [284, 447] width 29 height 42
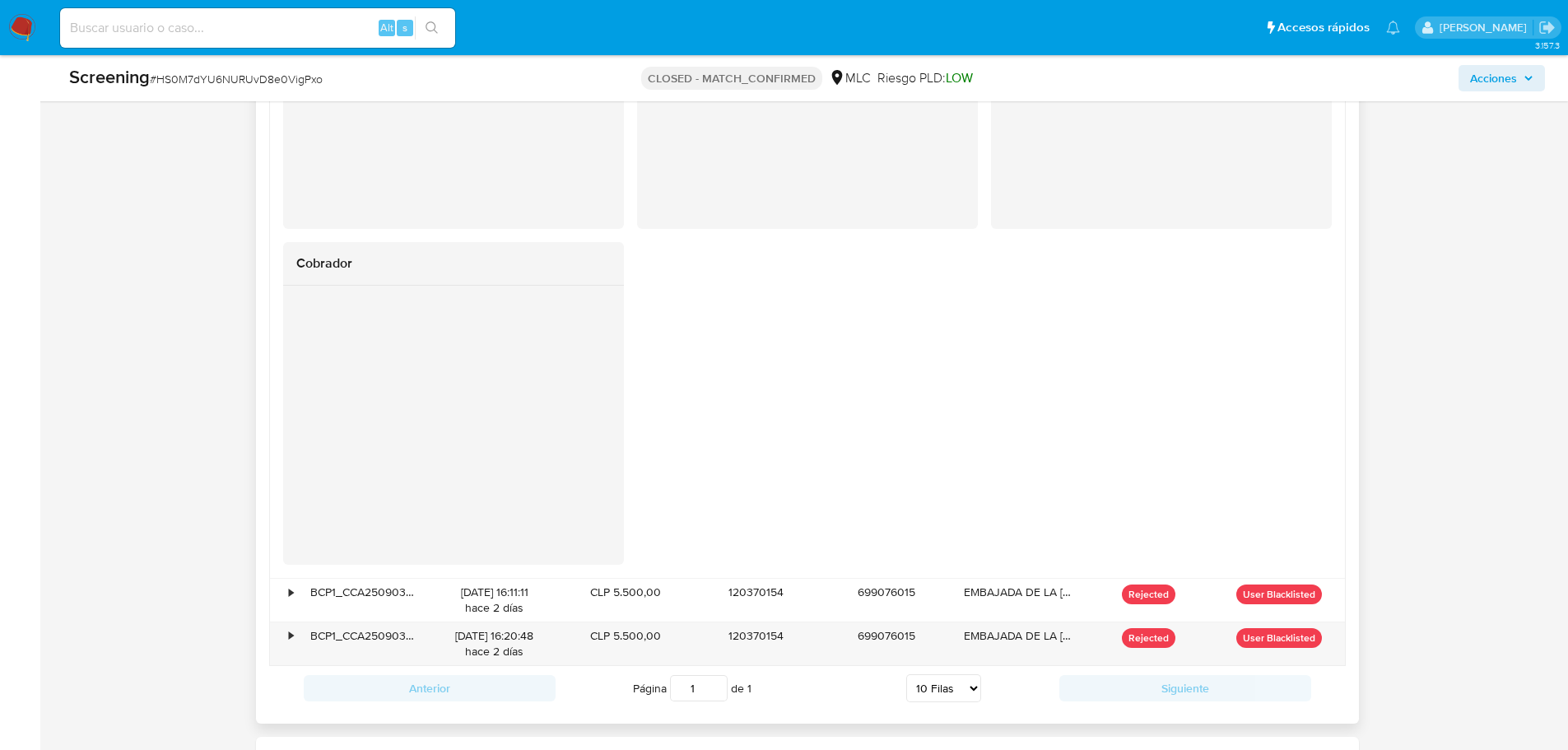
scroll to position [2957, 0]
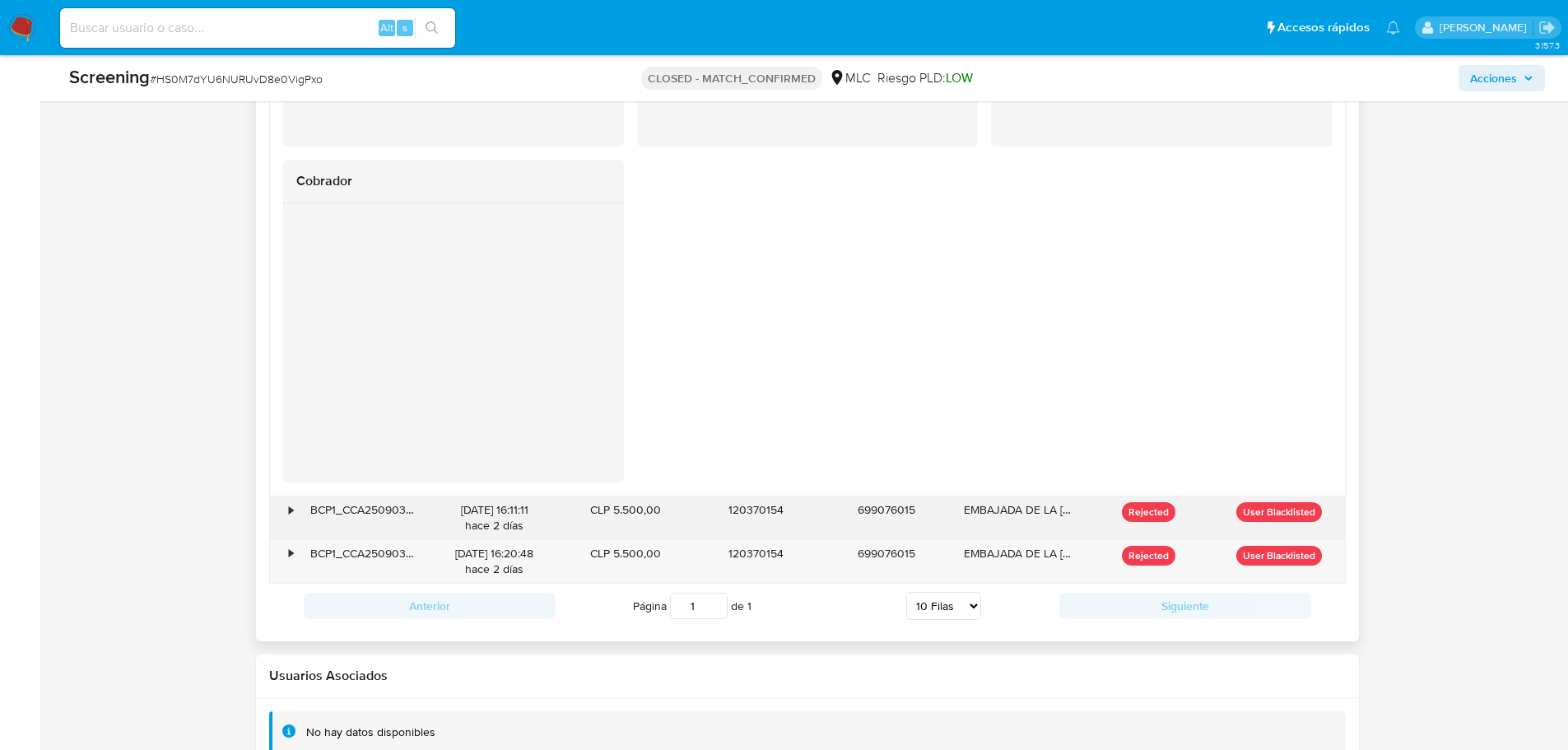
click at [285, 518] on div "•" at bounding box center [284, 517] width 29 height 42
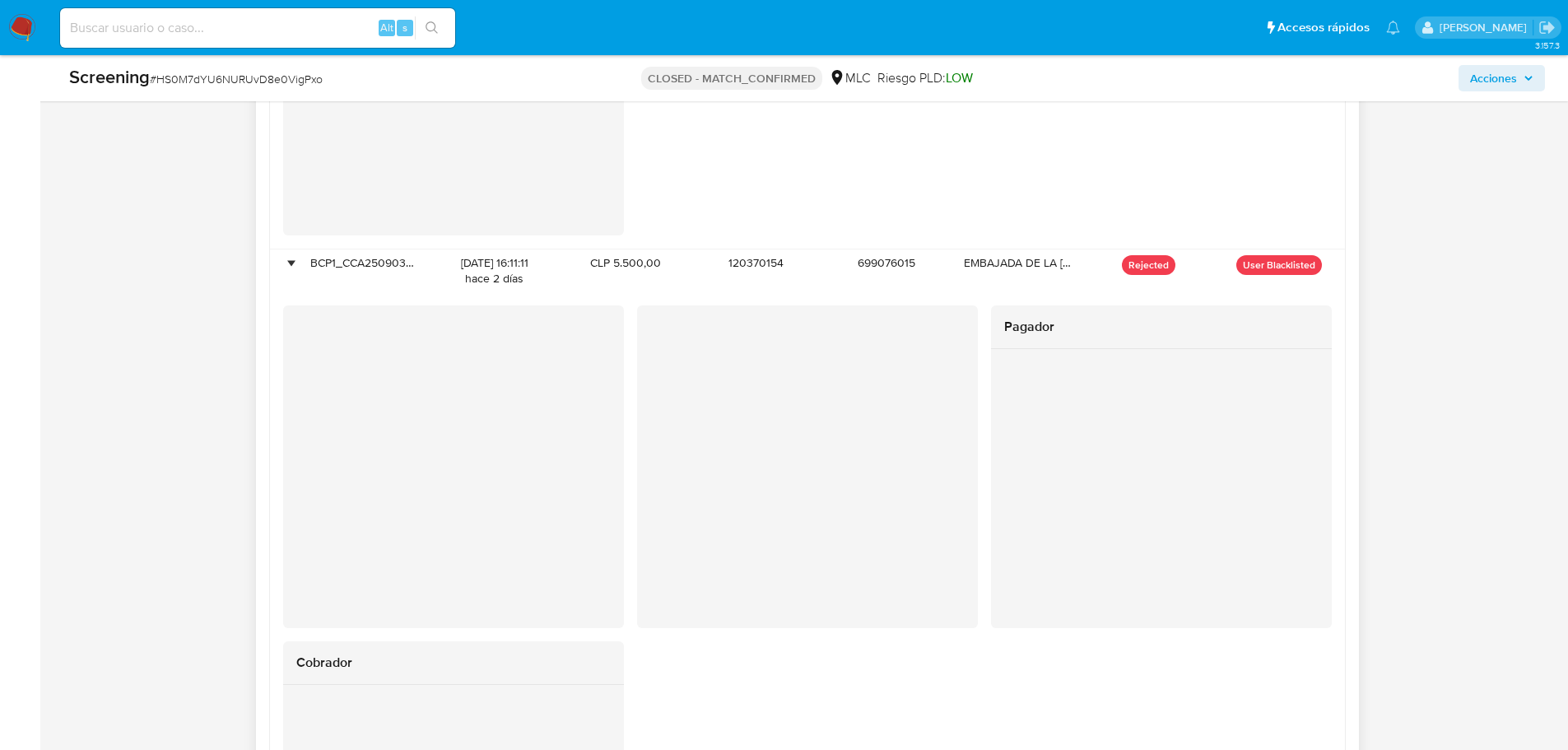
scroll to position [3615, 0]
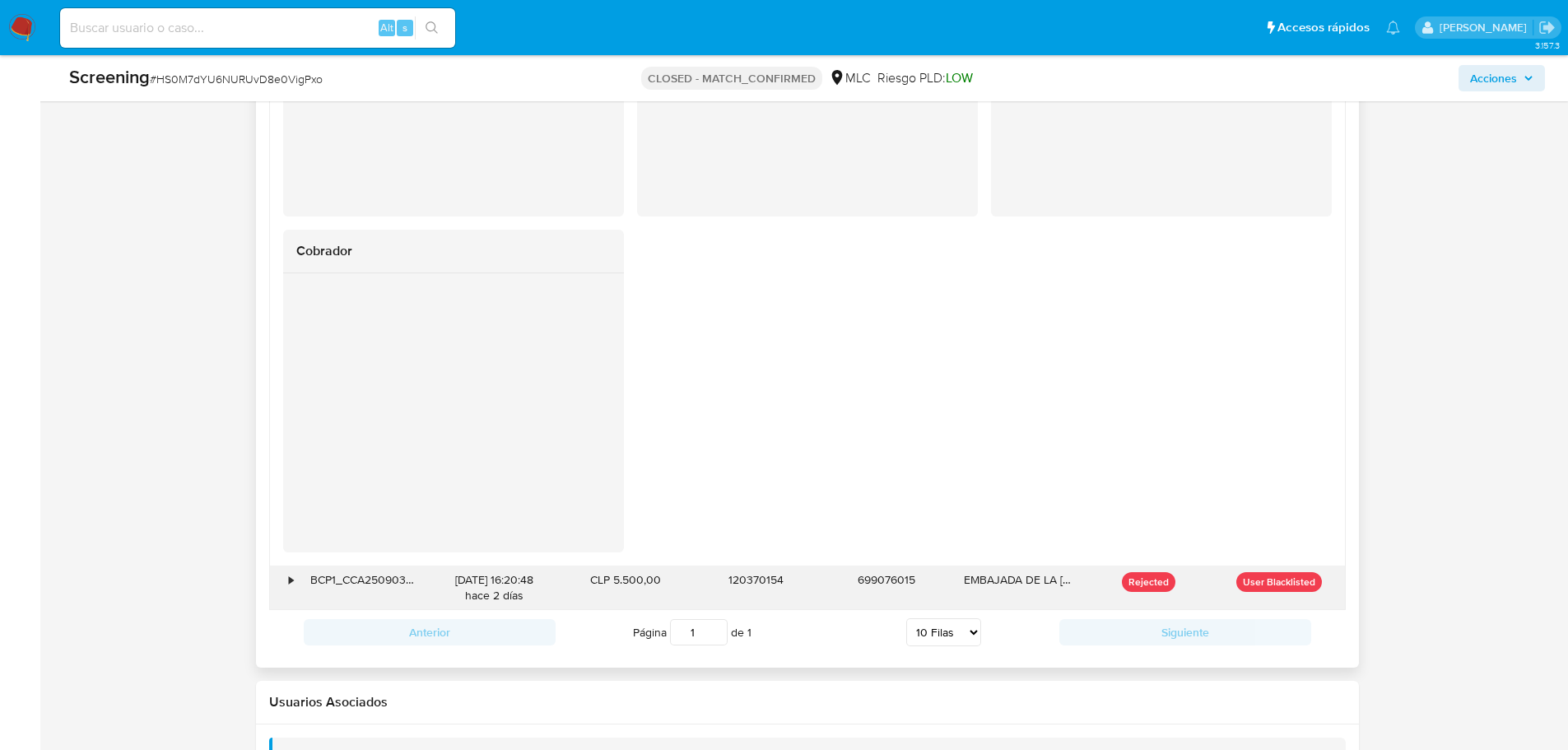
click at [290, 580] on div "•" at bounding box center [292, 580] width 4 height 16
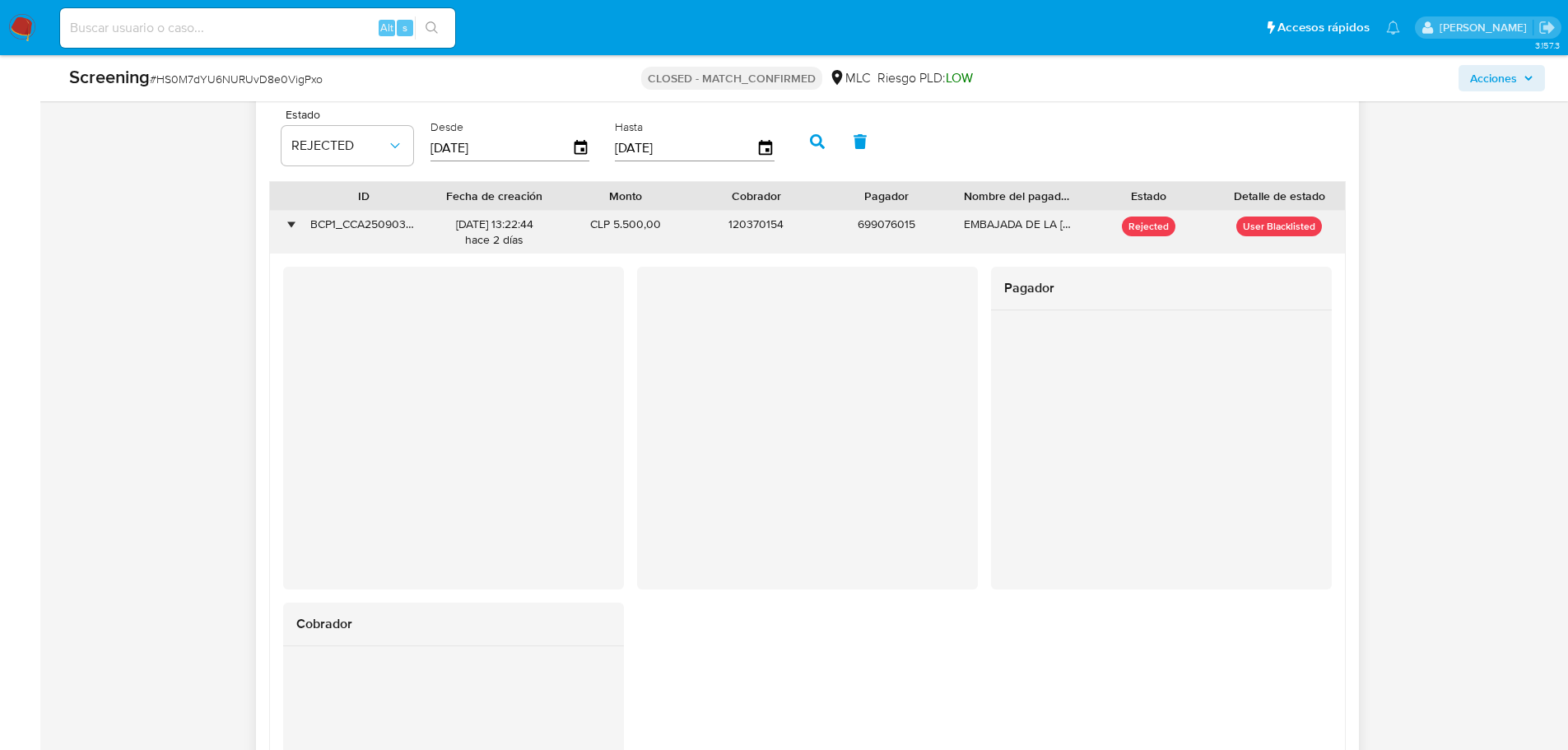
scroll to position [2545, 0]
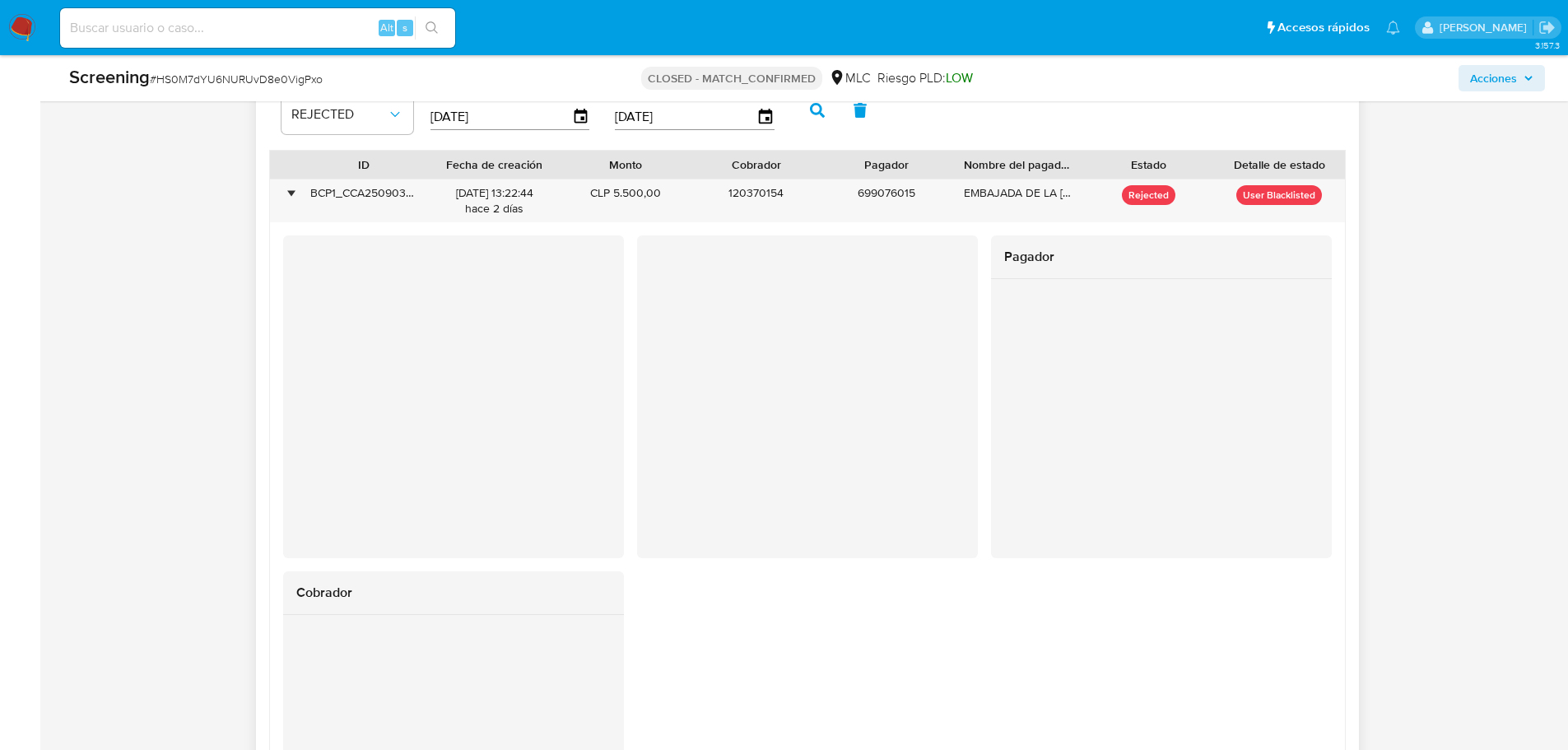
click at [646, 361] on div at bounding box center [808, 375] width 341 height 279
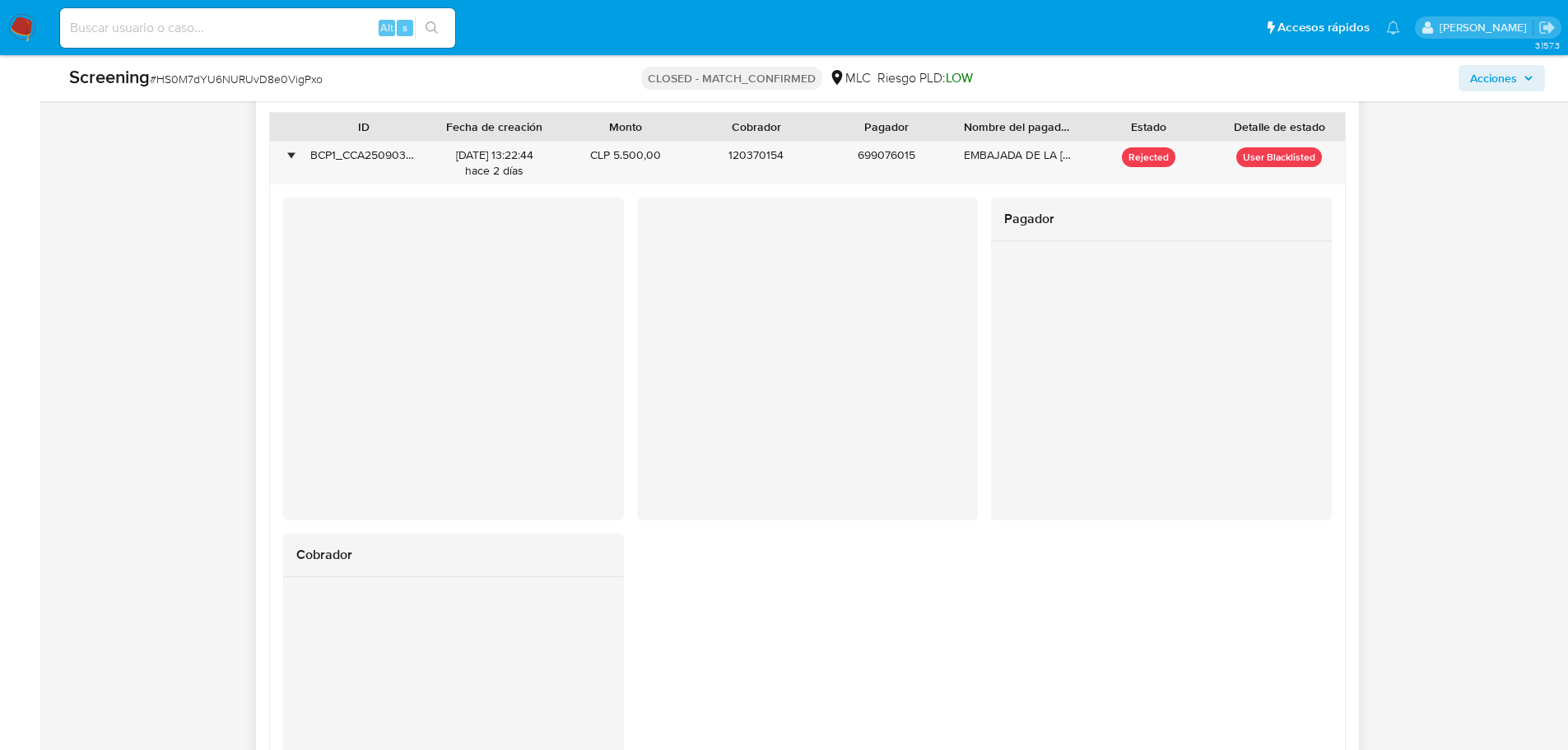
scroll to position [2529, 0]
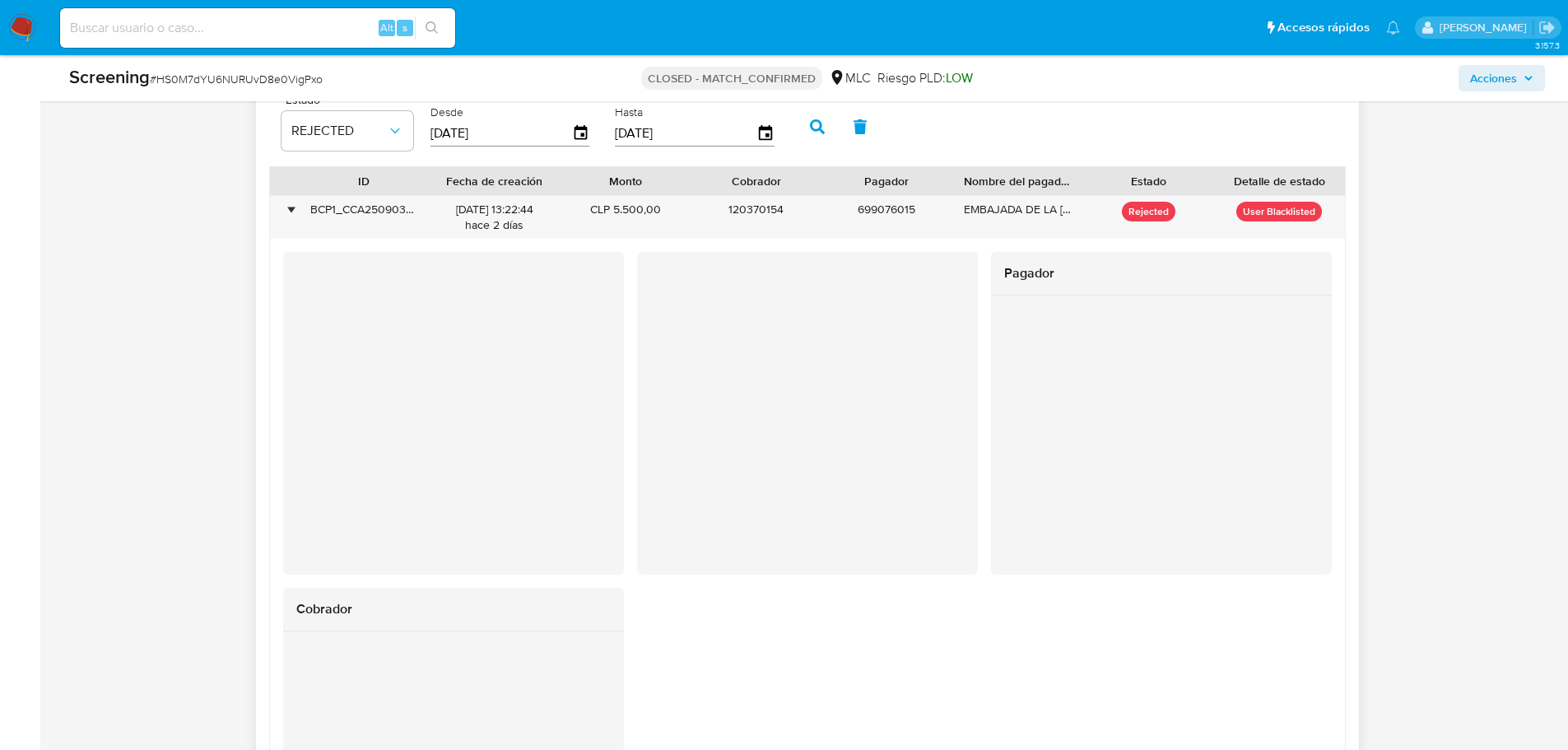
click at [997, 447] on div at bounding box center [1161, 435] width 341 height 279
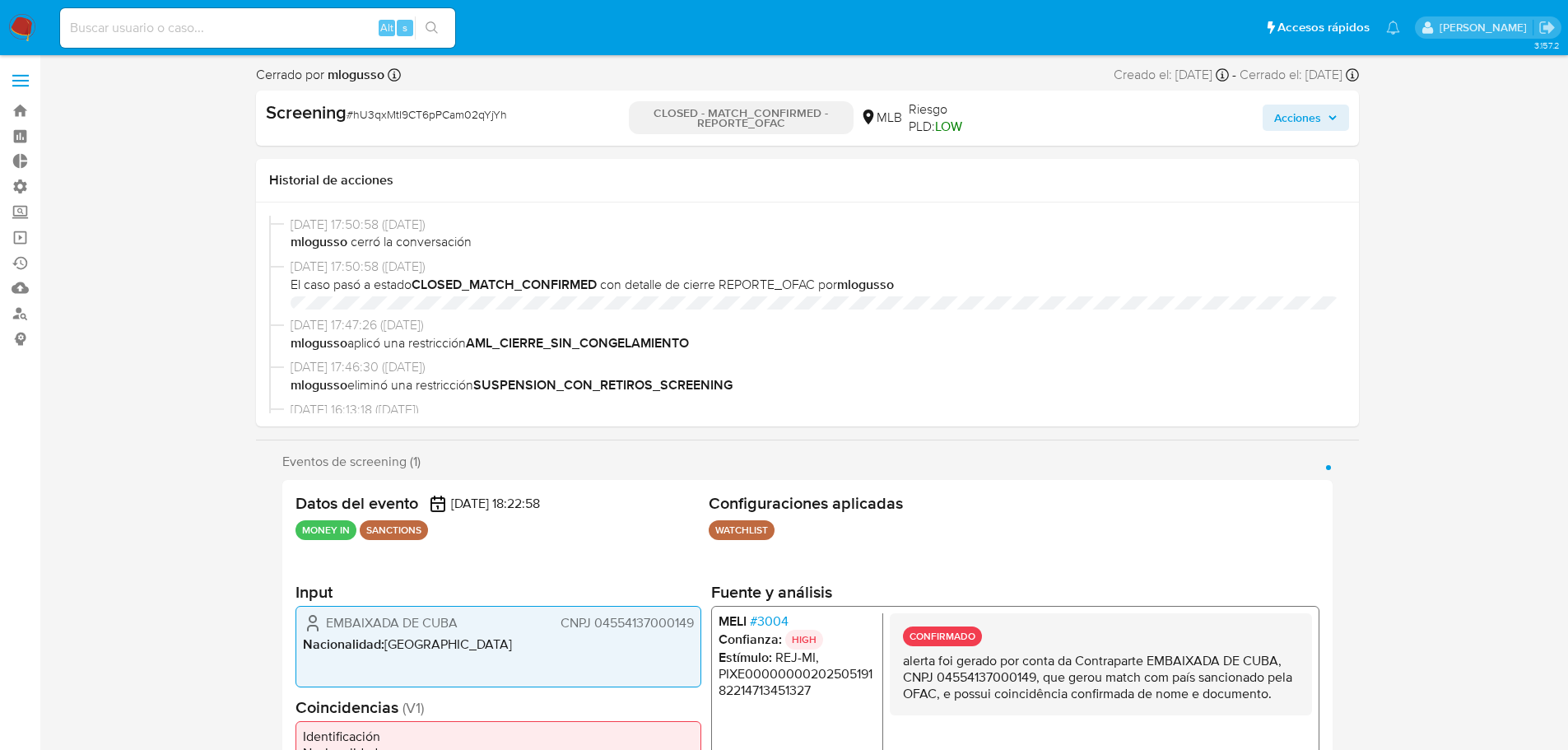
select select "10"
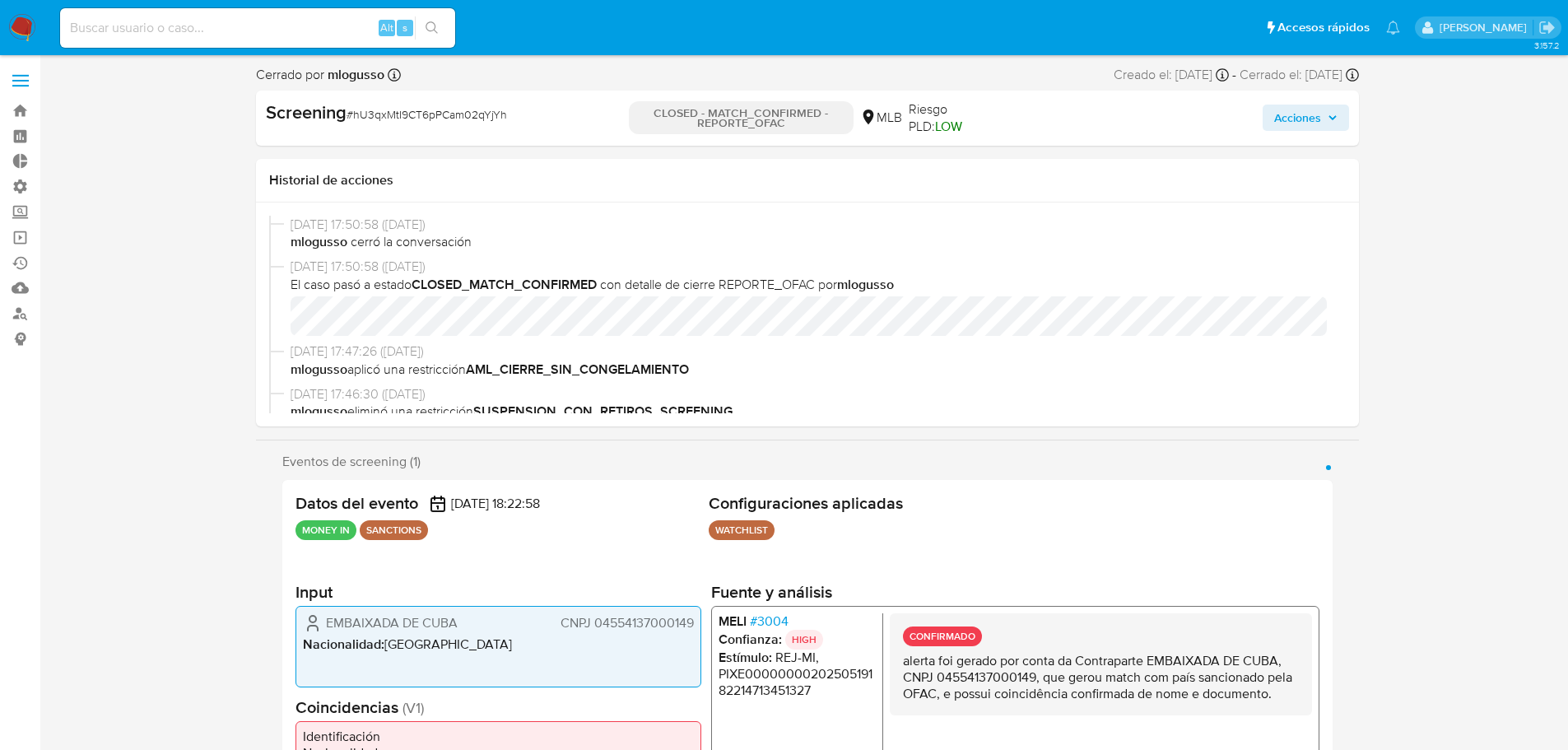
scroll to position [735, 0]
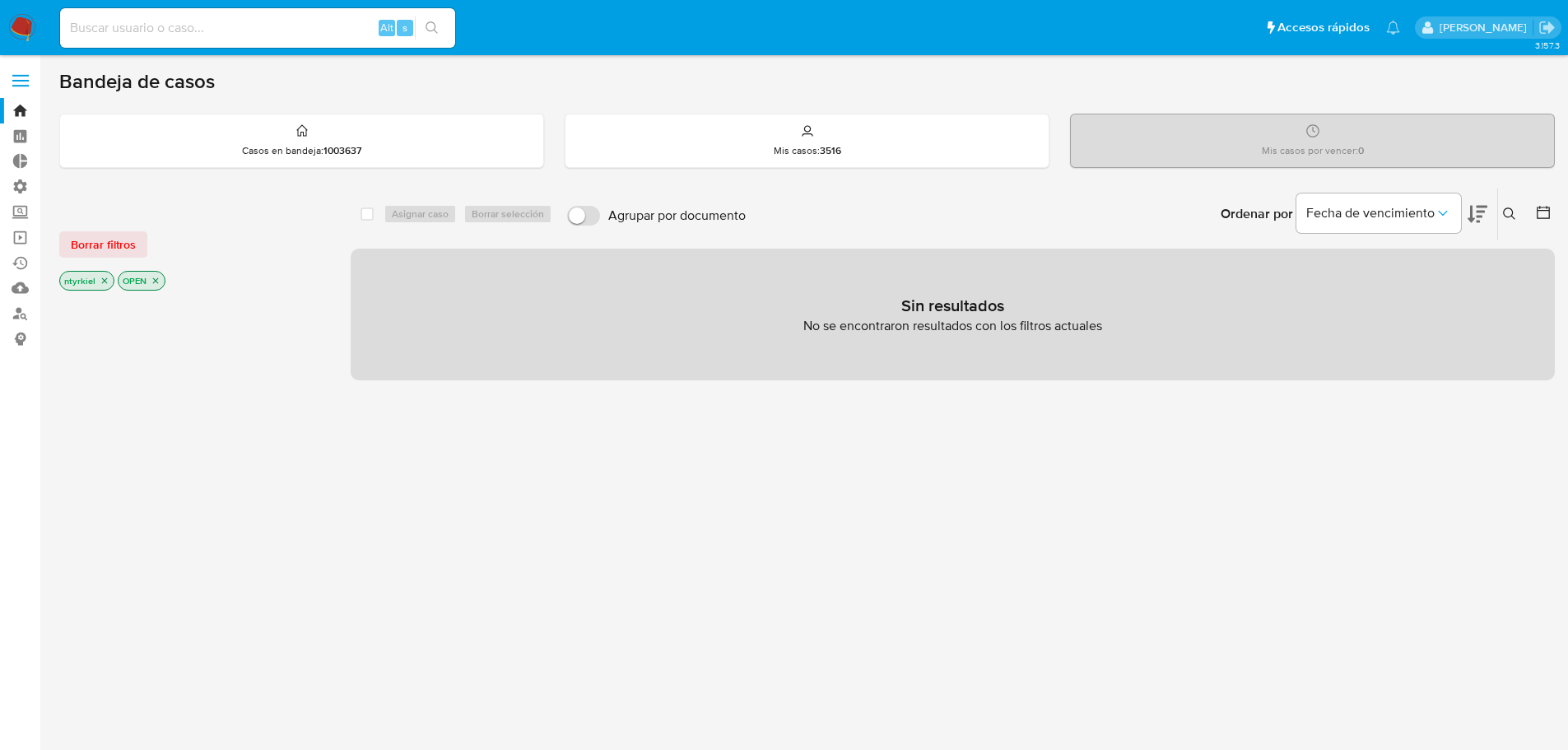
click at [189, 26] on input at bounding box center [258, 27] width 395 height 22
paste input "gCUAwFKbZgmvdnsi90hXt8pz"
type input "gCUAwFKbZgmvdnsi90hXt8pz"
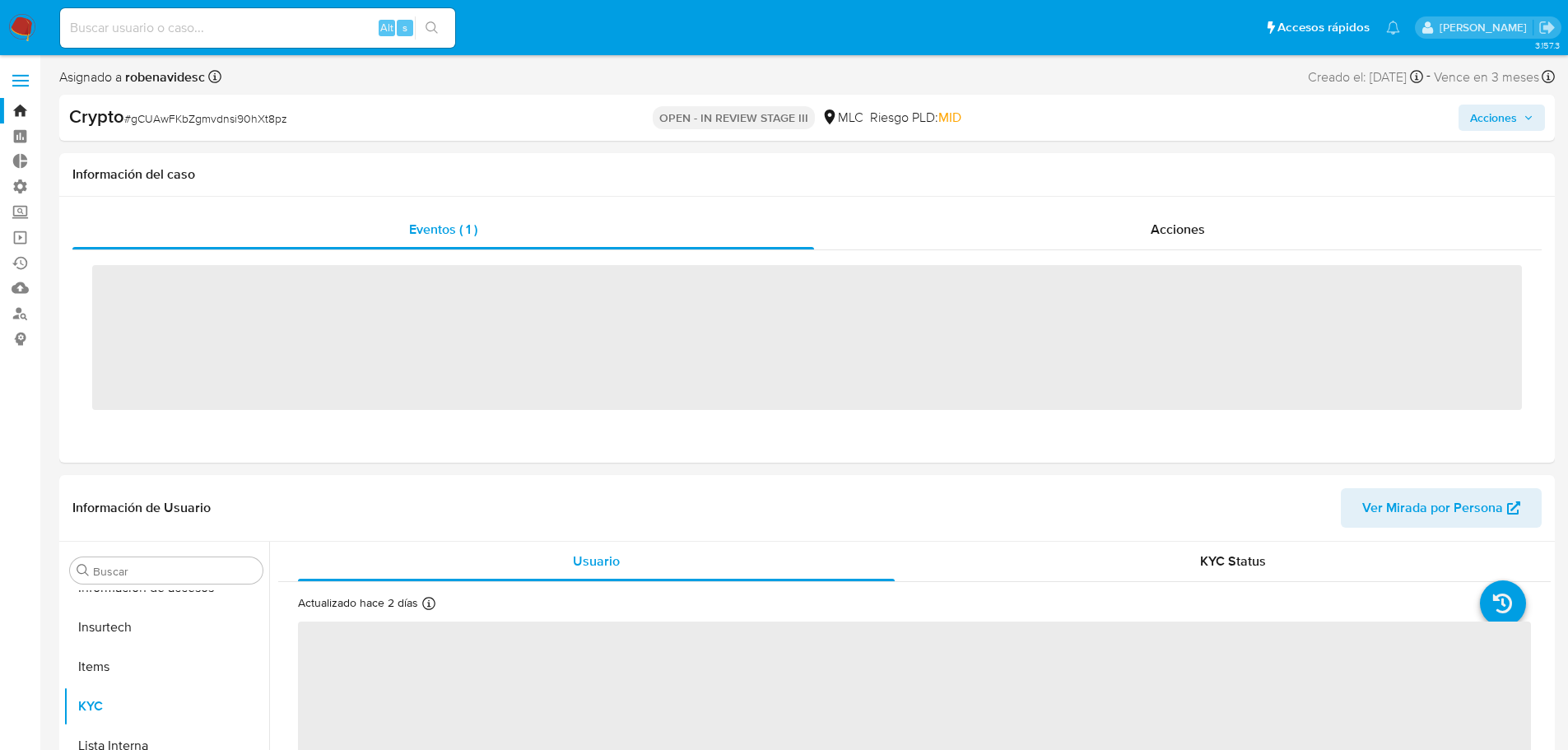
scroll to position [695, 0]
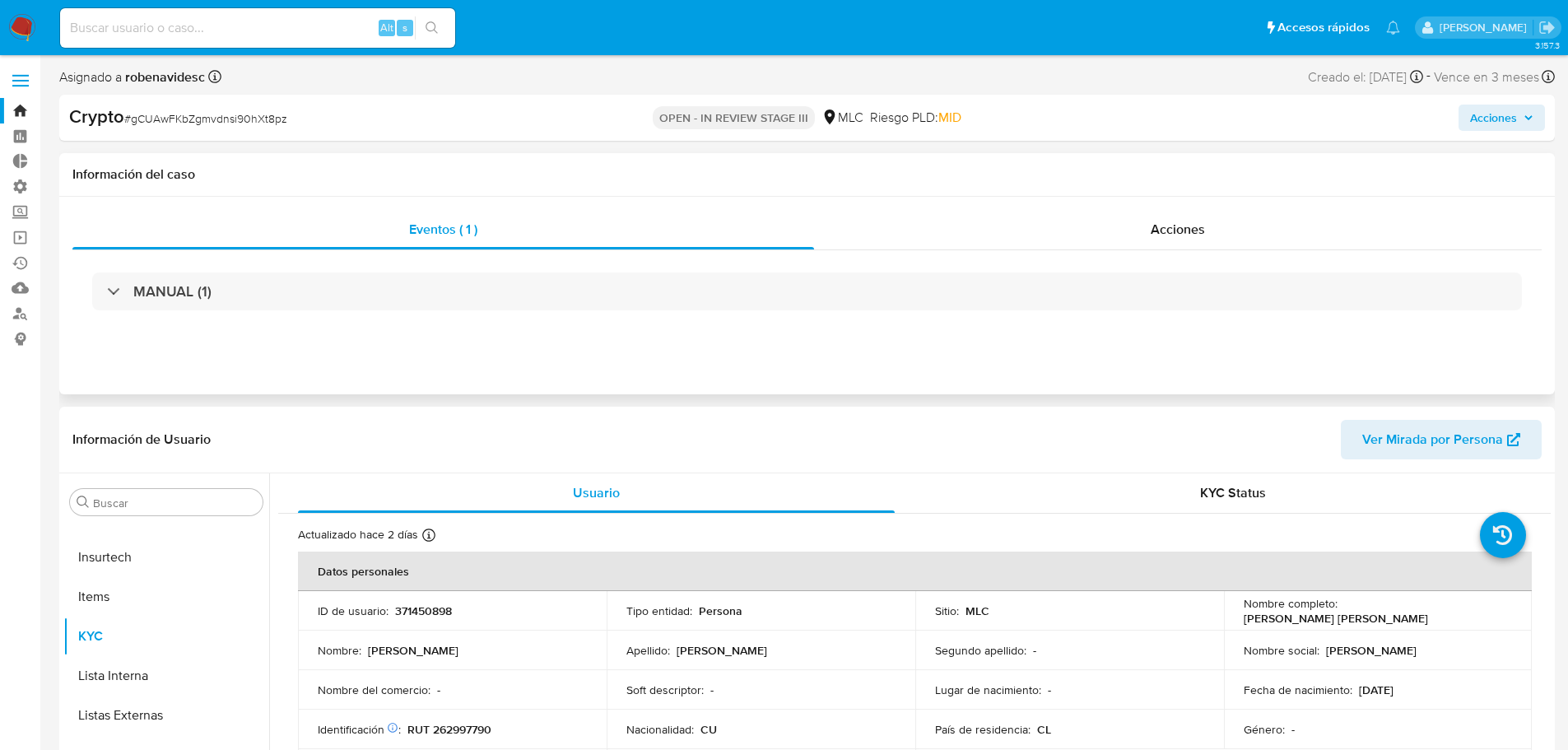
select select "10"
click at [1166, 239] on div "Acciones" at bounding box center [1177, 230] width 728 height 40
